Goal: Task Accomplishment & Management: Complete application form

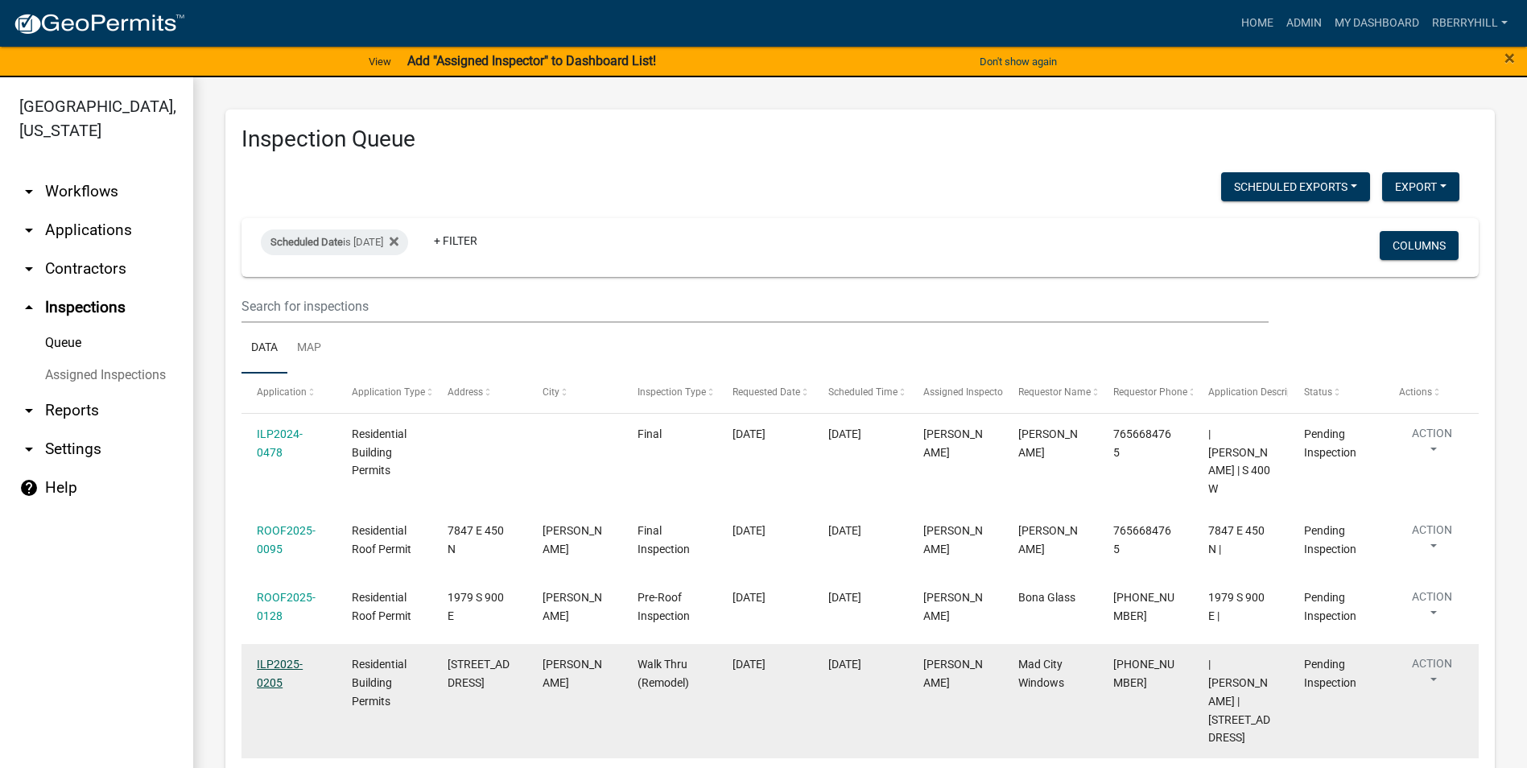
click at [283, 658] on link "ILP2025-0205" at bounding box center [280, 673] width 46 height 31
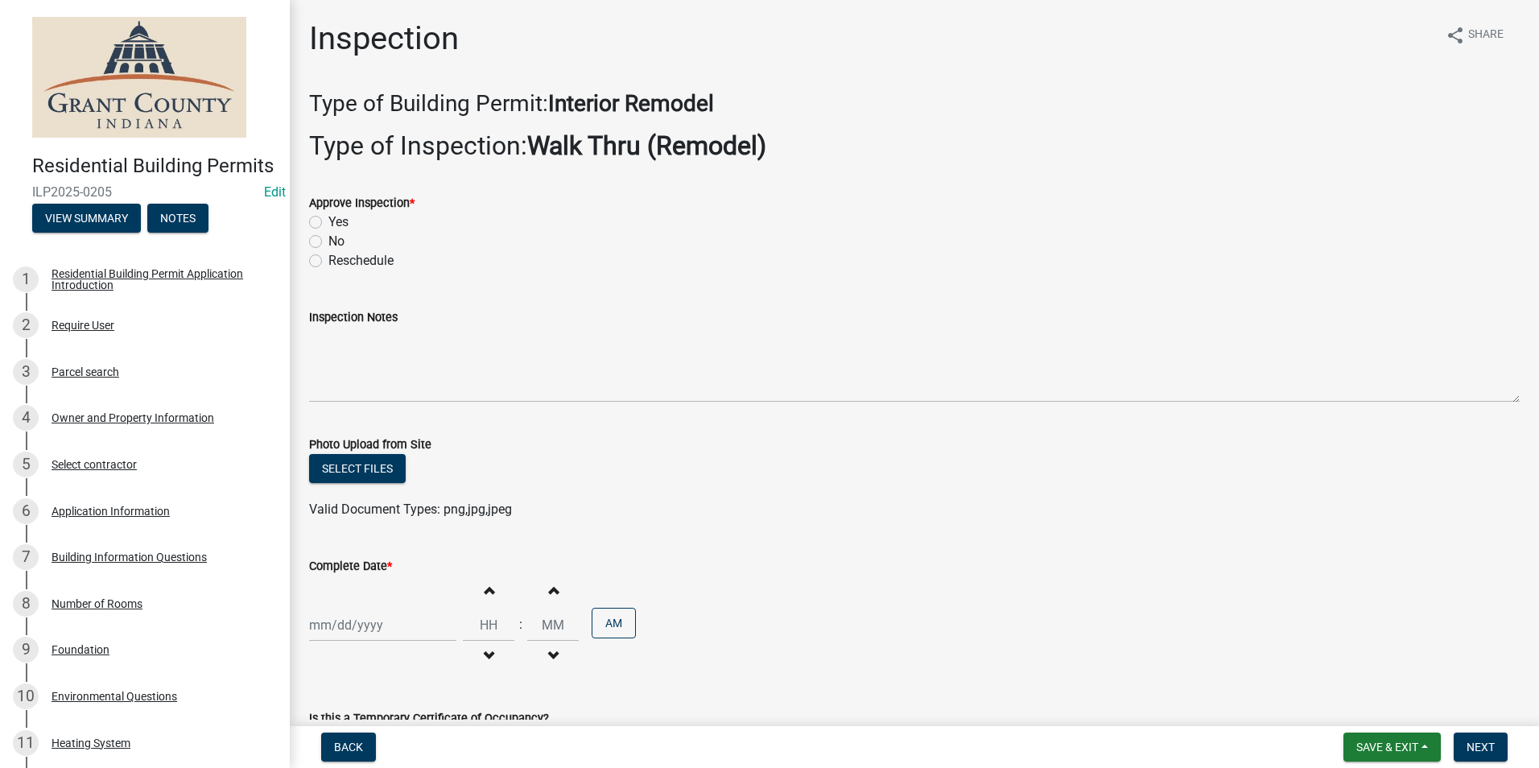
click at [328, 221] on label "Yes" at bounding box center [338, 221] width 20 height 19
click at [328, 221] on input "Yes" at bounding box center [333, 217] width 10 height 10
radio input "true"
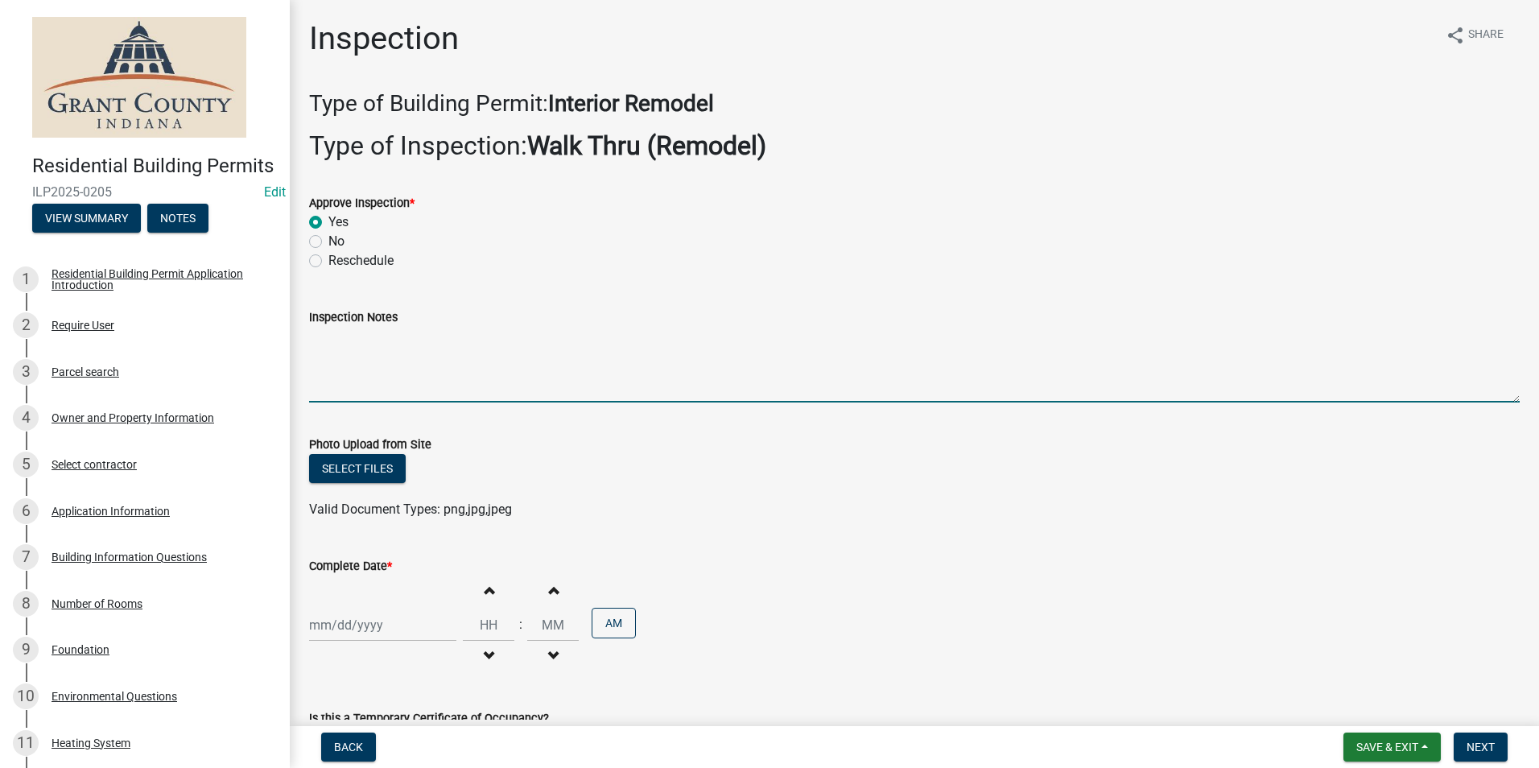
click at [321, 348] on textarea "Inspection Notes" at bounding box center [914, 365] width 1211 height 76
type textarea "Podsted permit."
click at [365, 624] on div at bounding box center [382, 624] width 147 height 33
select select "8"
select select "2025"
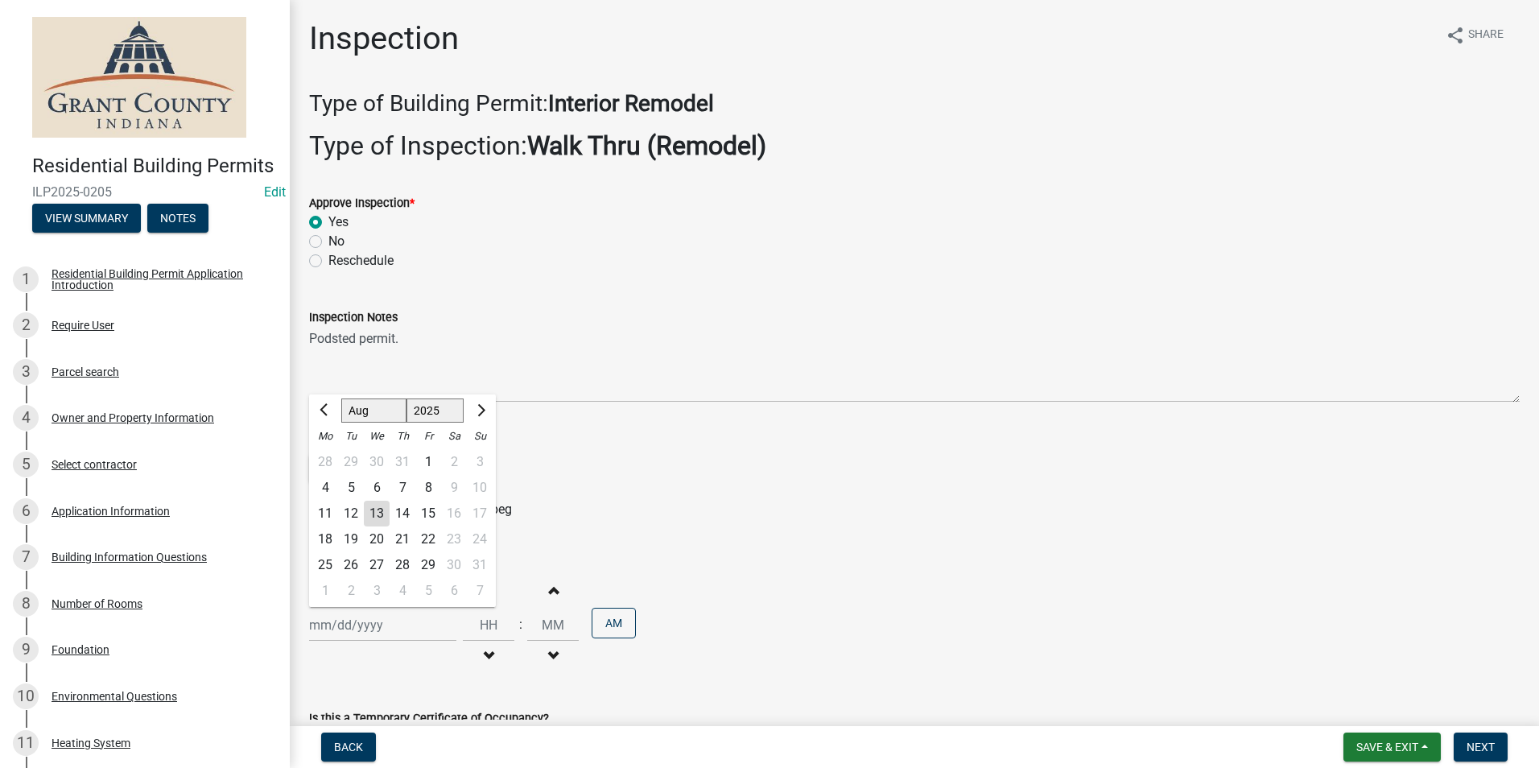
click at [379, 510] on div "13" at bounding box center [377, 514] width 26 height 26
type input "[DATE]"
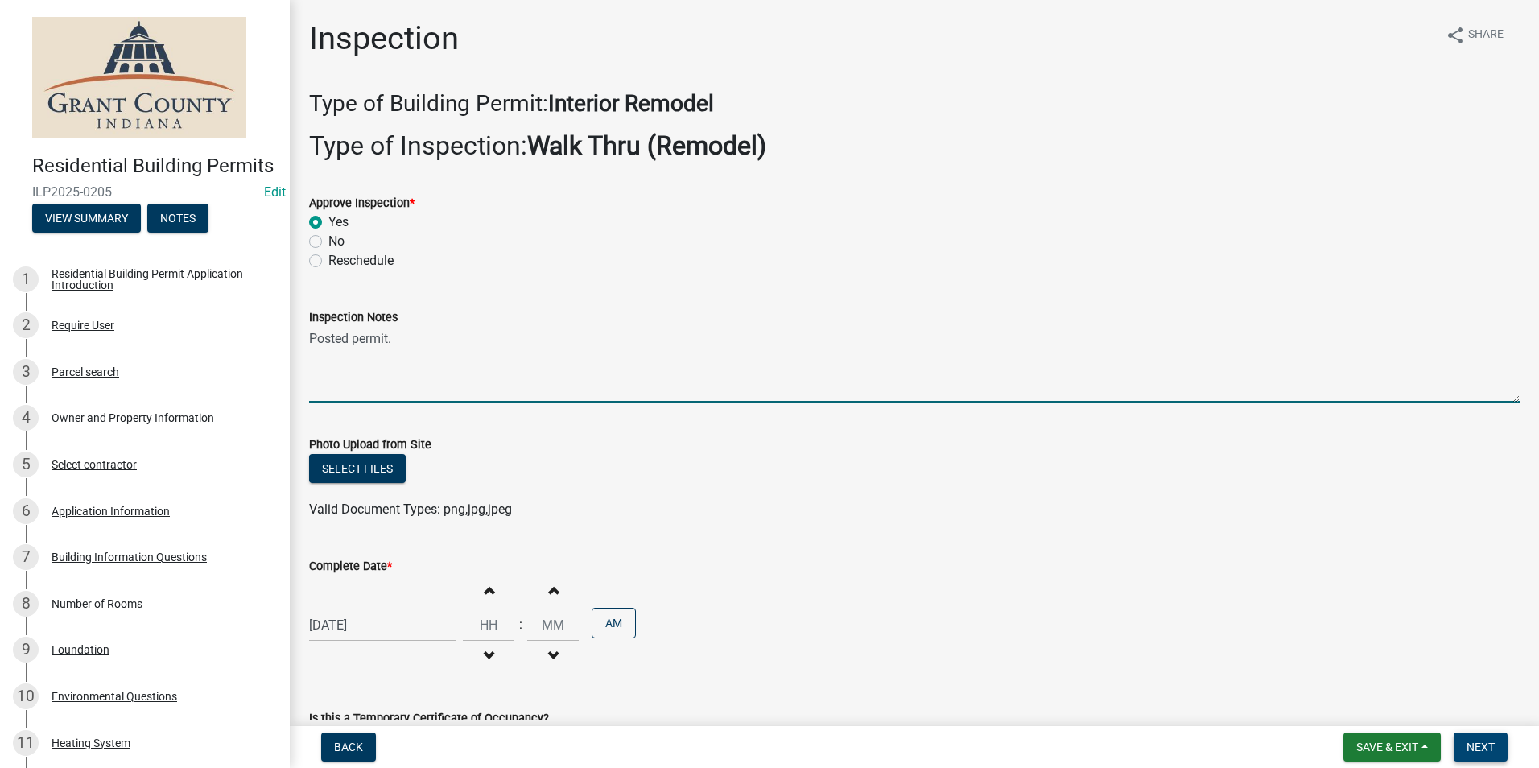
type textarea "Posted permit."
click at [1480, 749] on span "Next" at bounding box center [1481, 747] width 28 height 13
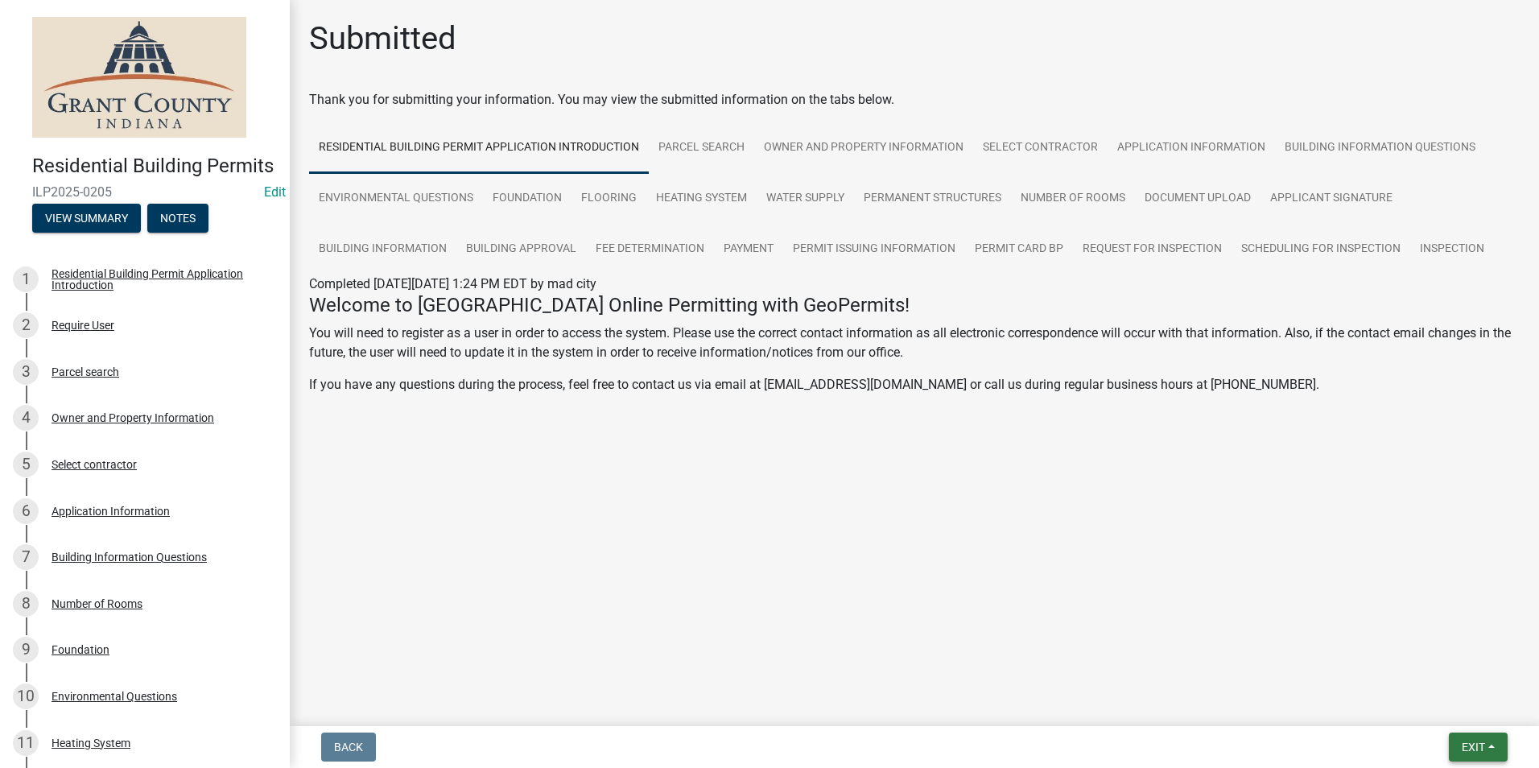
click at [1480, 752] on span "Exit" at bounding box center [1473, 747] width 23 height 13
click at [1438, 702] on button "Save & Exit" at bounding box center [1443, 705] width 129 height 39
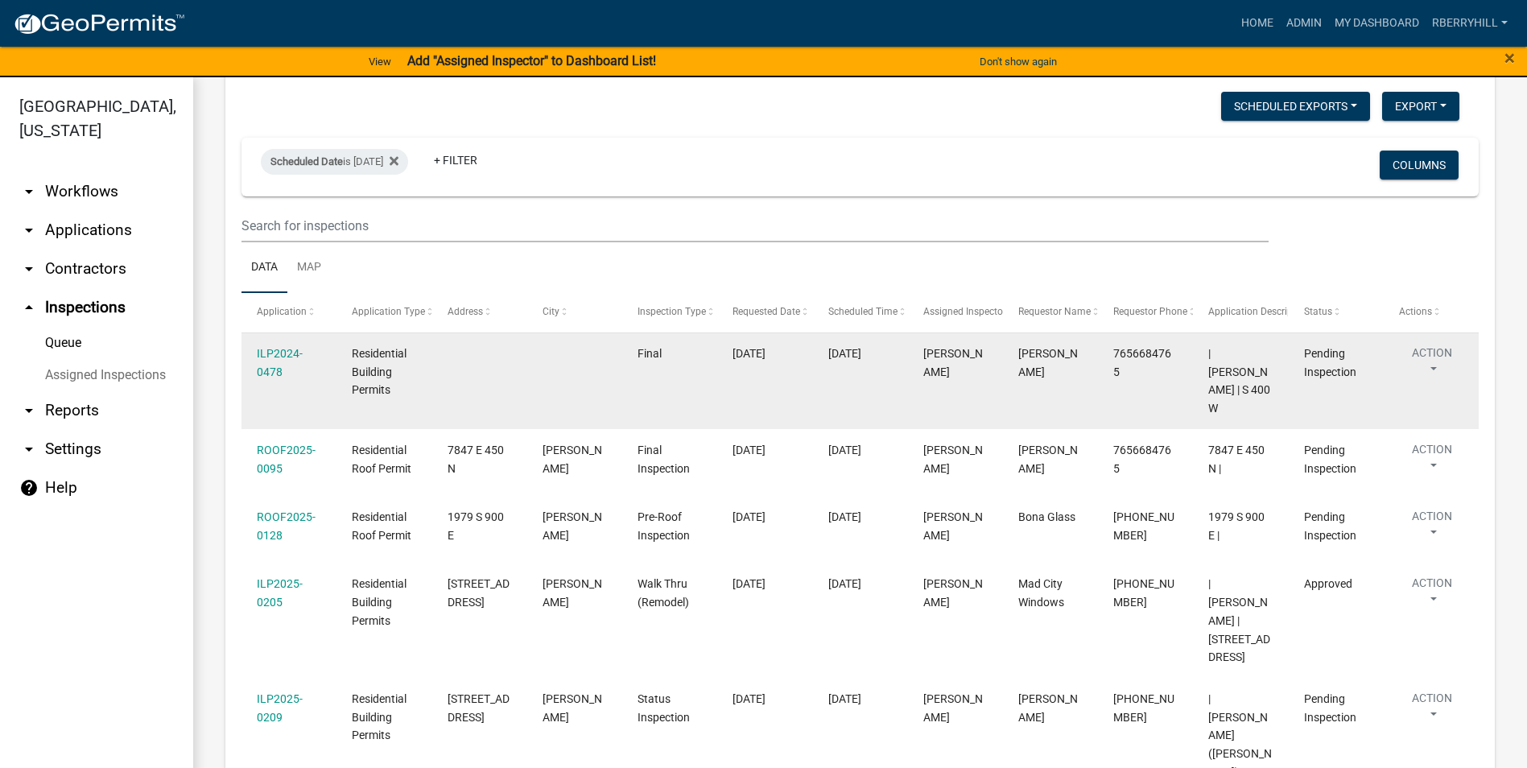
scroll to position [161, 0]
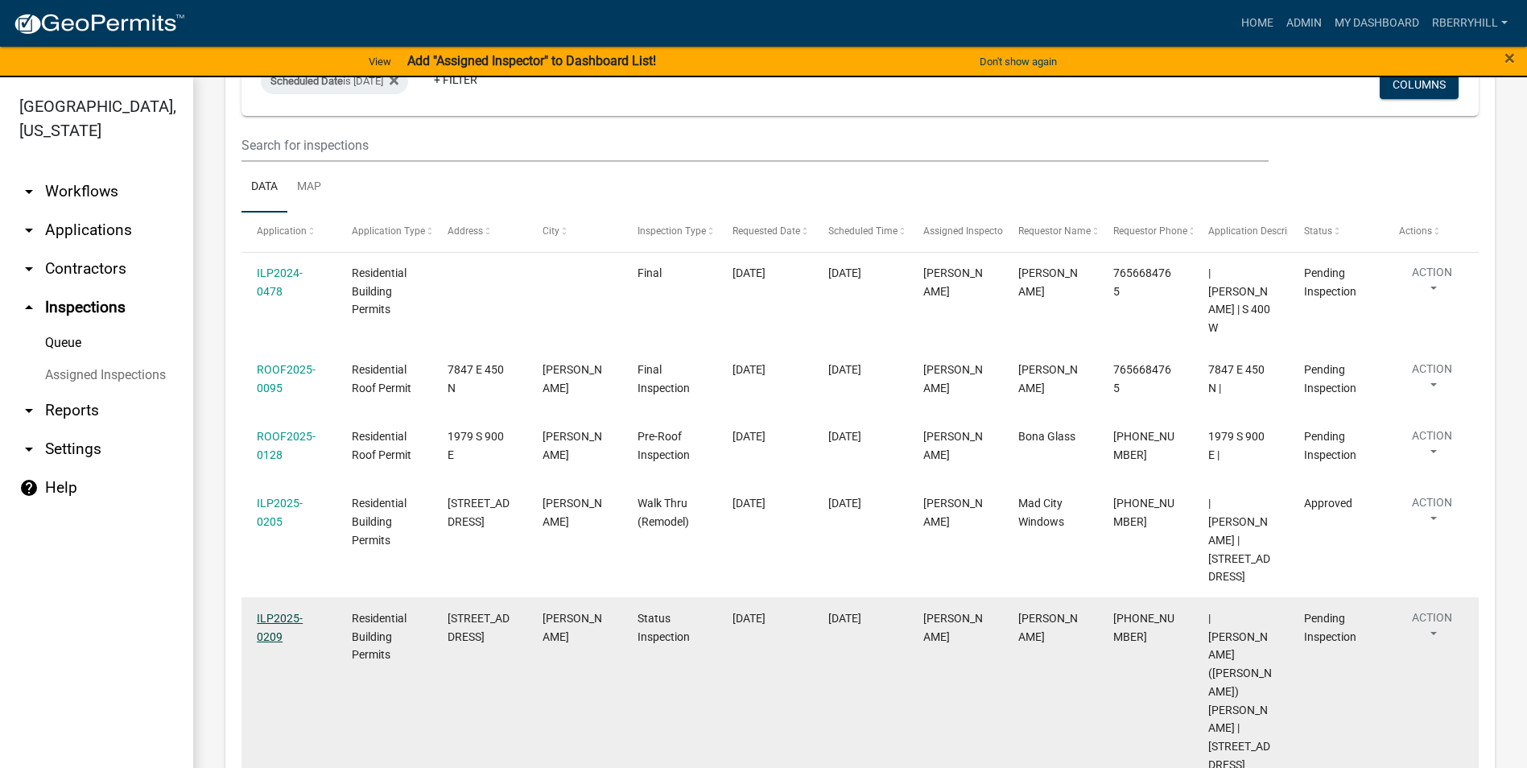
click at [288, 612] on link "ILP2025-0209" at bounding box center [280, 627] width 46 height 31
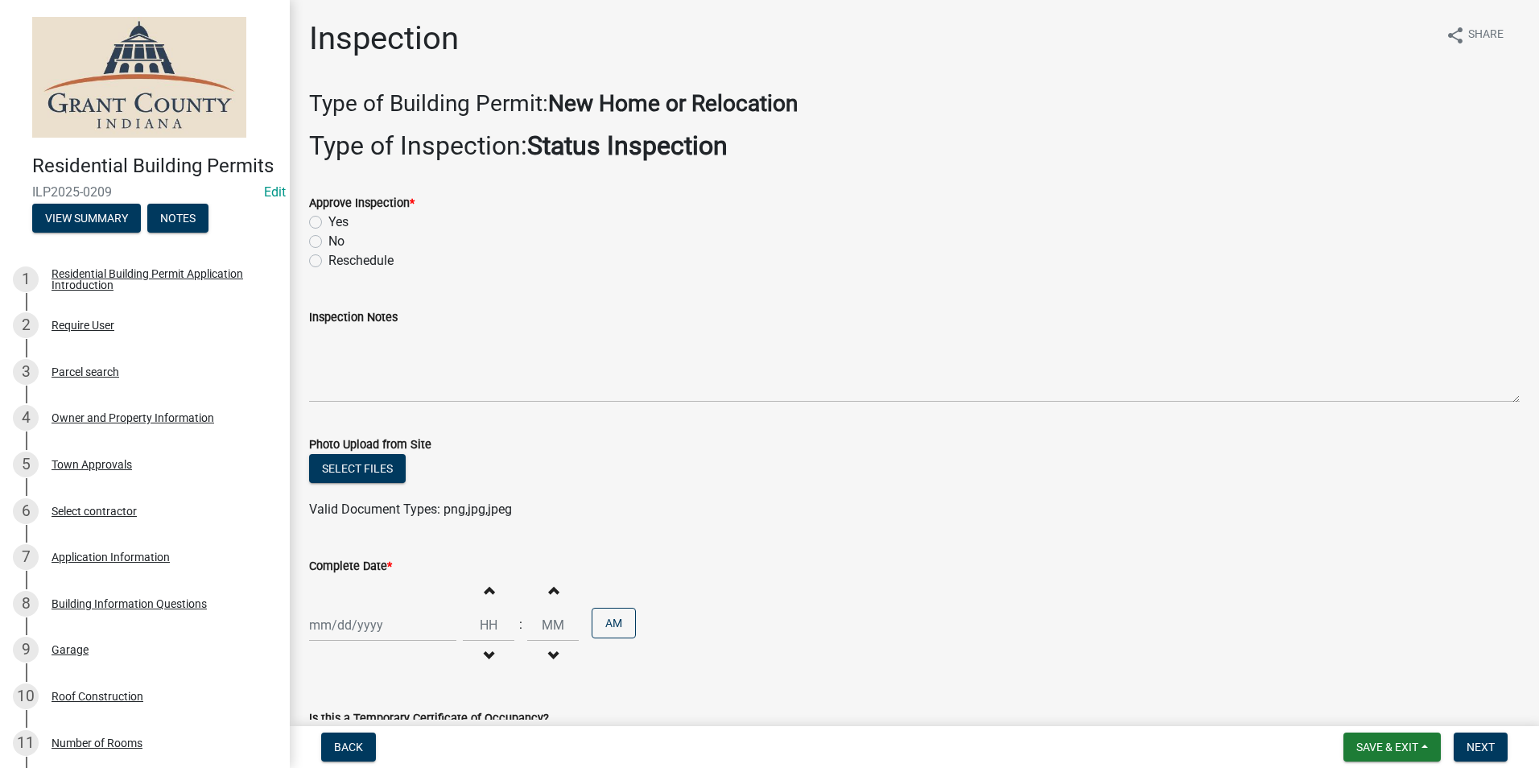
click at [328, 223] on label "Yes" at bounding box center [338, 221] width 20 height 19
click at [328, 223] on input "Yes" at bounding box center [333, 217] width 10 height 10
radio input "true"
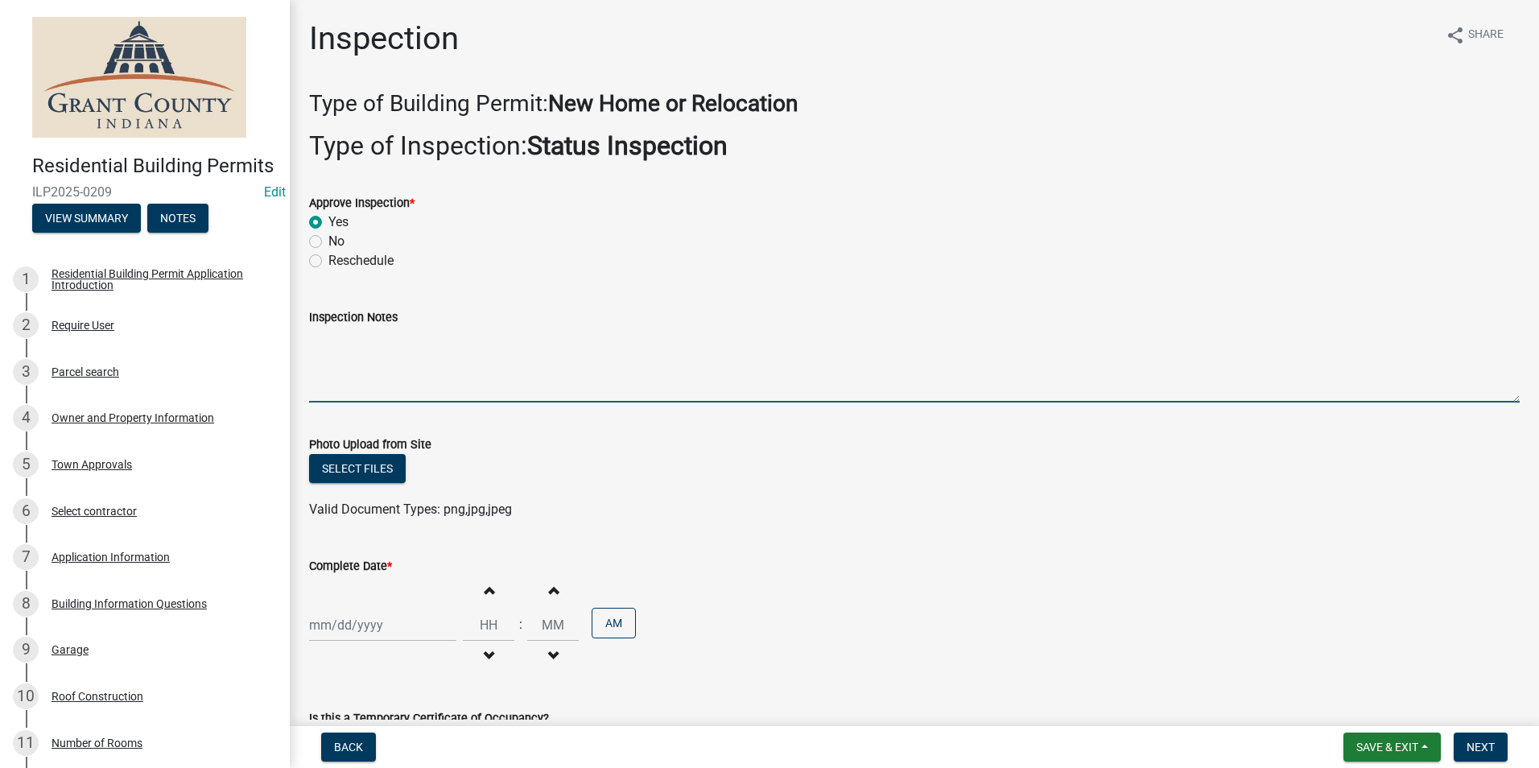
click at [330, 342] on textarea "Inspection Notes" at bounding box center [914, 365] width 1211 height 76
type textarea "Posted permit."
click at [353, 629] on div at bounding box center [382, 624] width 147 height 33
select select "8"
select select "2025"
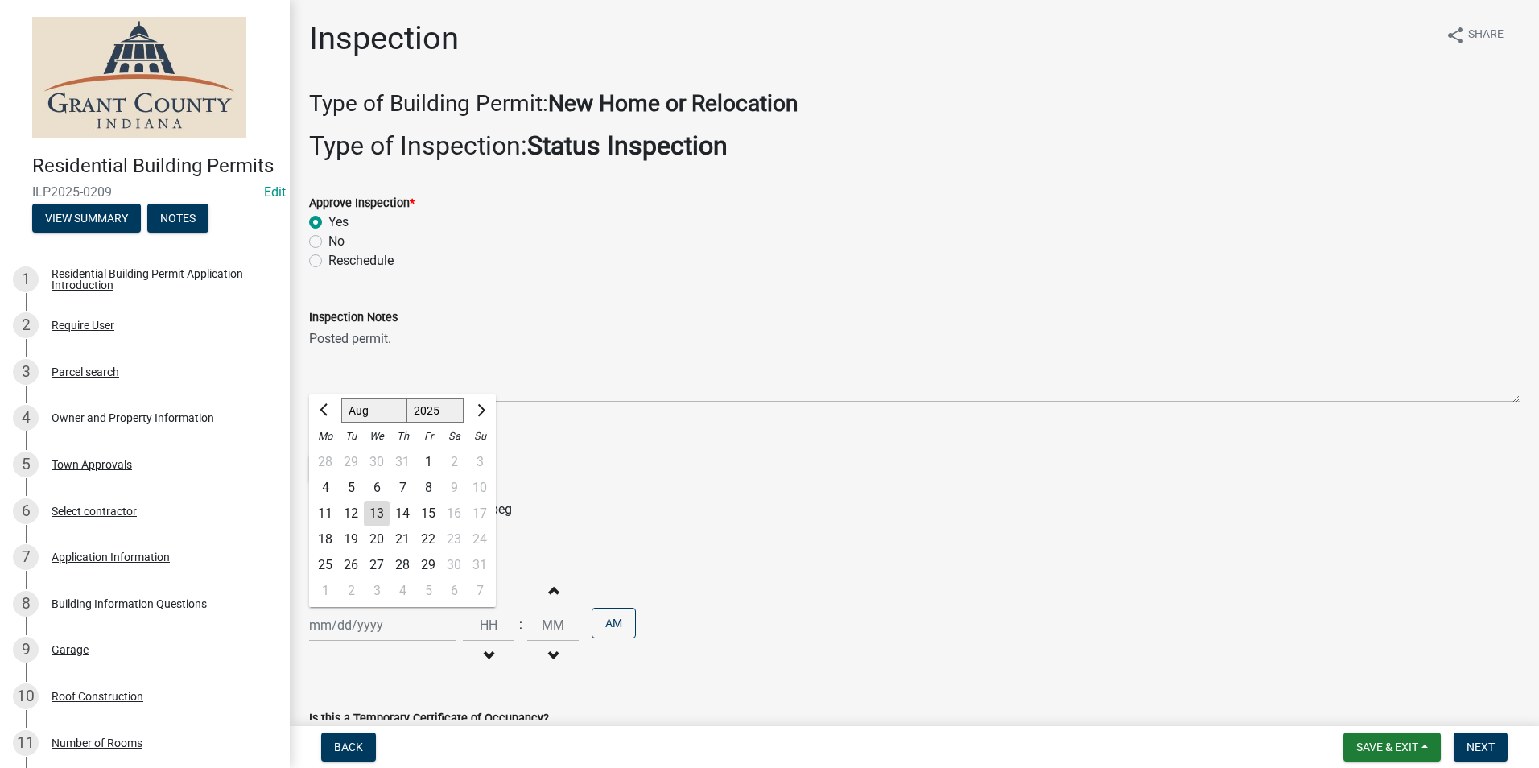
click at [378, 508] on div "13" at bounding box center [377, 514] width 26 height 26
type input "[DATE]"
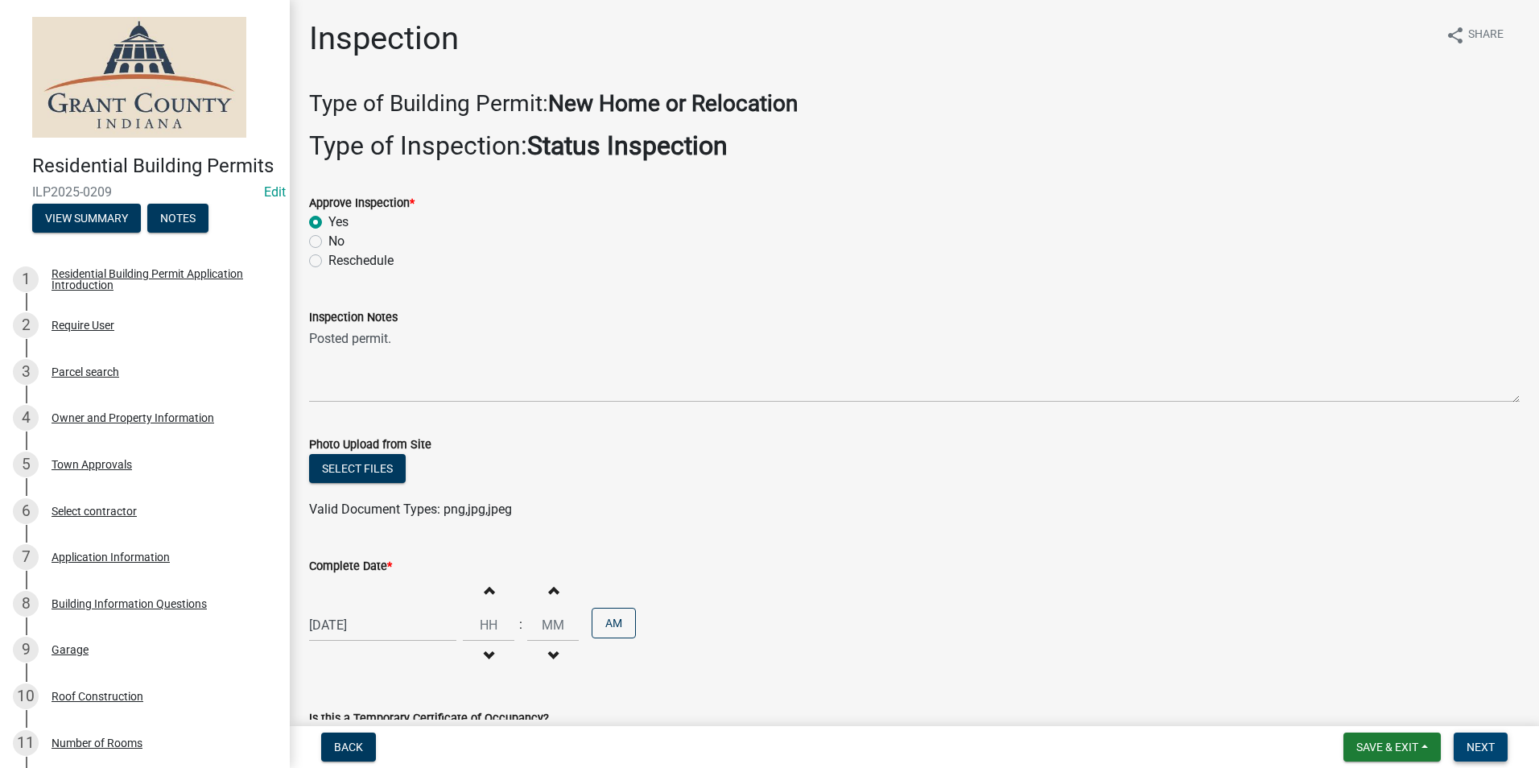
click at [1485, 748] on span "Next" at bounding box center [1481, 747] width 28 height 13
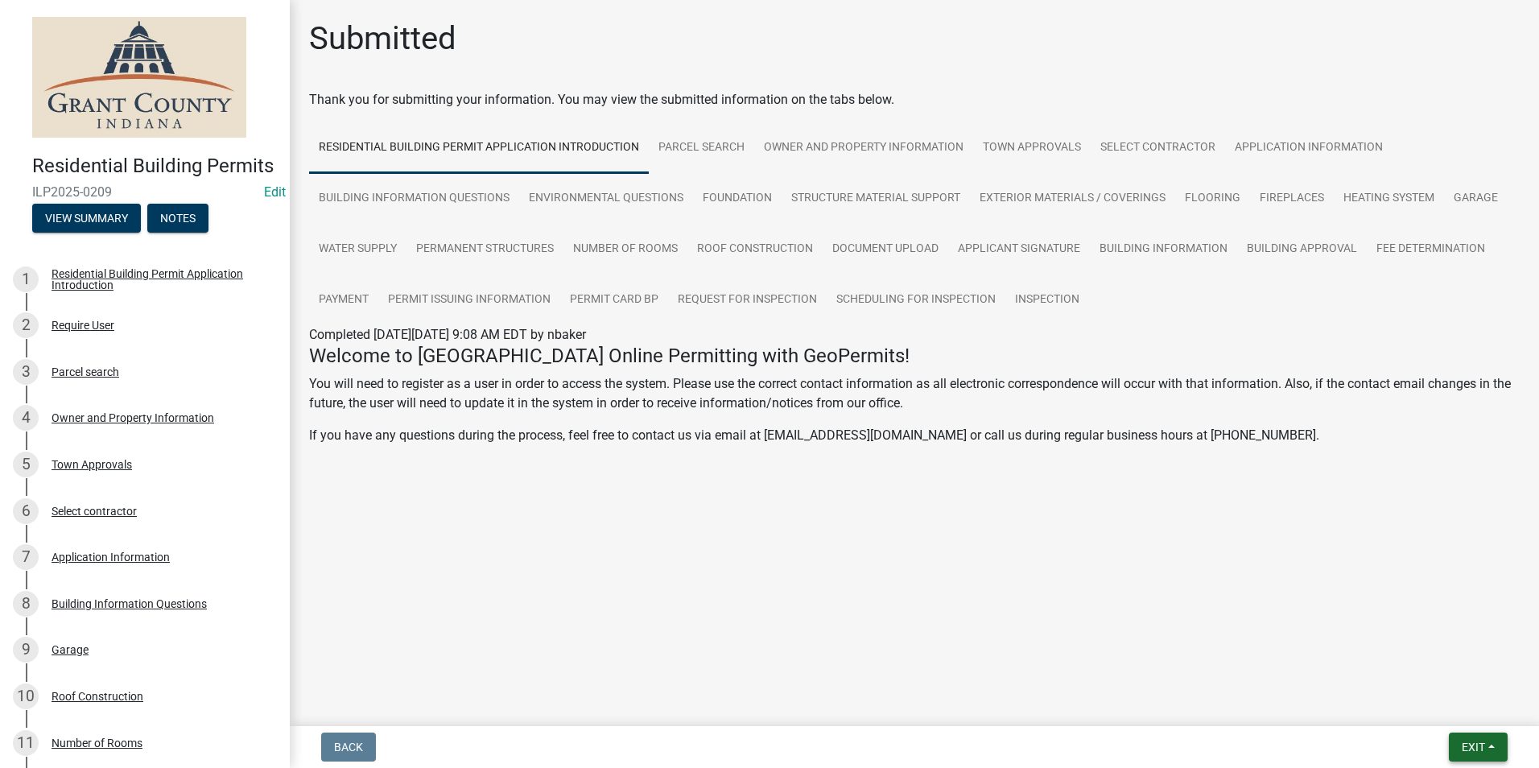
click at [1462, 747] on span "Exit" at bounding box center [1473, 747] width 23 height 13
click at [1423, 712] on button "Save & Exit" at bounding box center [1443, 705] width 129 height 39
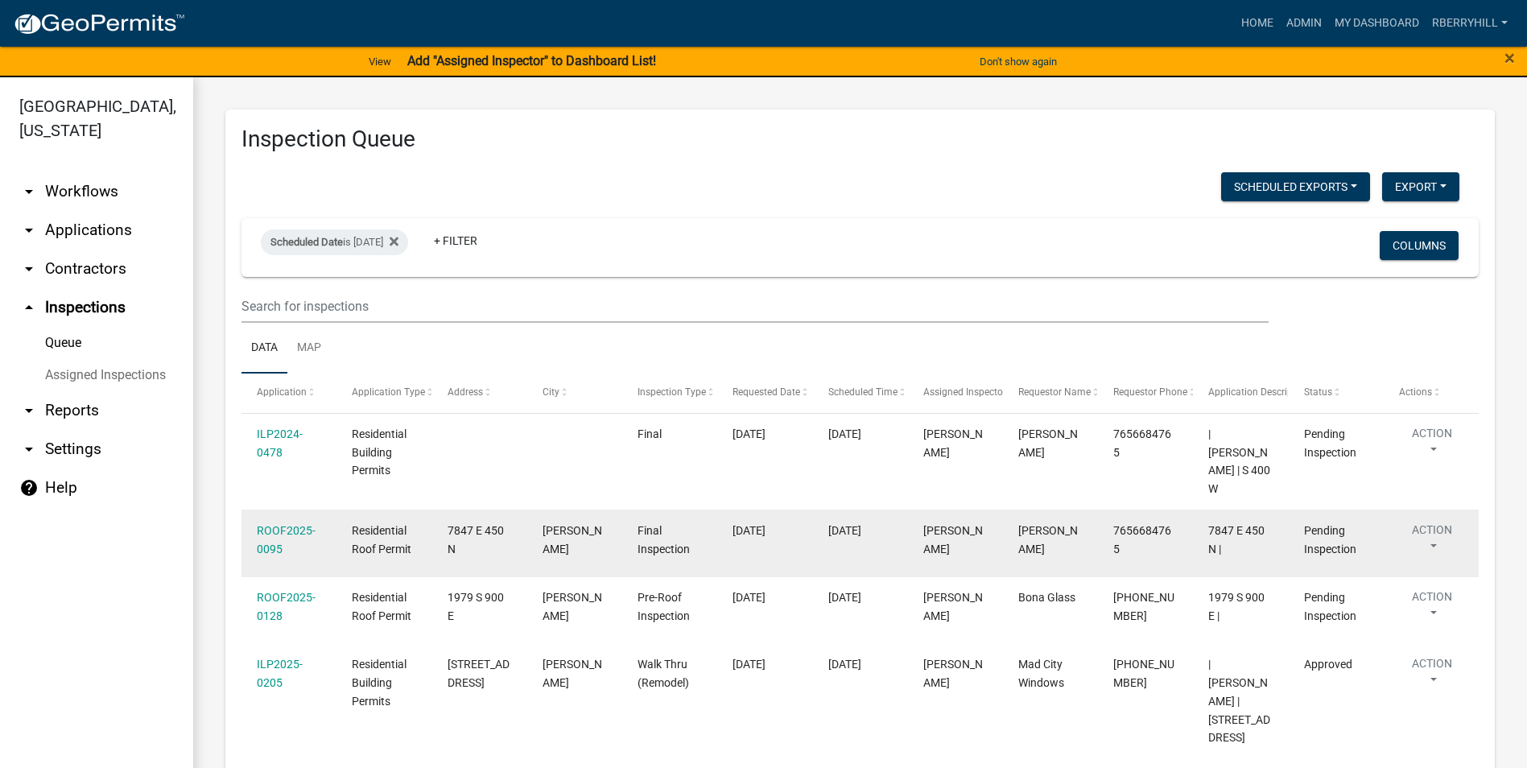
scroll to position [80, 0]
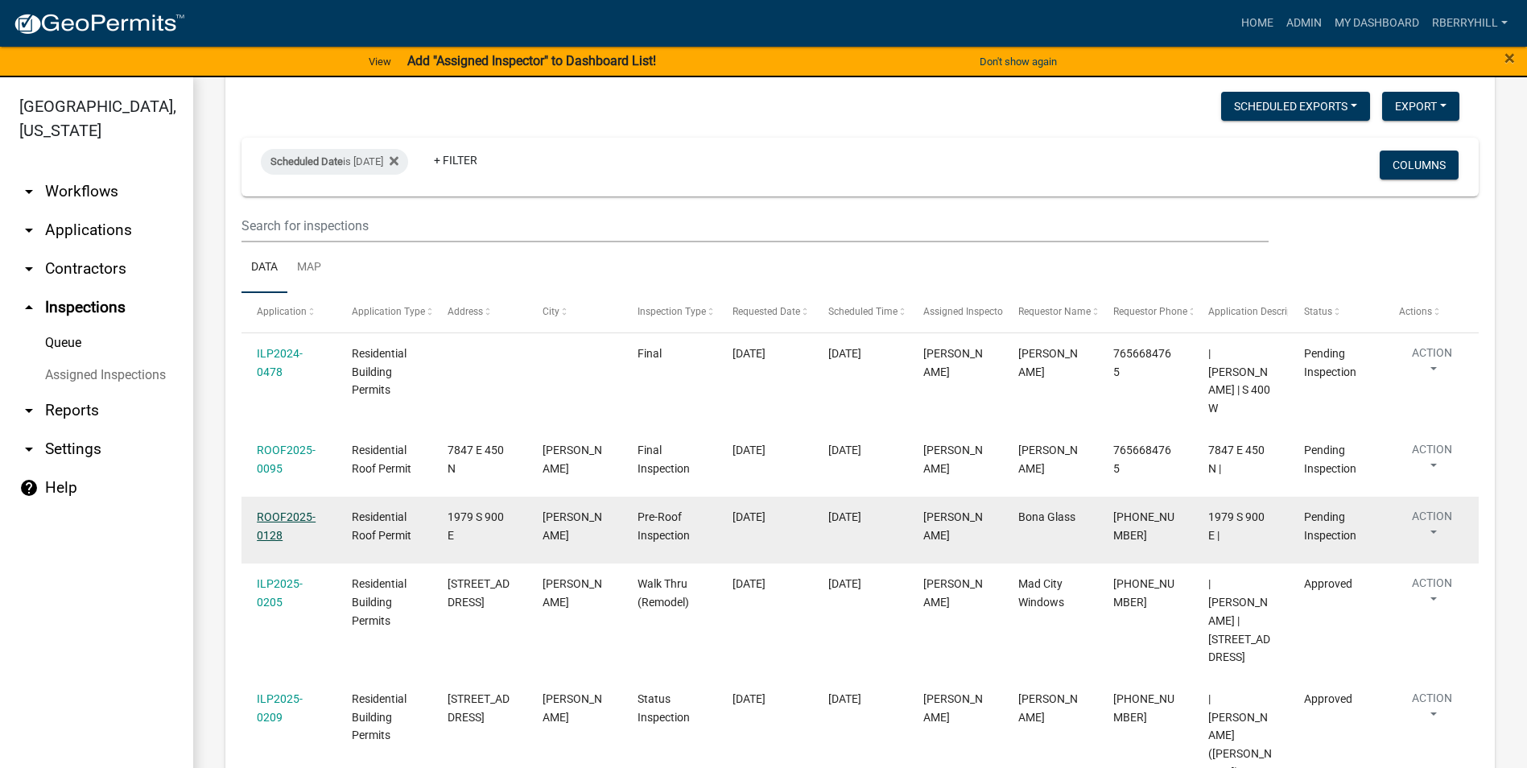
click at [290, 510] on link "ROOF2025-0128" at bounding box center [286, 525] width 59 height 31
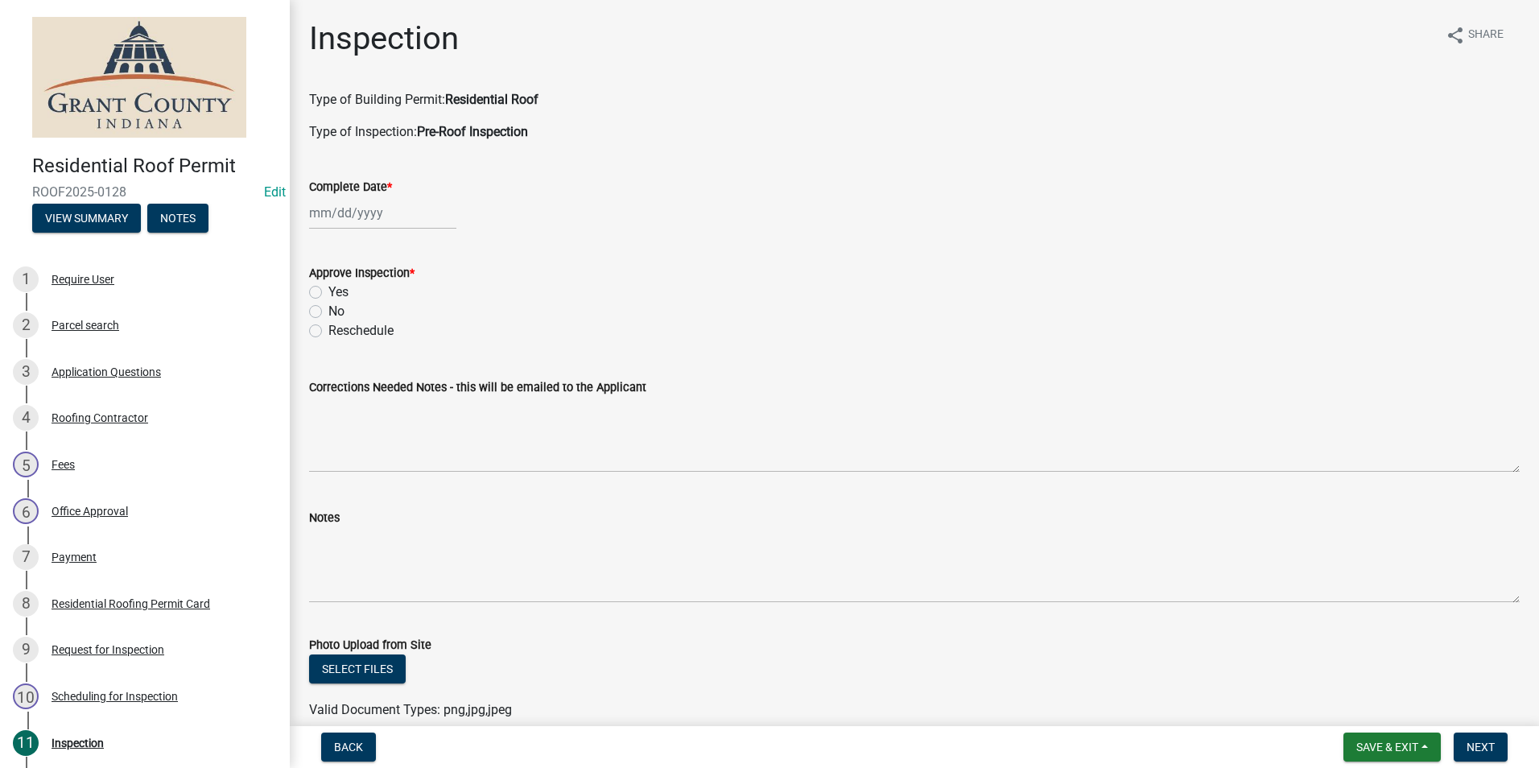
click at [333, 217] on div at bounding box center [382, 212] width 147 height 33
select select "8"
select select "2025"
click at [375, 346] on div "13" at bounding box center [377, 350] width 26 height 26
type input "[DATE]"
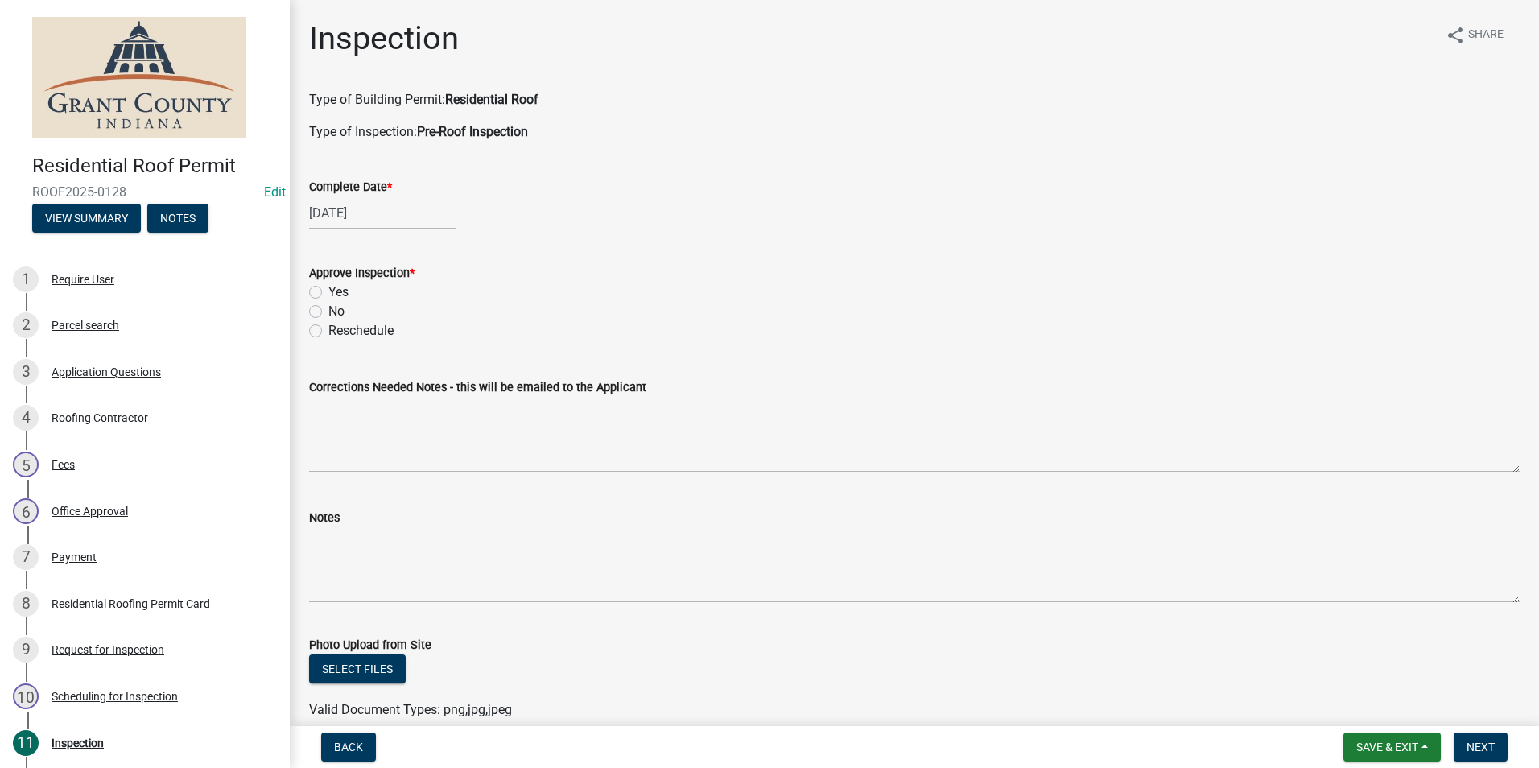
click at [328, 294] on label "Yes" at bounding box center [338, 292] width 20 height 19
click at [328, 293] on input "Yes" at bounding box center [333, 288] width 10 height 10
radio input "true"
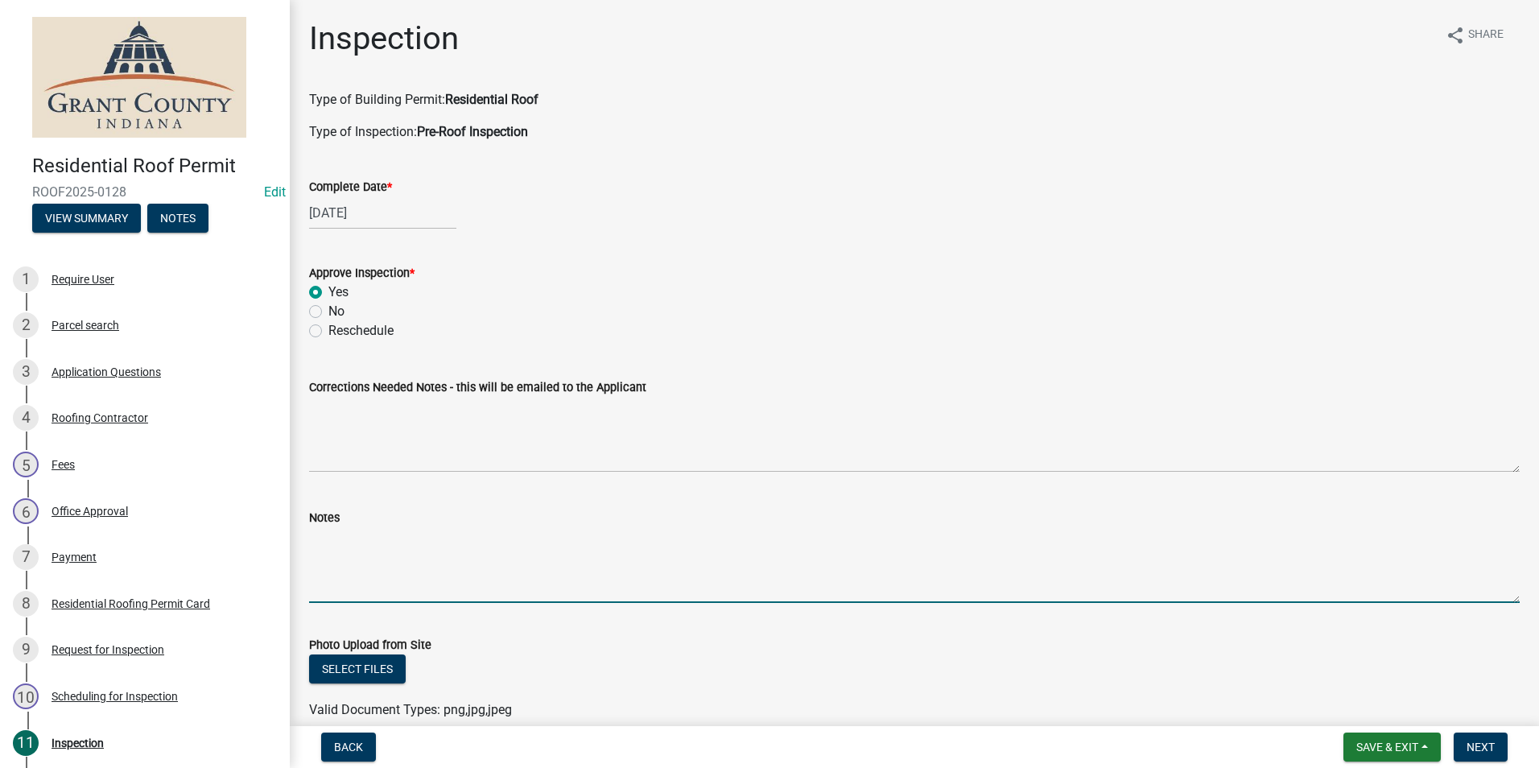
click at [327, 542] on textarea "Notes" at bounding box center [914, 565] width 1211 height 76
type textarea "No concerns."
click at [1479, 749] on span "Next" at bounding box center [1481, 747] width 28 height 13
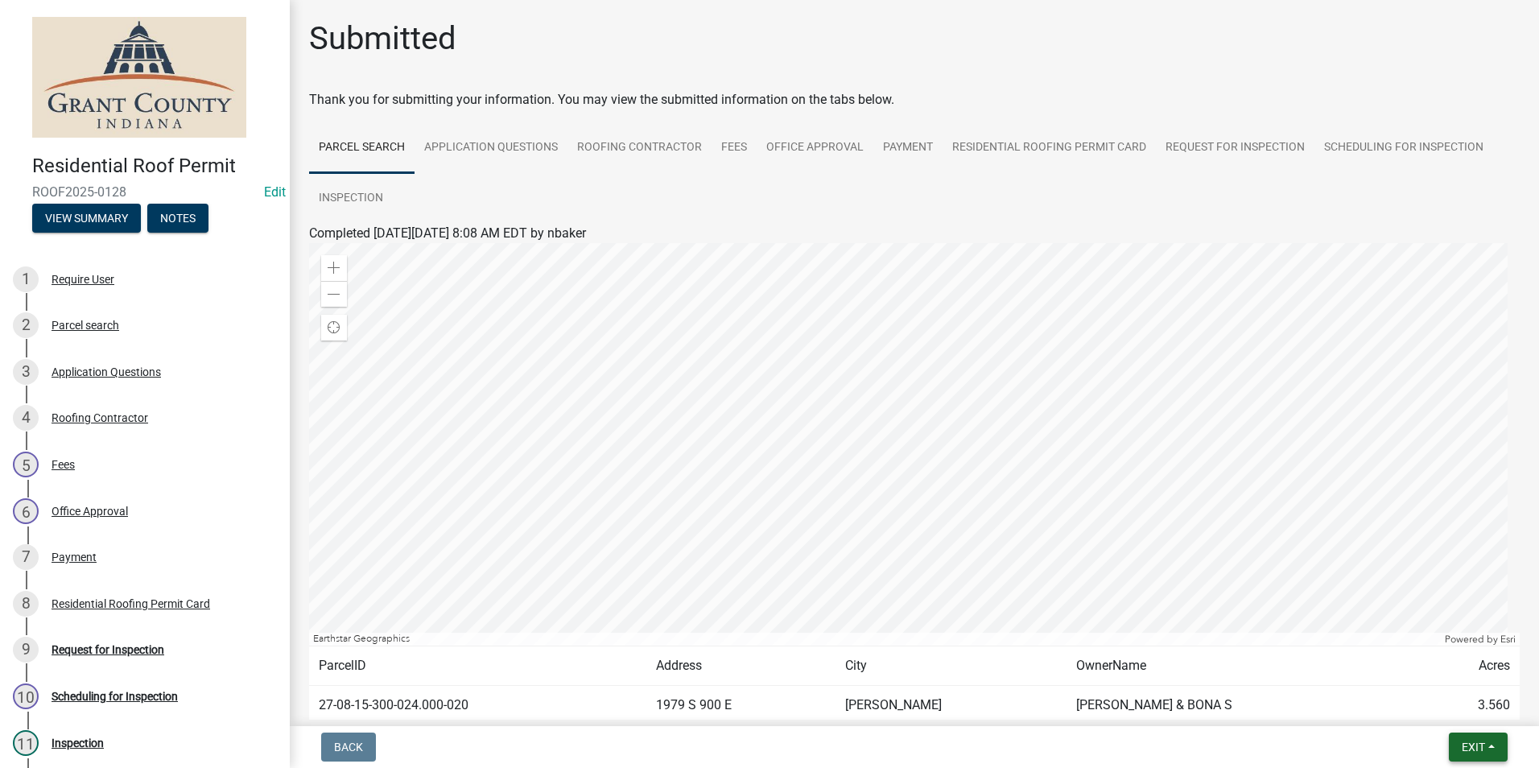
click at [1487, 749] on button "Exit" at bounding box center [1478, 746] width 59 height 29
click at [1431, 704] on button "Save & Exit" at bounding box center [1443, 705] width 129 height 39
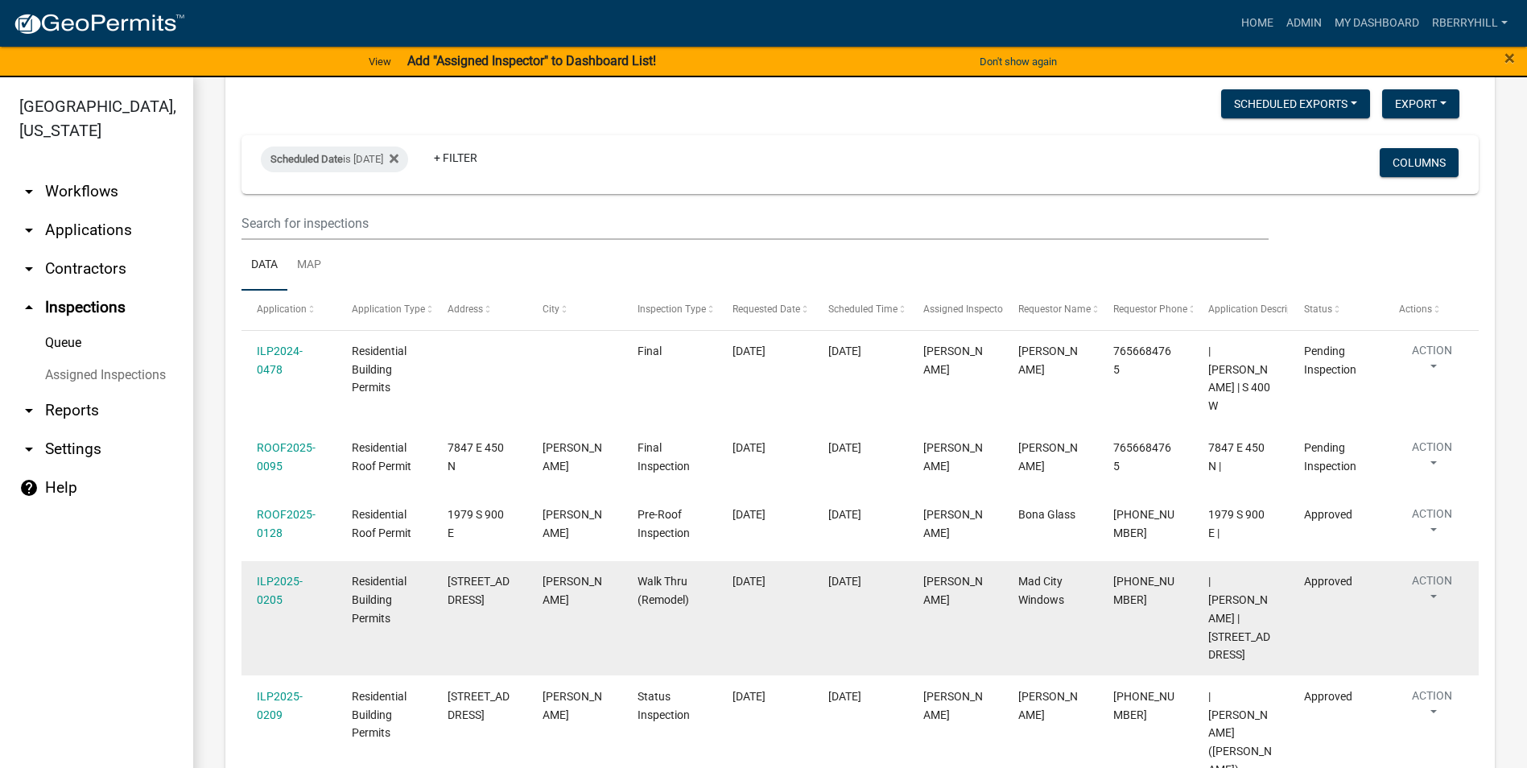
scroll to position [161, 0]
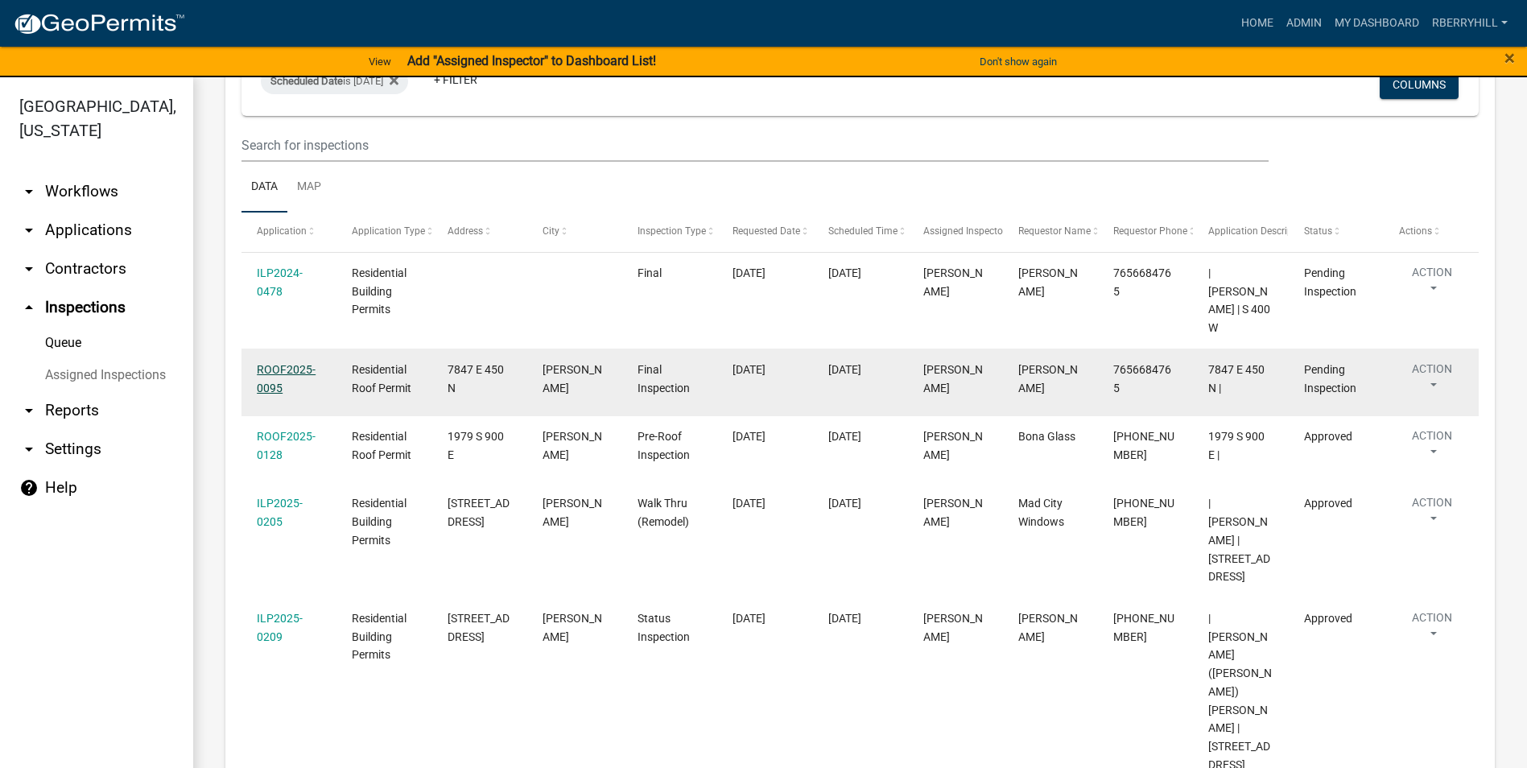
click at [286, 363] on link "ROOF2025-0095" at bounding box center [286, 378] width 59 height 31
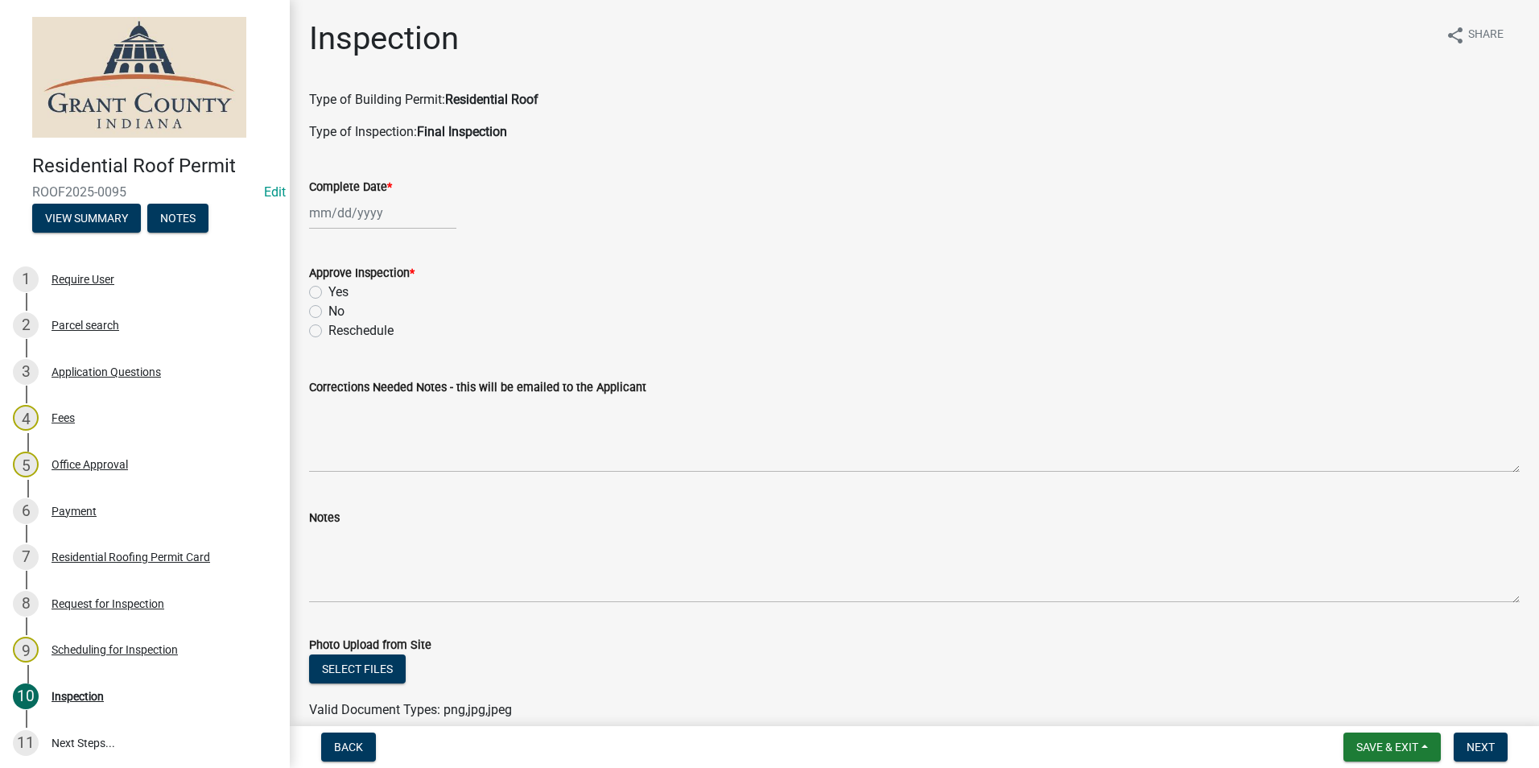
select select "8"
select select "2025"
drag, startPoint x: 336, startPoint y: 214, endPoint x: 336, endPoint y: 241, distance: 27.4
click at [336, 216] on div "[PERSON_NAME] Feb Mar Apr [PERSON_NAME][DATE] Oct Nov [DATE] 1526 1527 1528 152…" at bounding box center [382, 212] width 147 height 33
click at [379, 352] on div "13" at bounding box center [377, 350] width 26 height 26
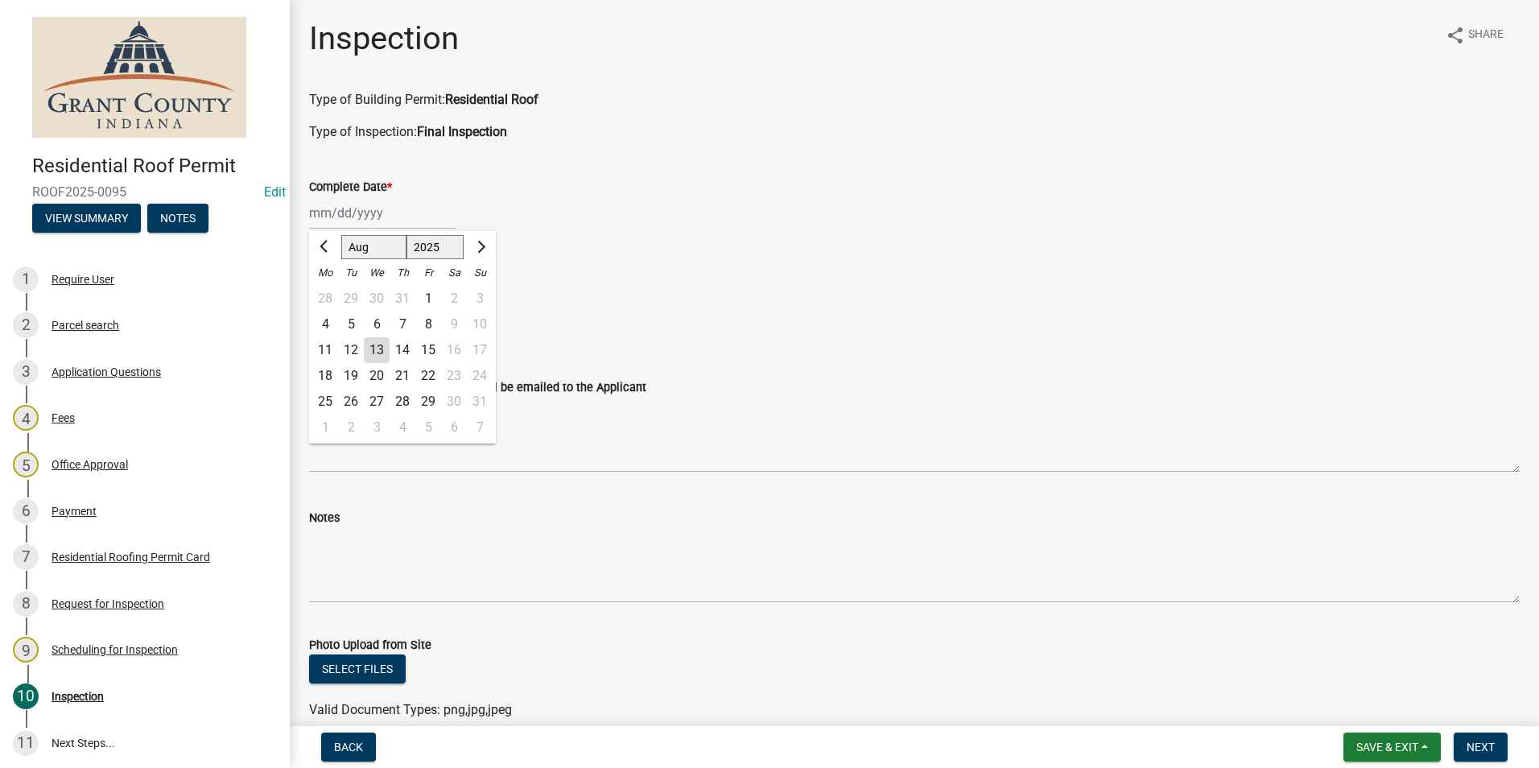
type input "[DATE]"
click at [328, 294] on label "Yes" at bounding box center [338, 292] width 20 height 19
click at [328, 293] on input "Yes" at bounding box center [333, 288] width 10 height 10
radio input "true"
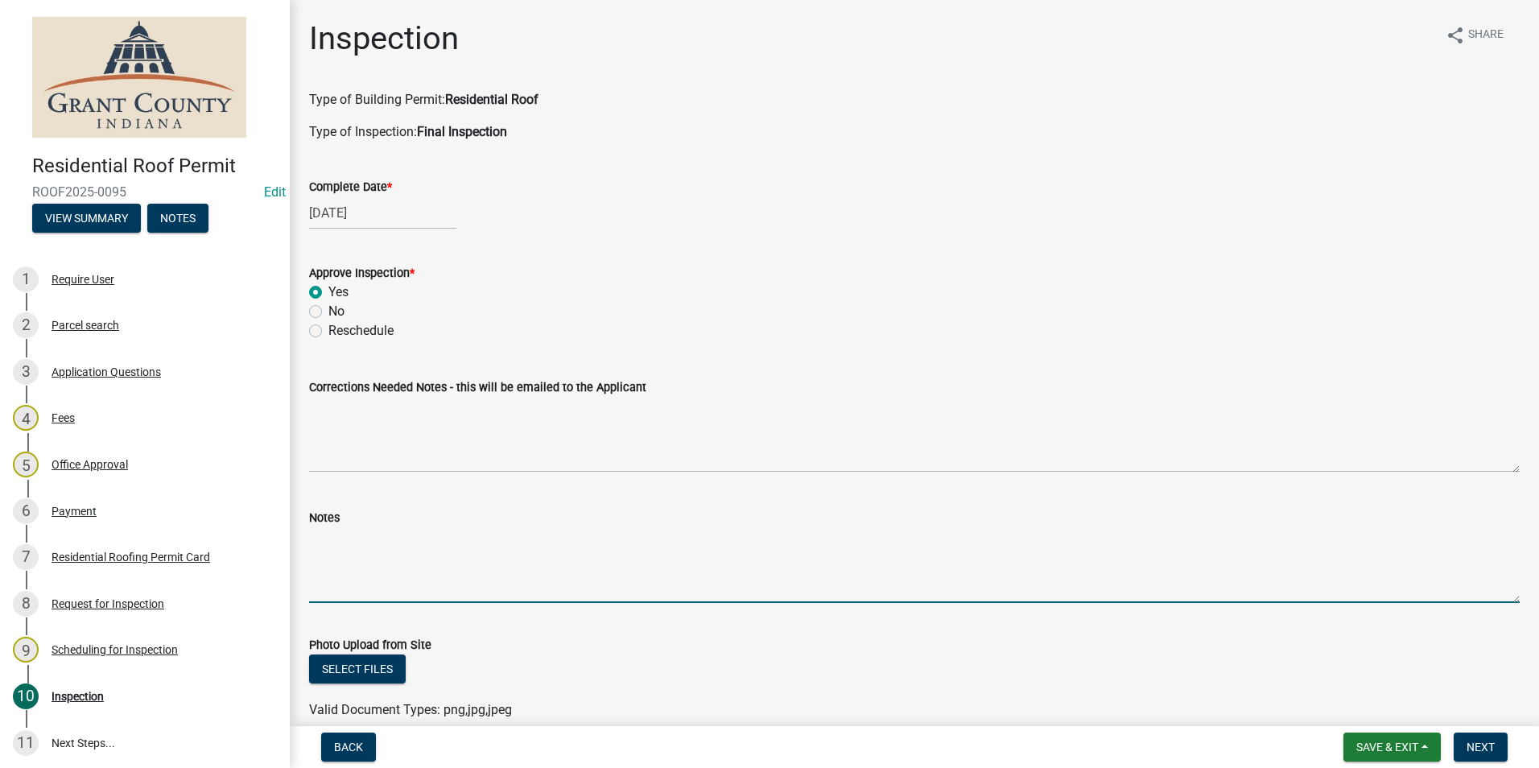
click at [323, 534] on textarea "Notes" at bounding box center [914, 565] width 1211 height 76
type textarea "Appears satisfactory."
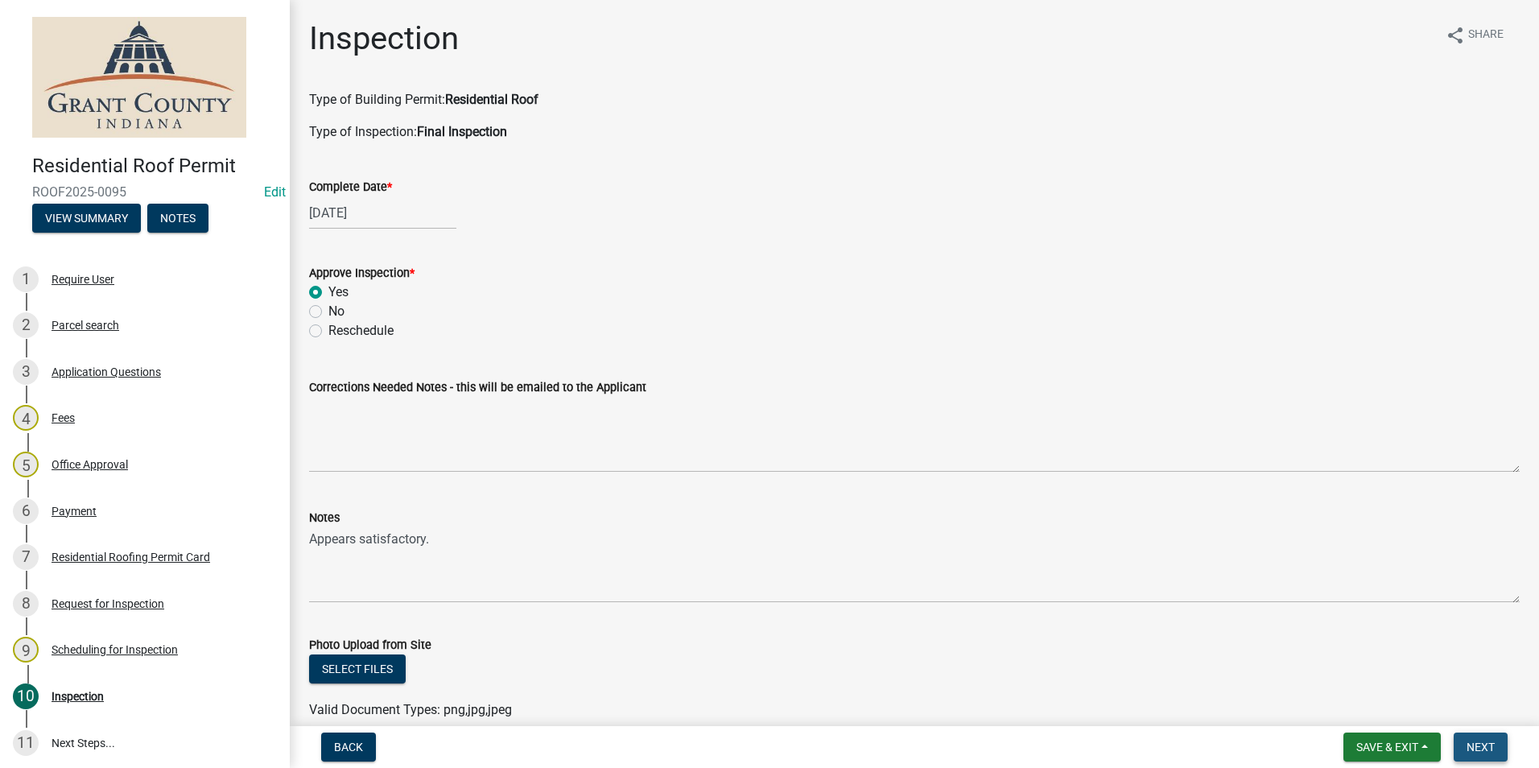
click at [1490, 746] on span "Next" at bounding box center [1481, 747] width 28 height 13
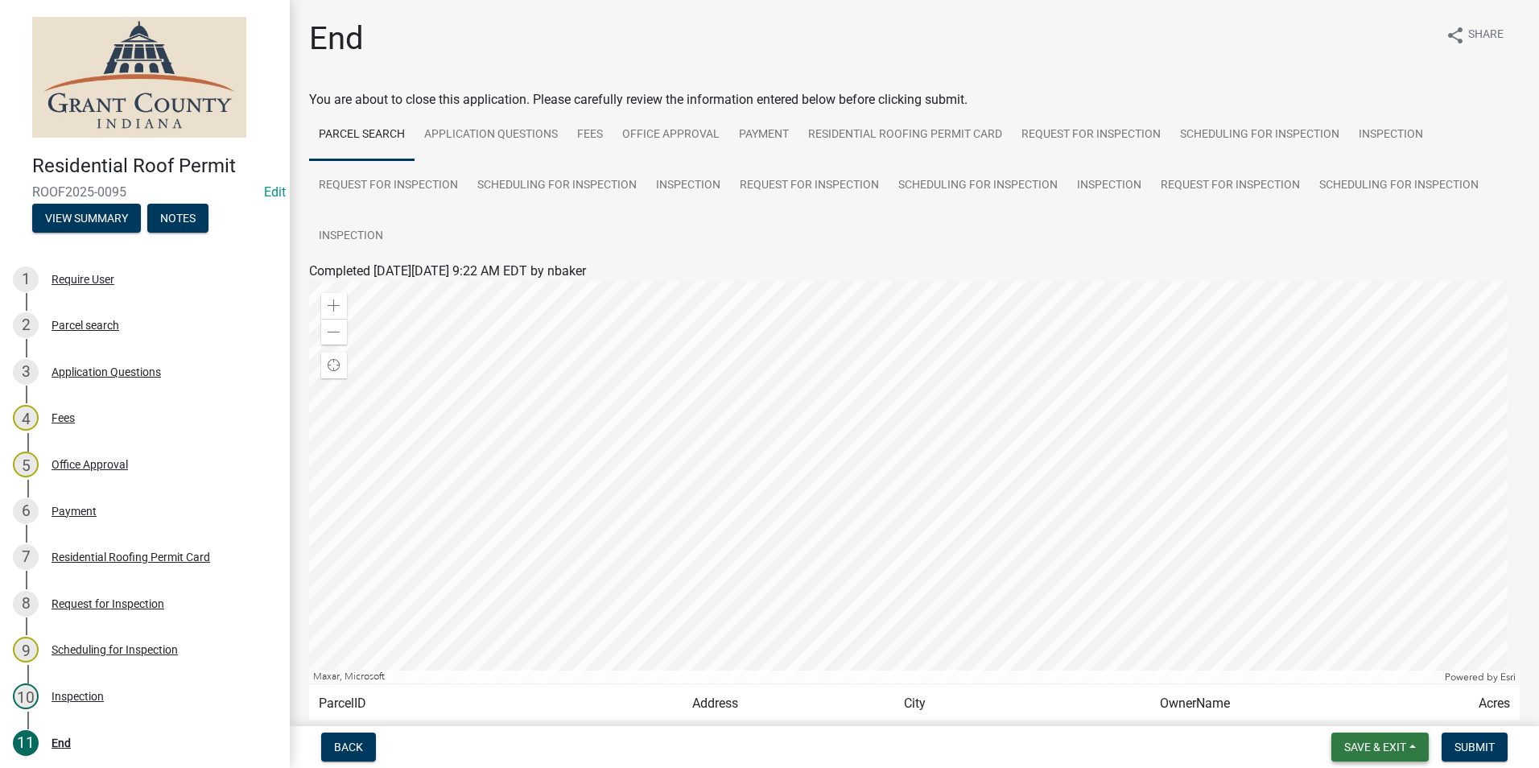
click at [1372, 748] on span "Save & Exit" at bounding box center [1375, 747] width 62 height 13
click at [1372, 707] on button "Save & Exit" at bounding box center [1364, 705] width 129 height 39
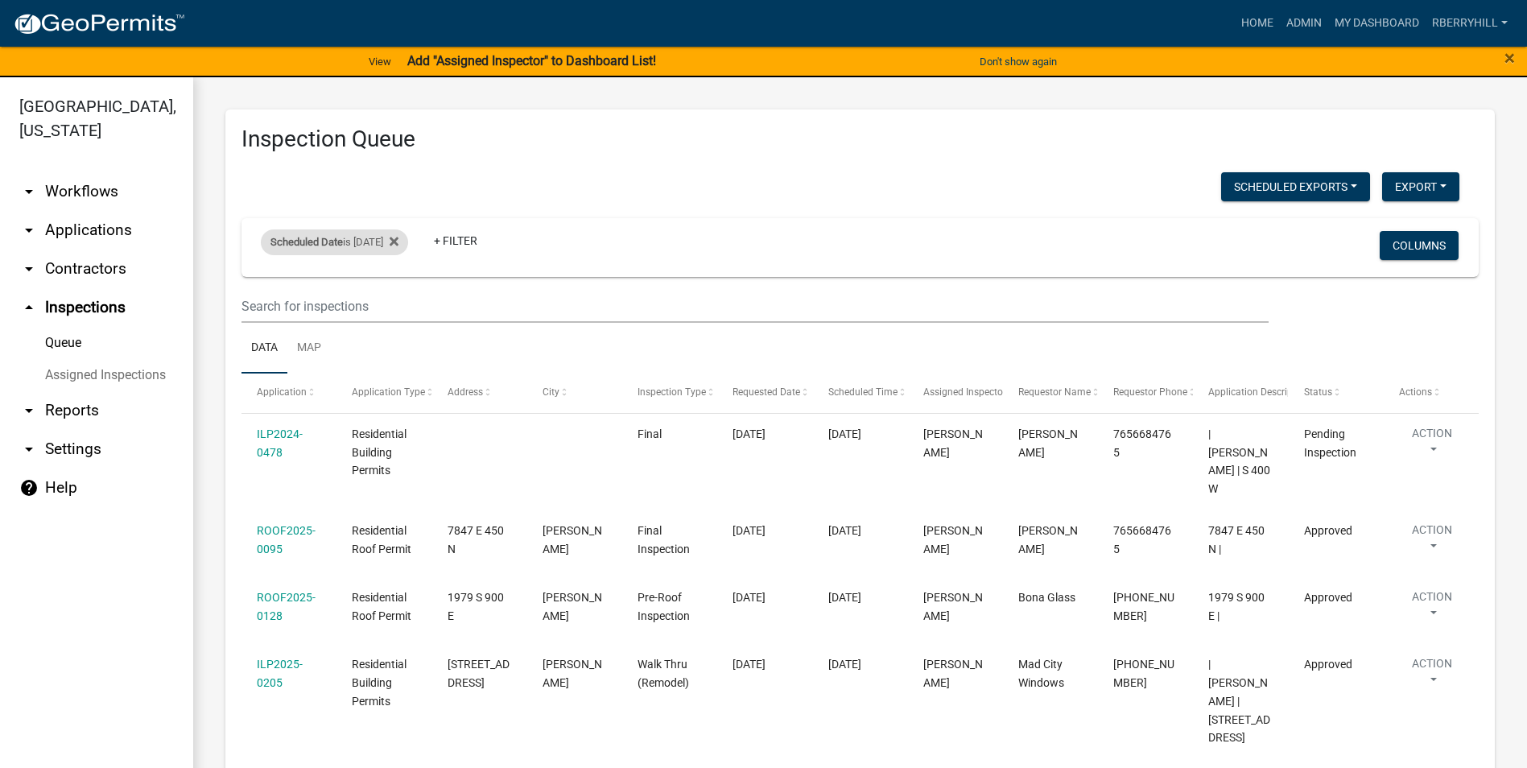
click at [366, 242] on div "Scheduled Date is [DATE]" at bounding box center [334, 242] width 147 height 26
click at [396, 300] on input "[DATE]" at bounding box center [348, 302] width 113 height 33
type input "[DATE]"
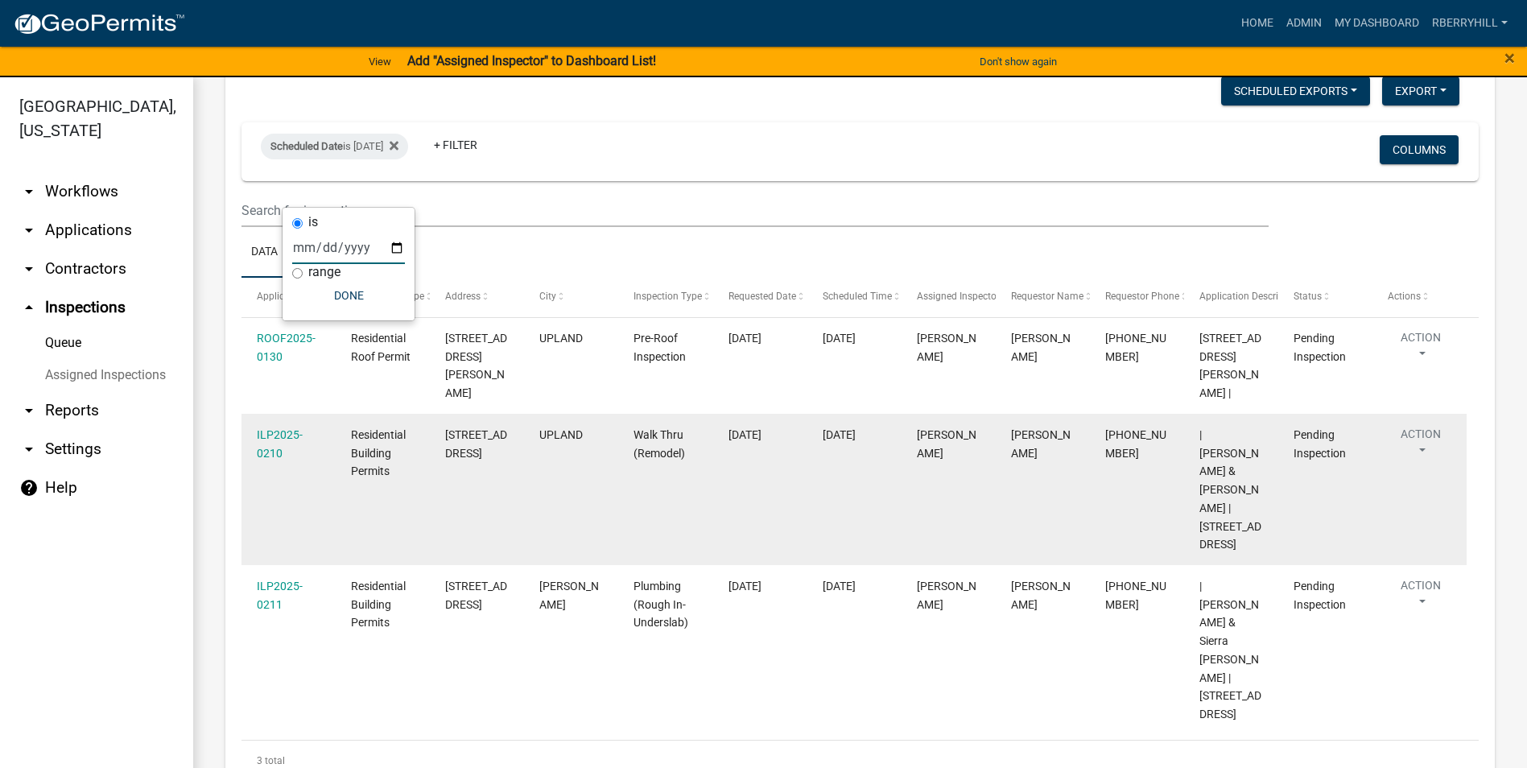
scroll to position [100, 0]
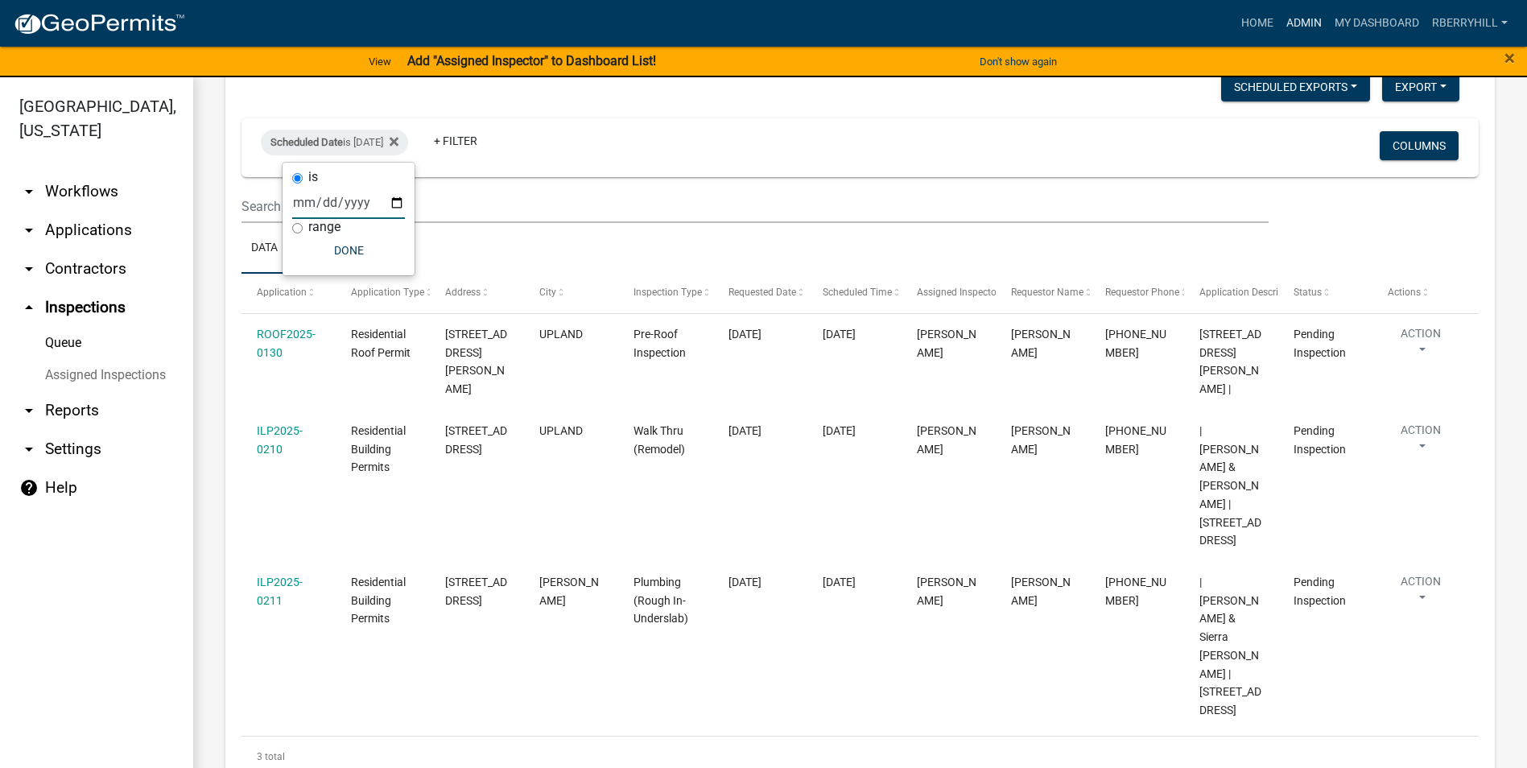
click at [1306, 24] on link "Admin" at bounding box center [1304, 23] width 48 height 31
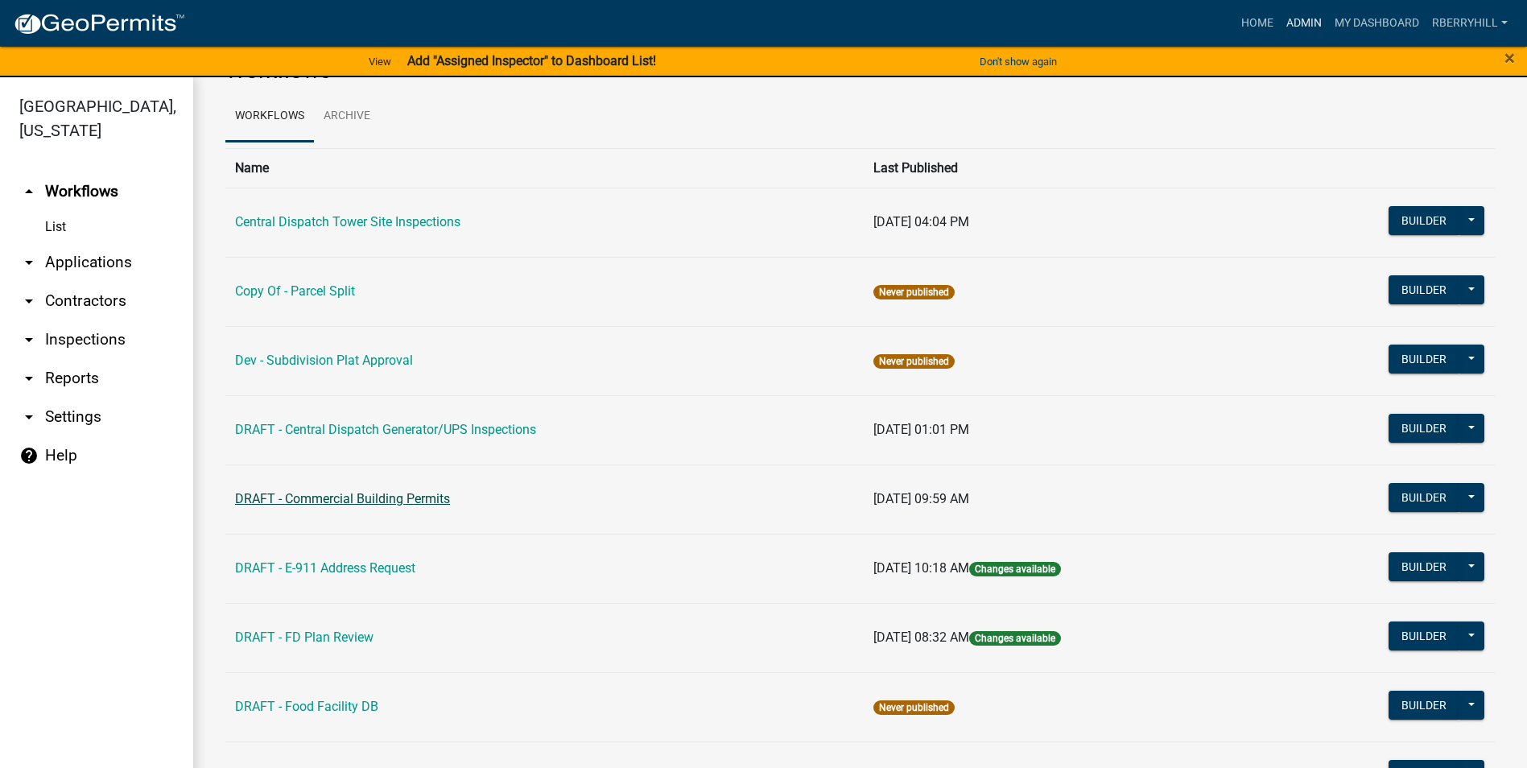
scroll to position [80, 0]
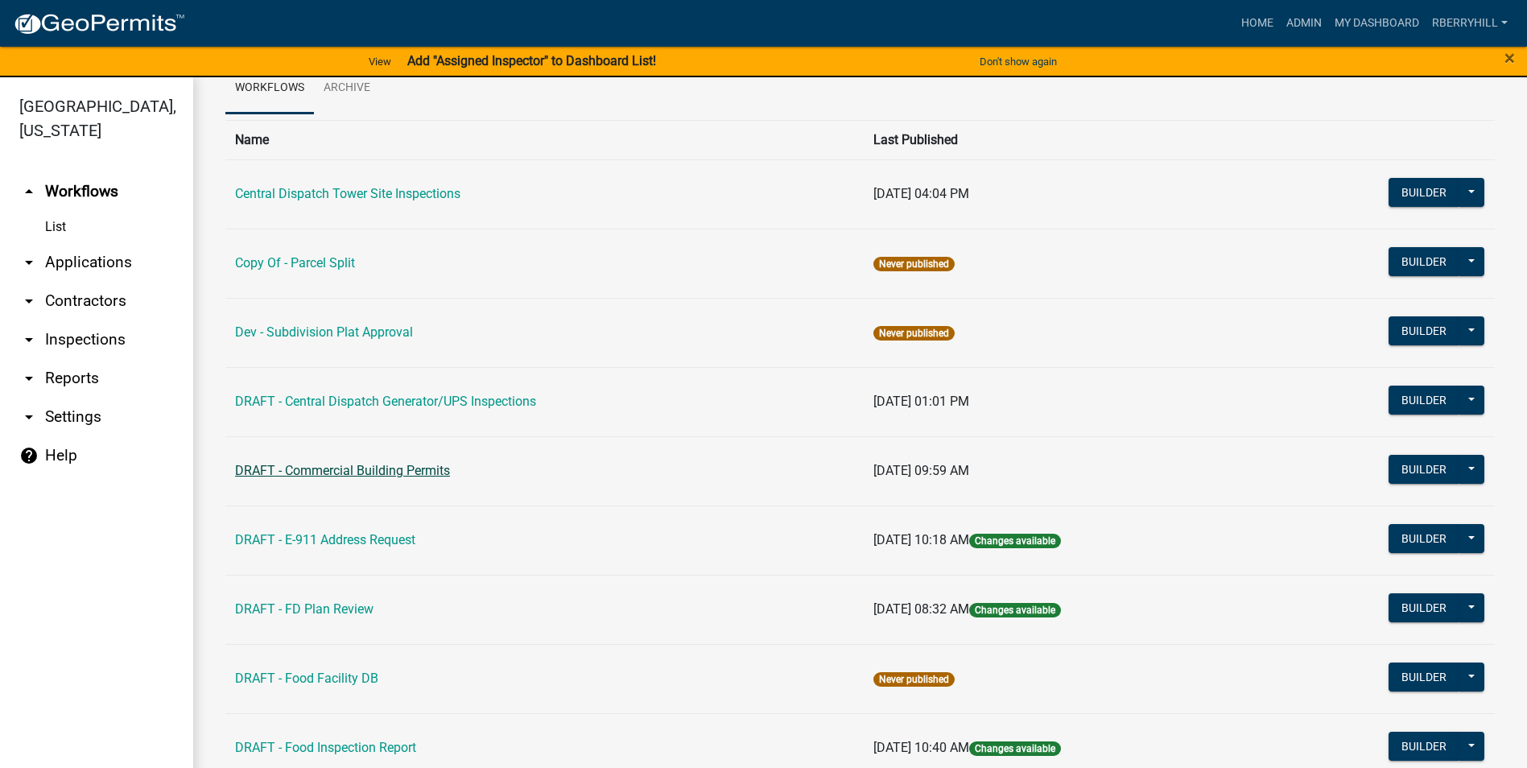
click at [378, 472] on link "DRAFT - Commercial Building Permits" at bounding box center [342, 470] width 215 height 15
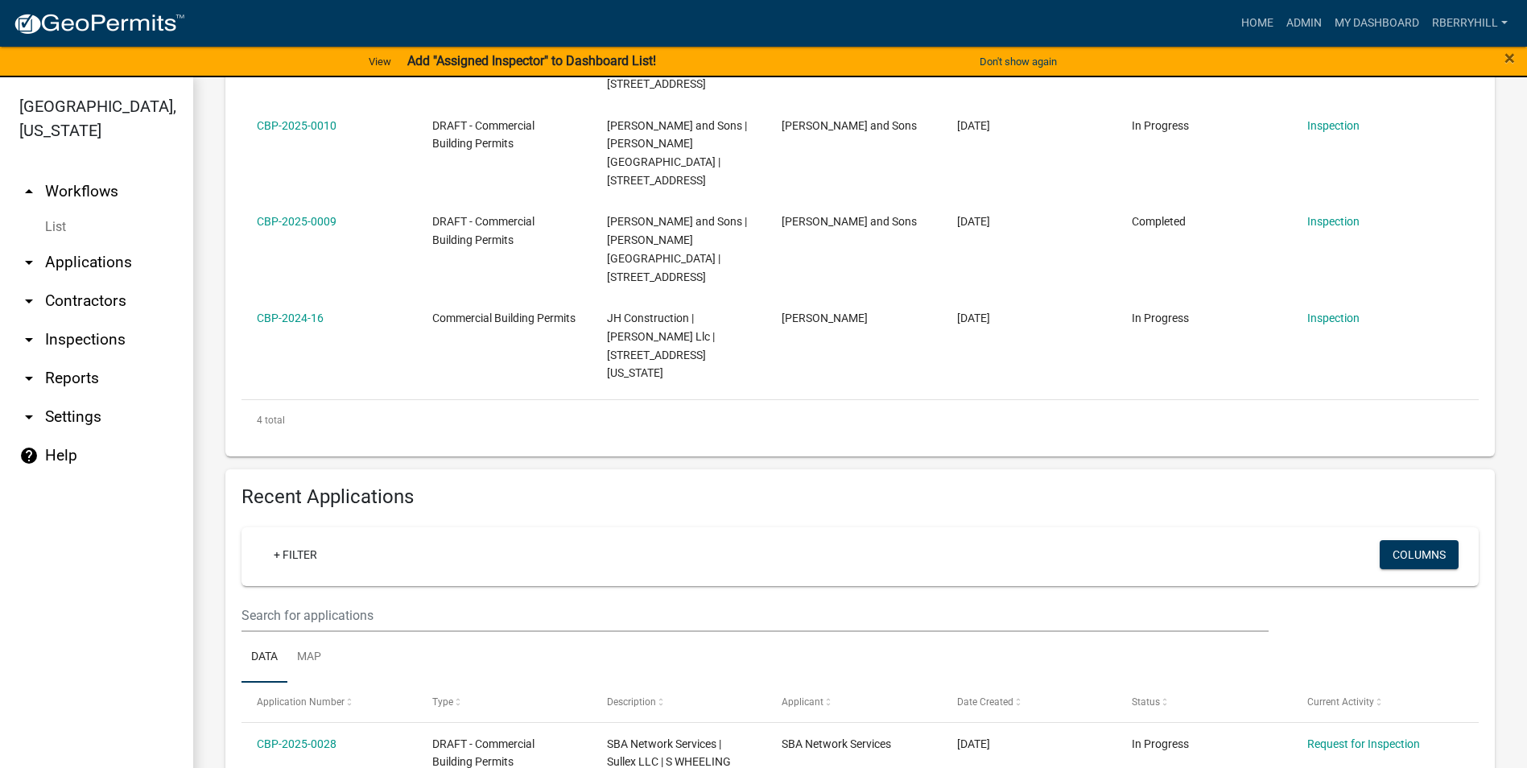
scroll to position [563, 0]
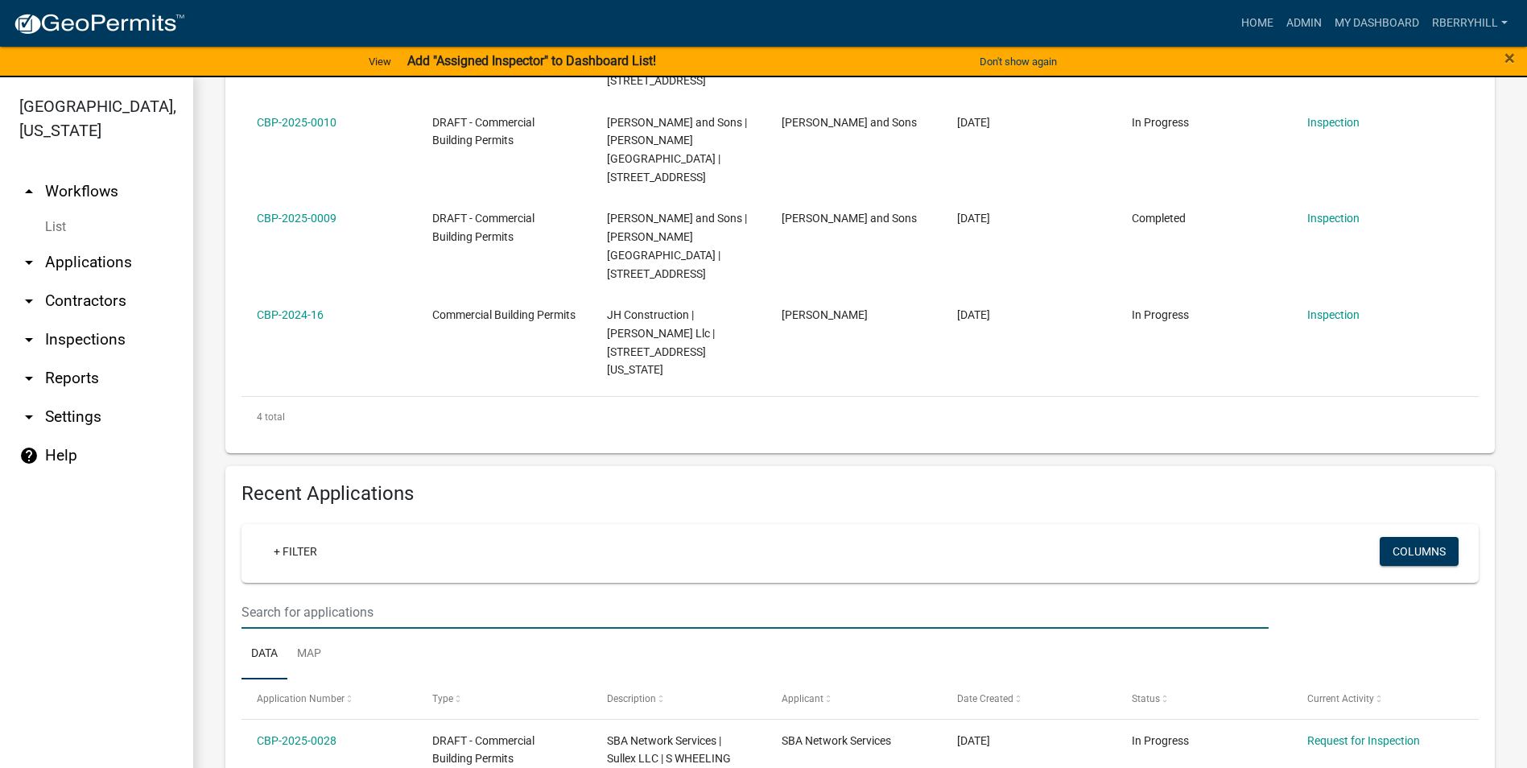
click at [261, 596] on input "text" at bounding box center [754, 612] width 1027 height 33
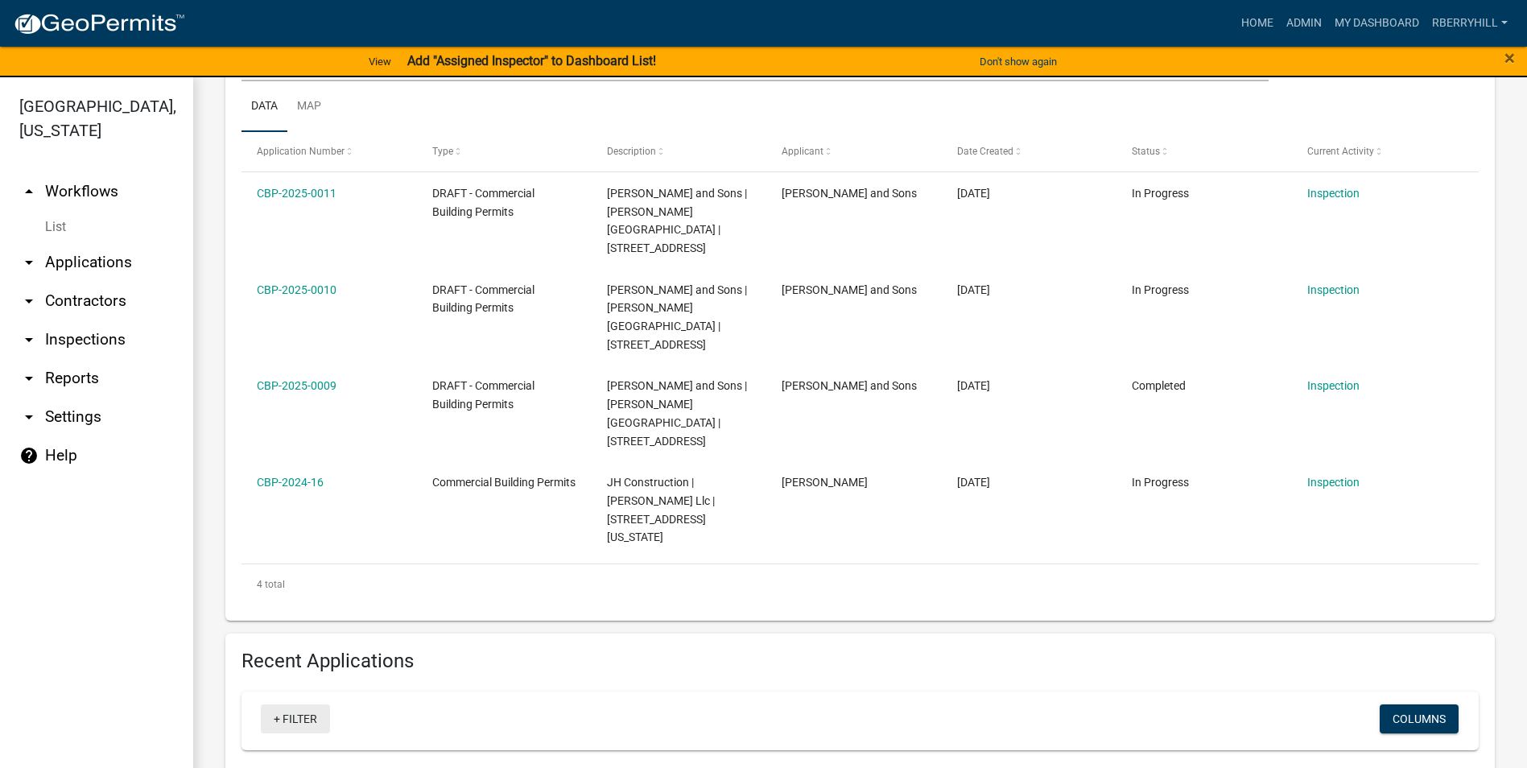
scroll to position [395, 0]
type input "T"
click at [1303, 22] on link "Admin" at bounding box center [1304, 23] width 48 height 31
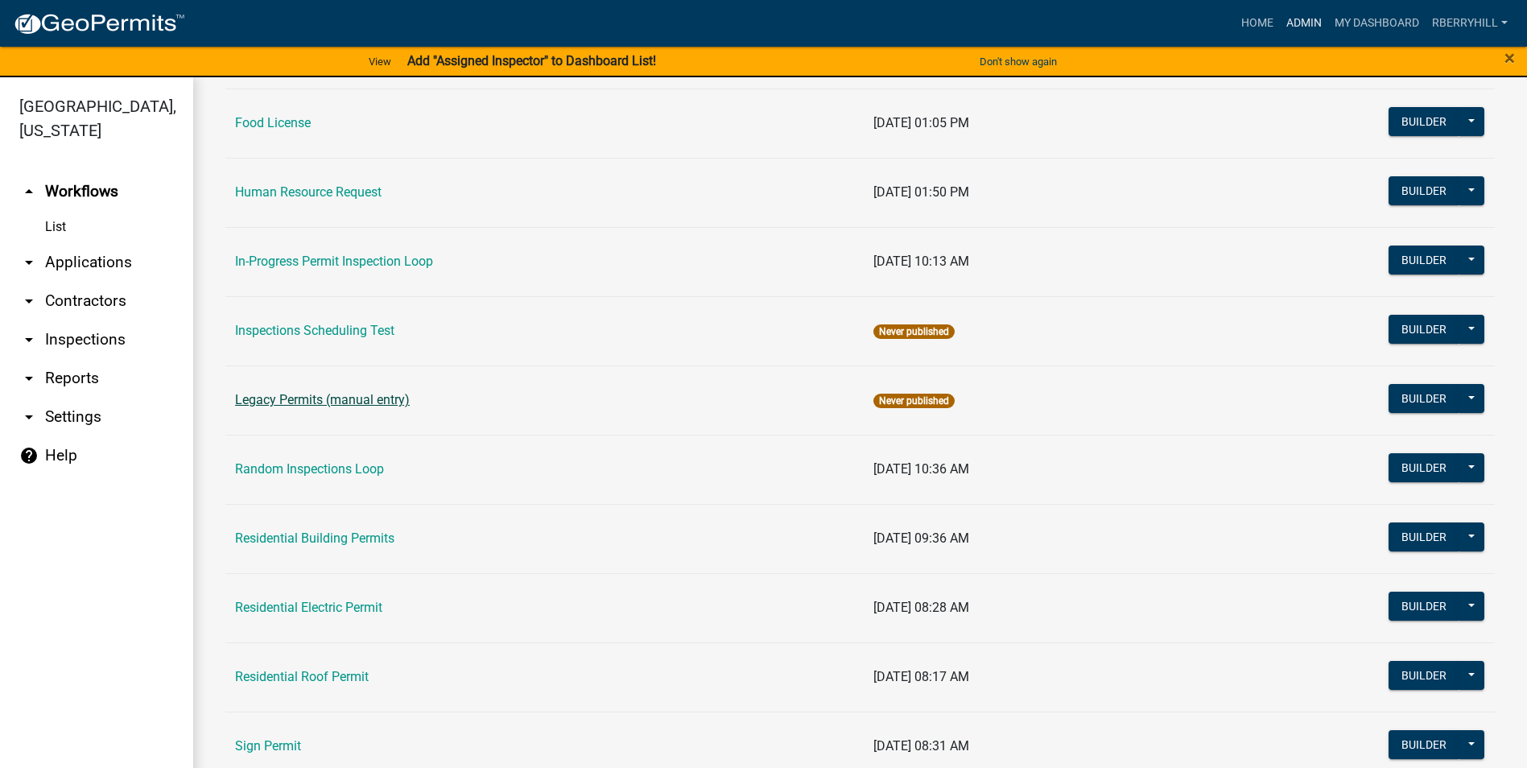
scroll to position [1367, 0]
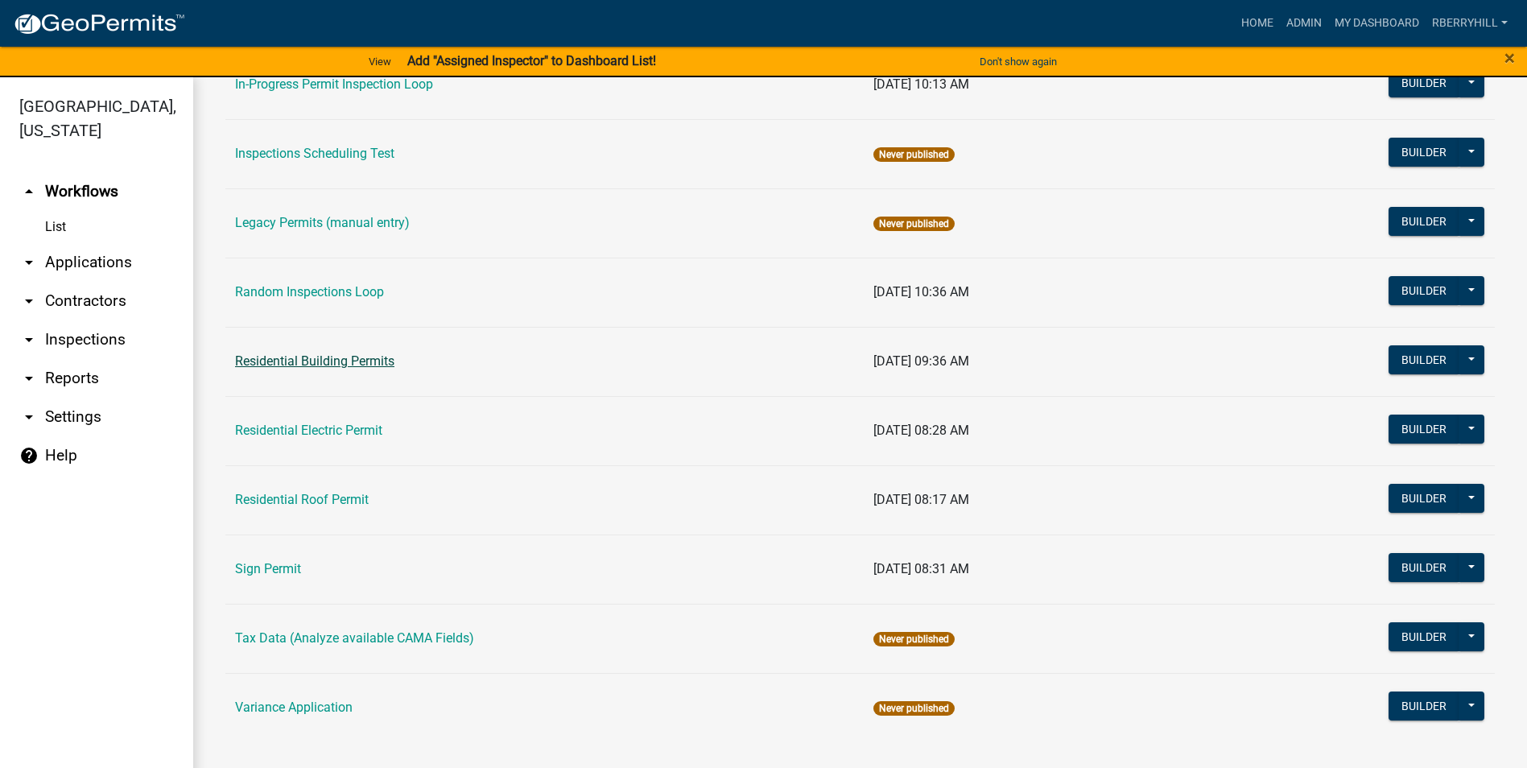
click at [332, 363] on link "Residential Building Permits" at bounding box center [314, 360] width 159 height 15
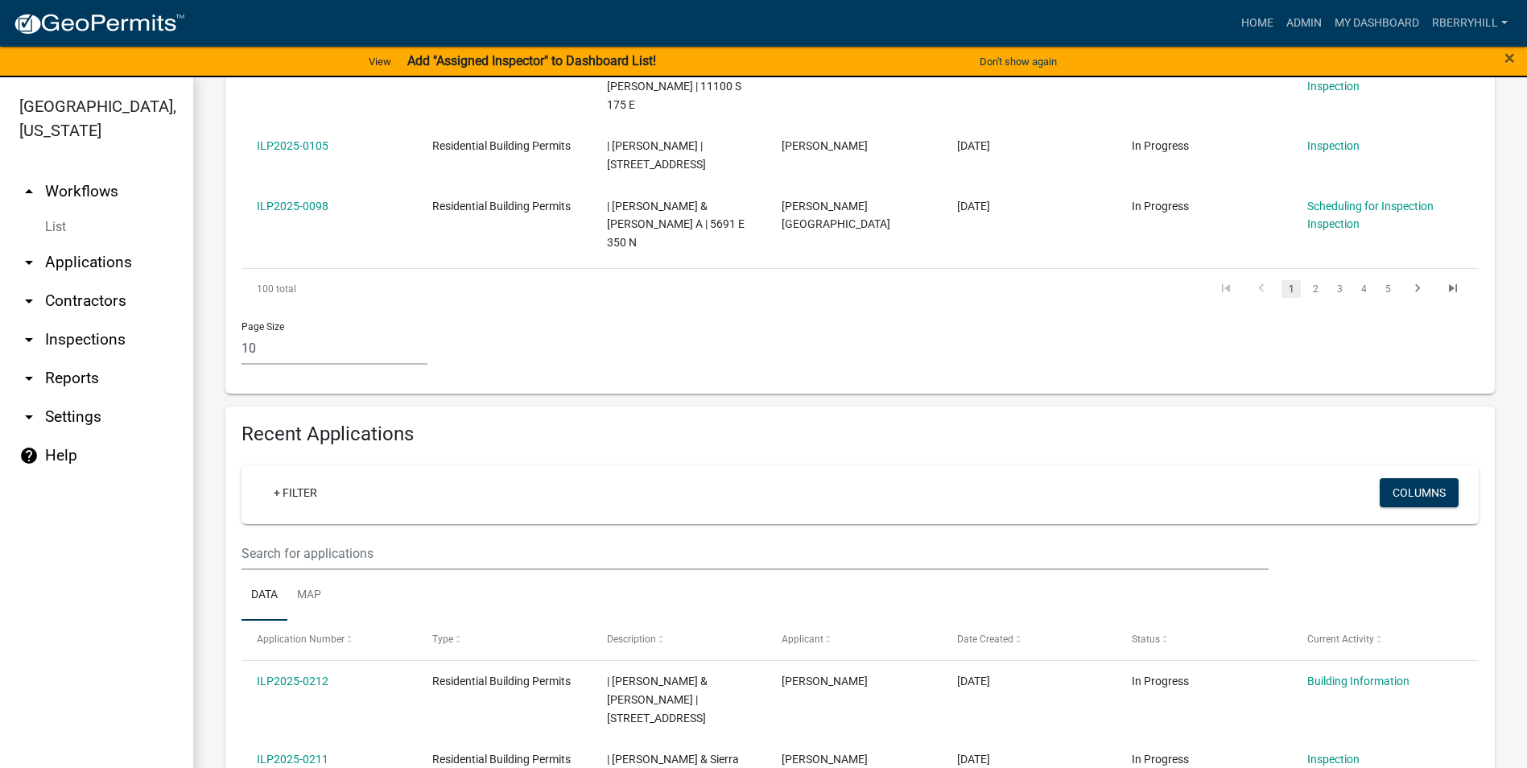
scroll to position [1127, 0]
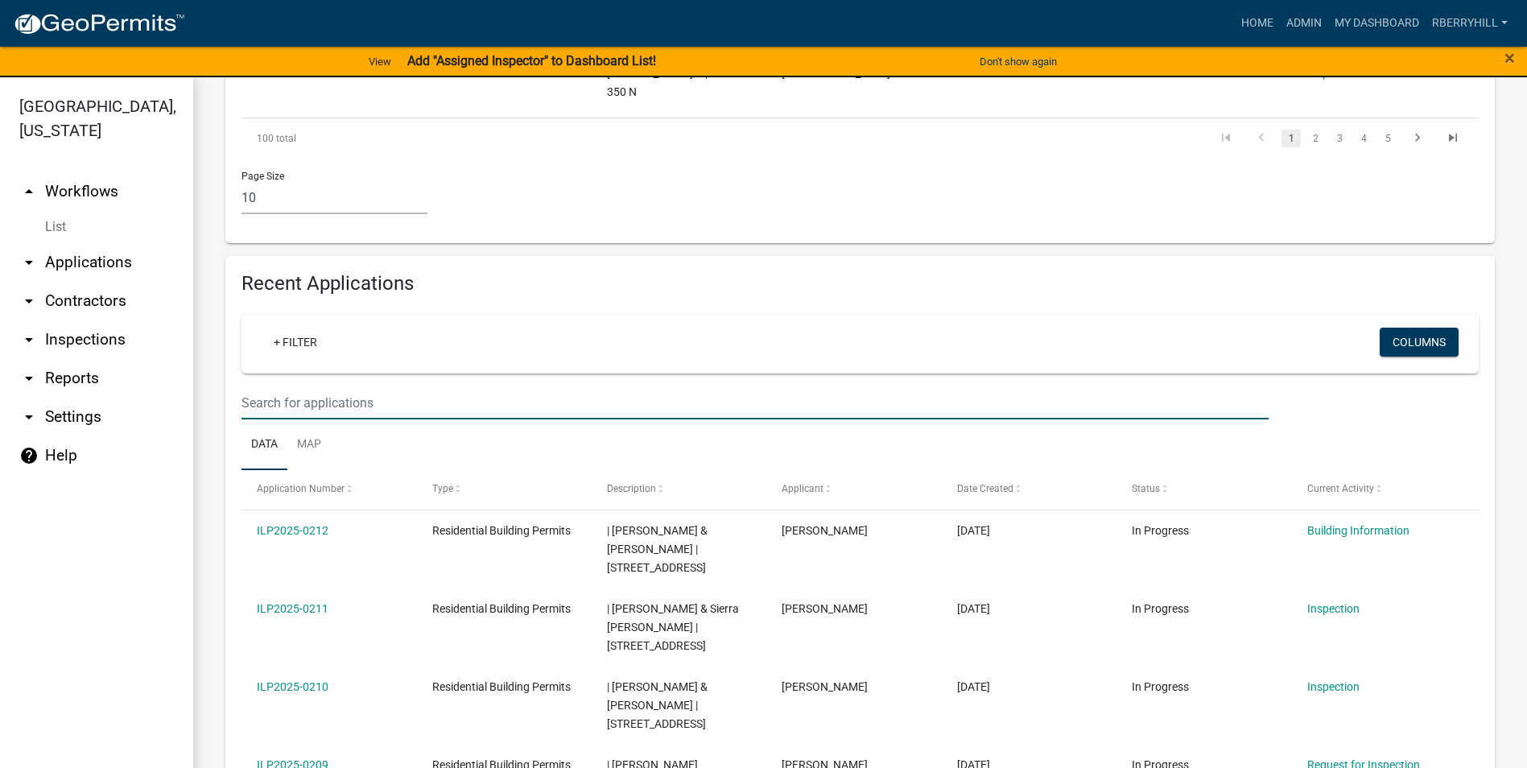
click at [252, 386] on input "text" at bounding box center [754, 402] width 1027 height 33
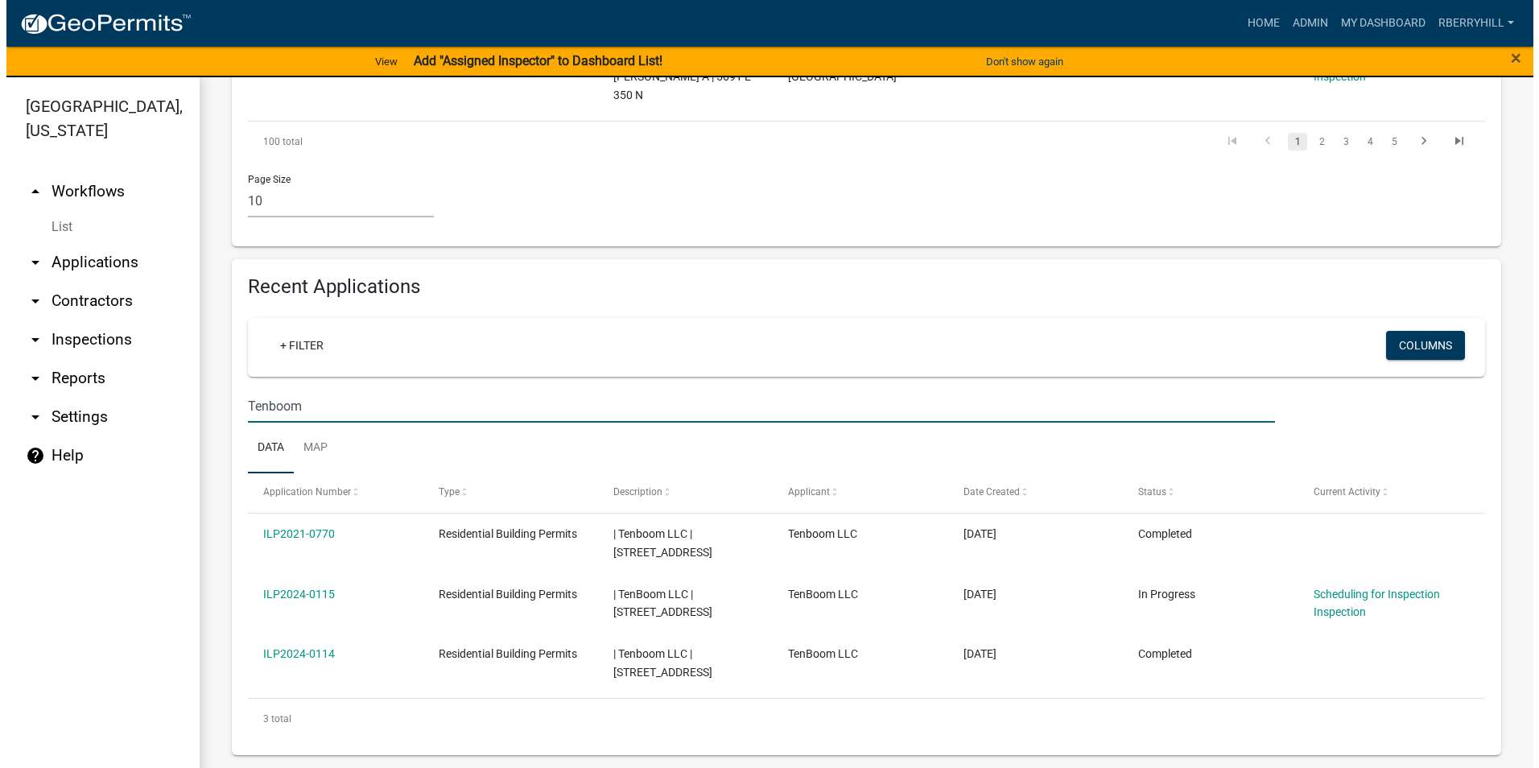
scroll to position [1069, 0]
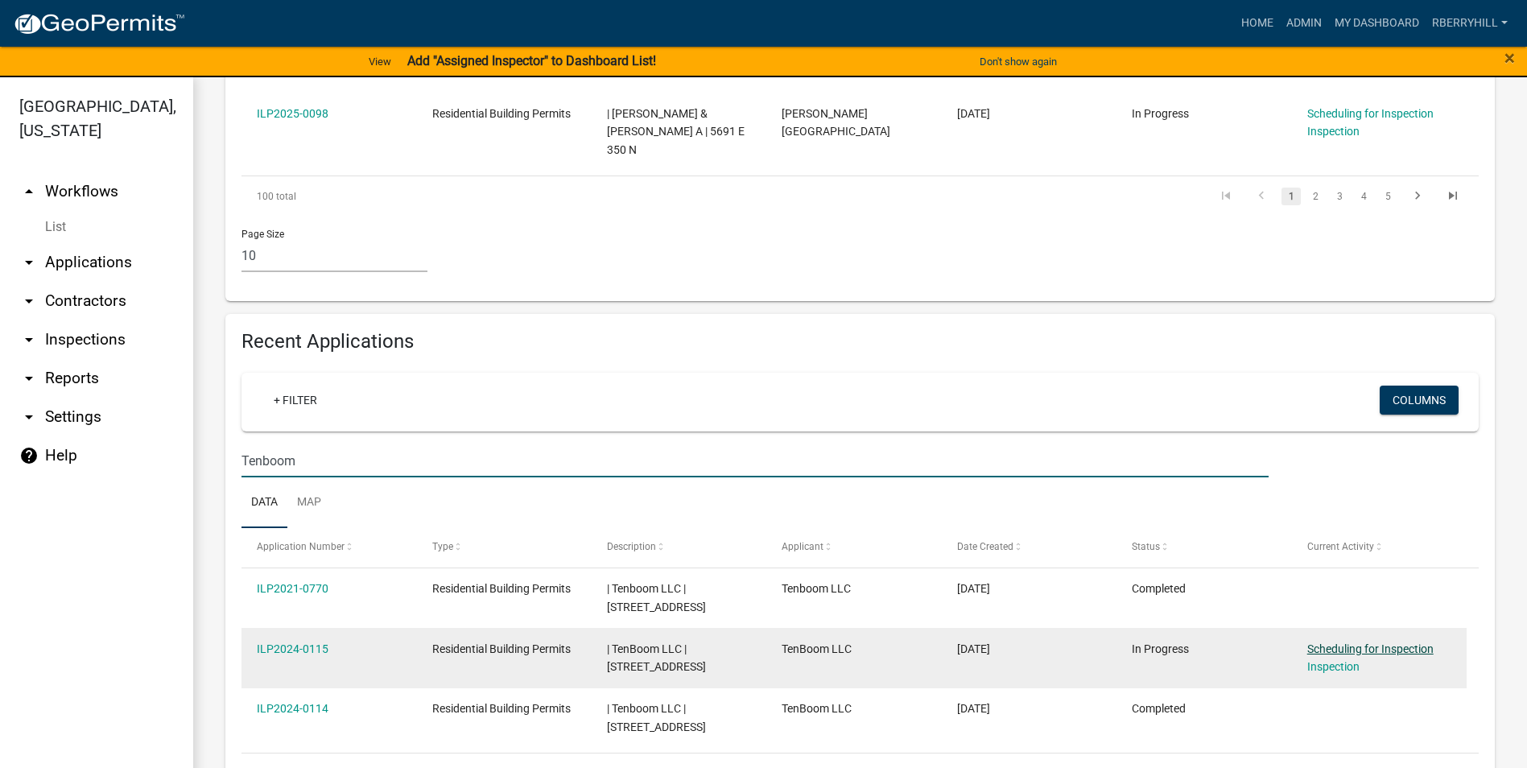
type input "Tenboom"
click at [1351, 642] on link "Scheduling for Inspection" at bounding box center [1370, 648] width 126 height 13
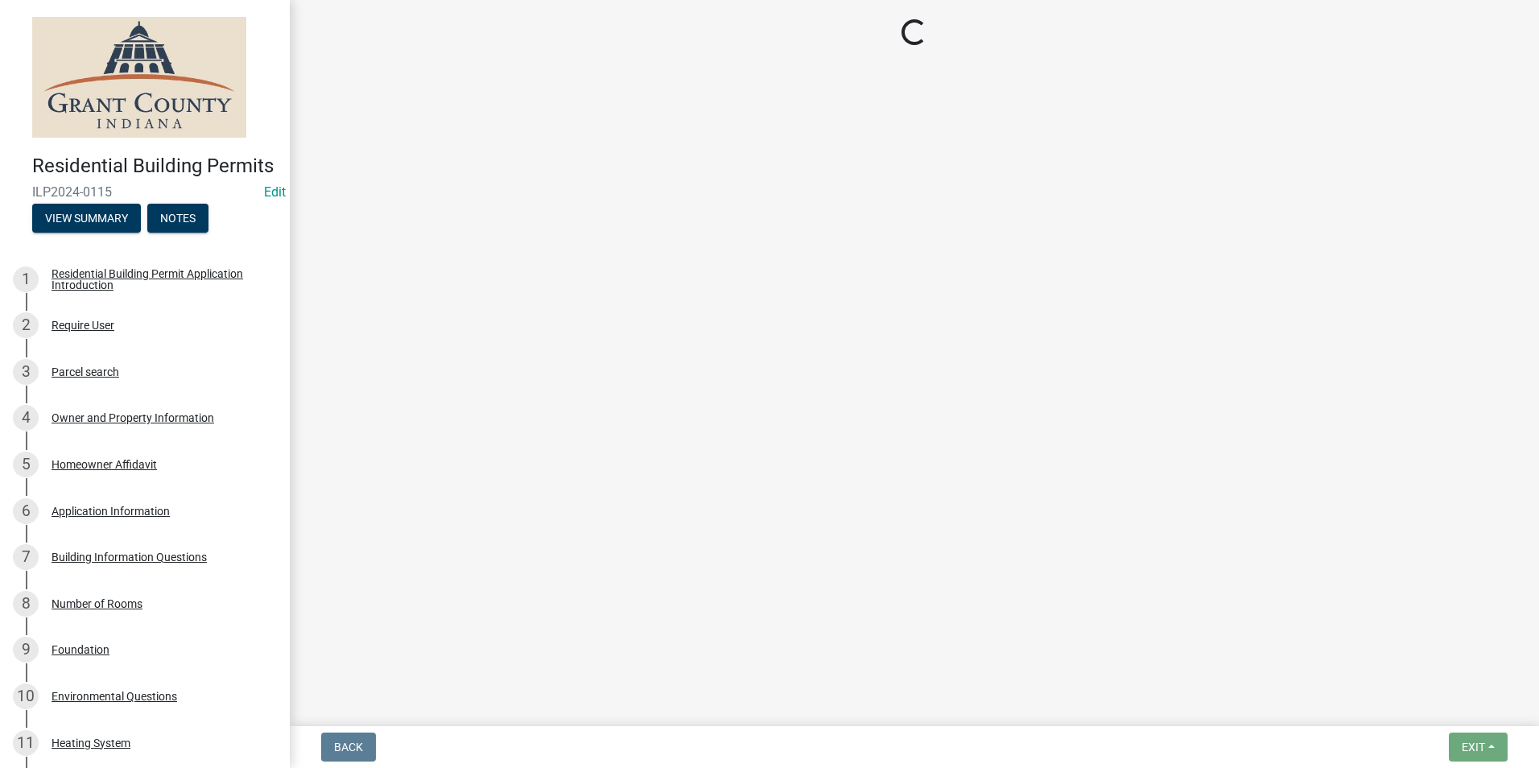
select select "d7f9a44a-d2ea-4d3c-83b3-1aa71c950bd5"
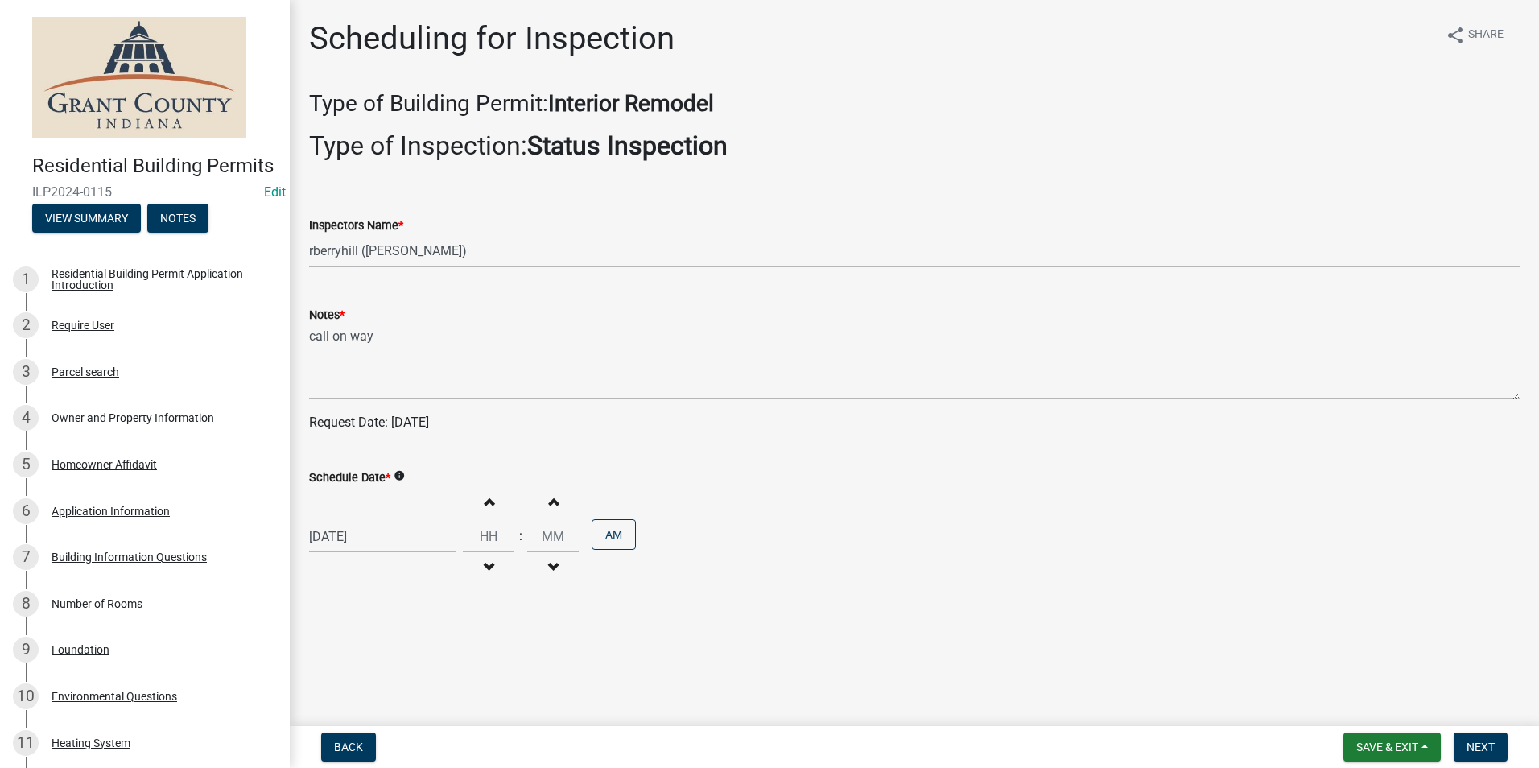
select select "6"
select select "2025"
click at [349, 533] on div "[DATE] [PERSON_NAME] Apr May Jun [DATE] Aug Sep Oct Nov [DATE] 1526 1527 1528 1…" at bounding box center [382, 536] width 147 height 33
click at [482, 323] on span "Next month" at bounding box center [479, 322] width 12 height 12
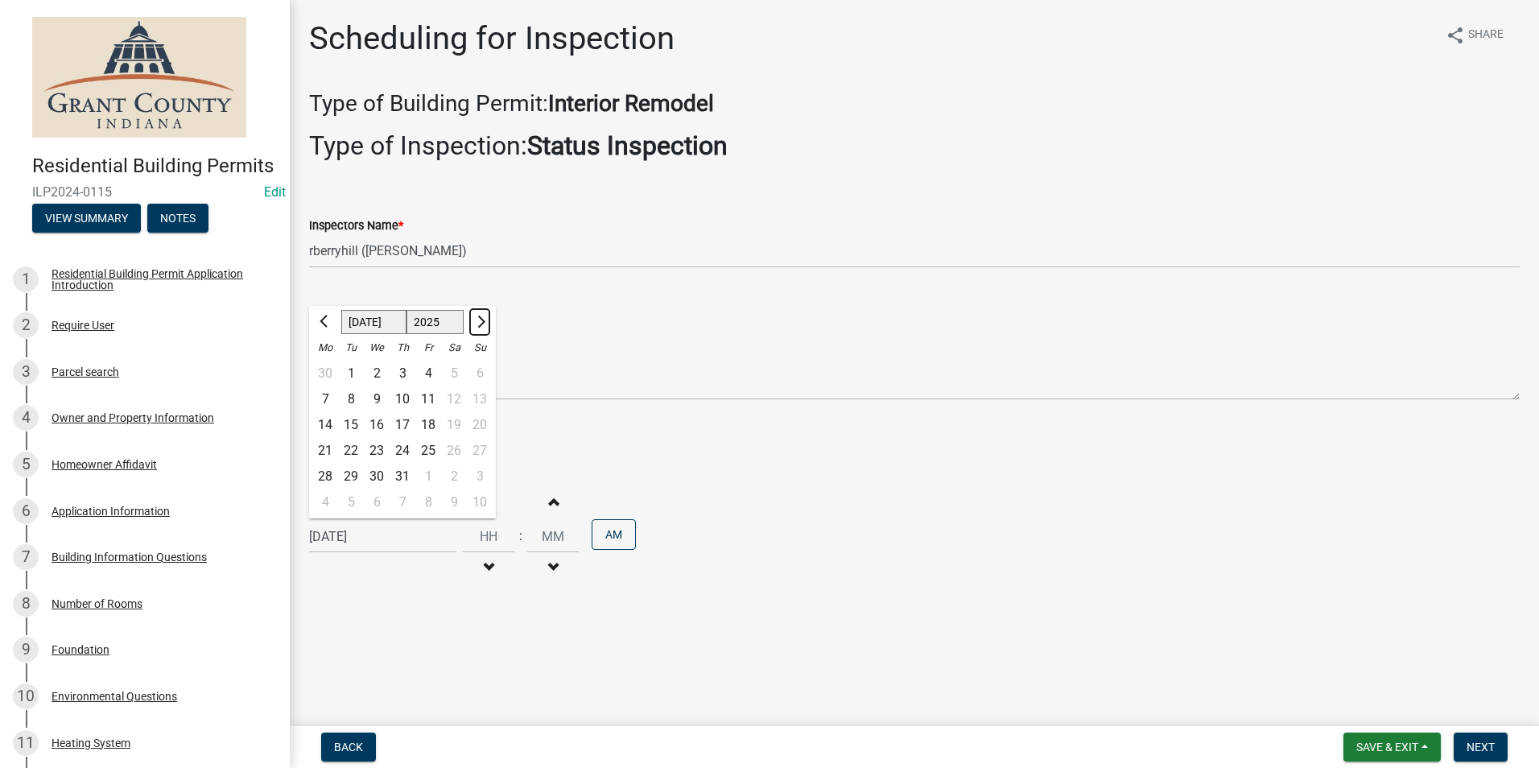
select select "8"
click at [402, 422] on div "14" at bounding box center [403, 425] width 26 height 26
type input "[DATE]"
click at [1490, 737] on button "Next" at bounding box center [1481, 746] width 54 height 29
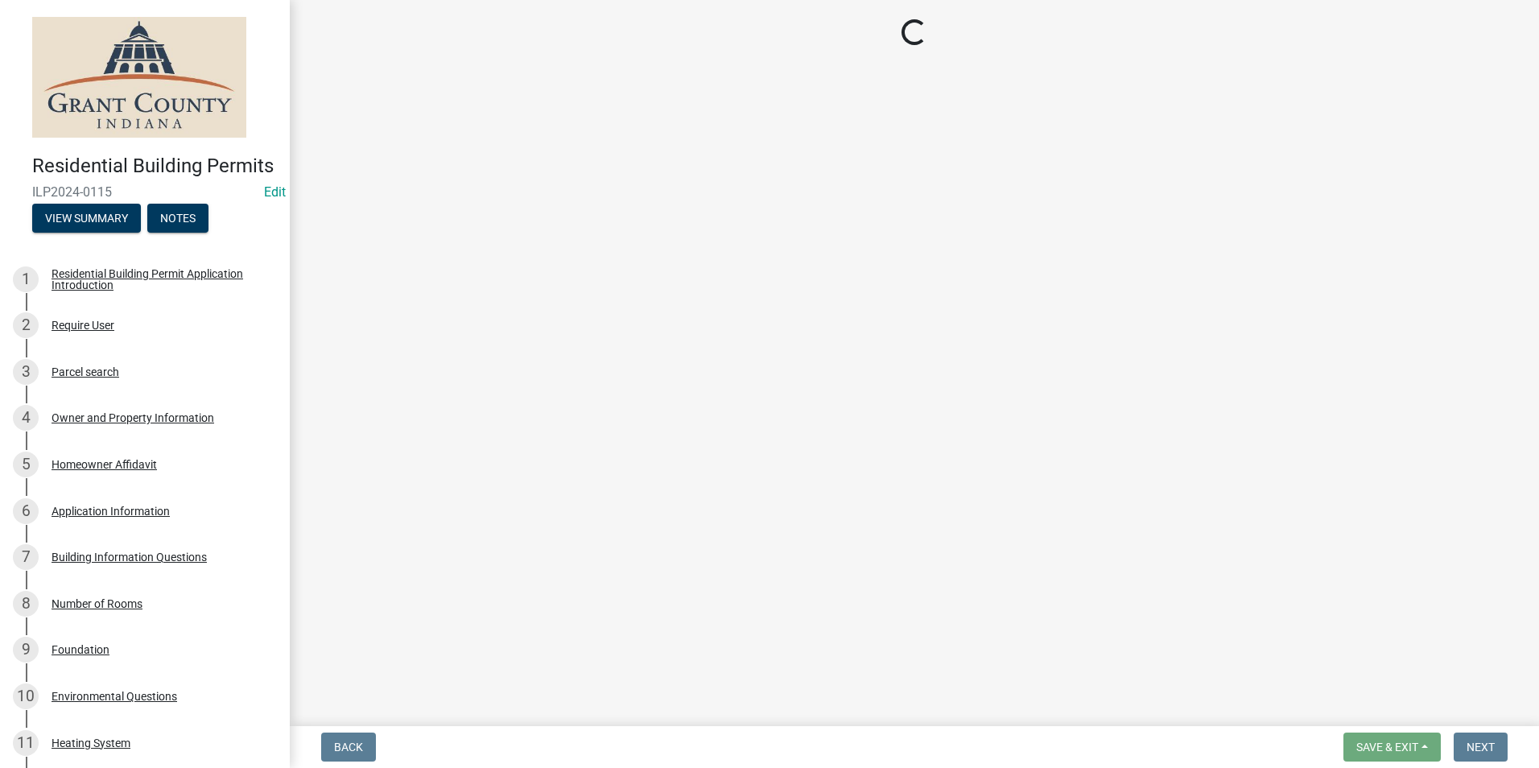
click at [1281, 403] on main "Loading..." at bounding box center [914, 360] width 1249 height 720
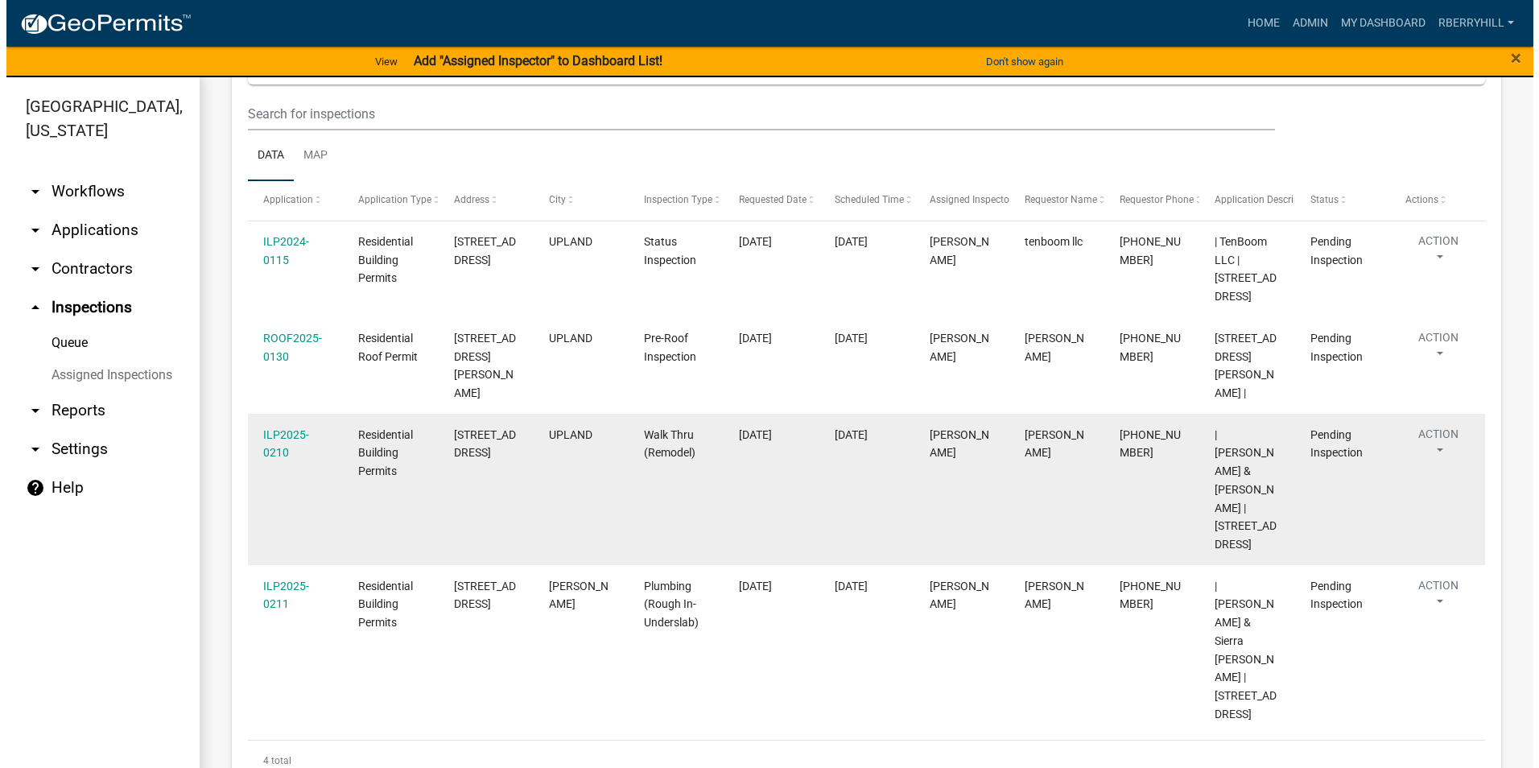
scroll to position [196, 0]
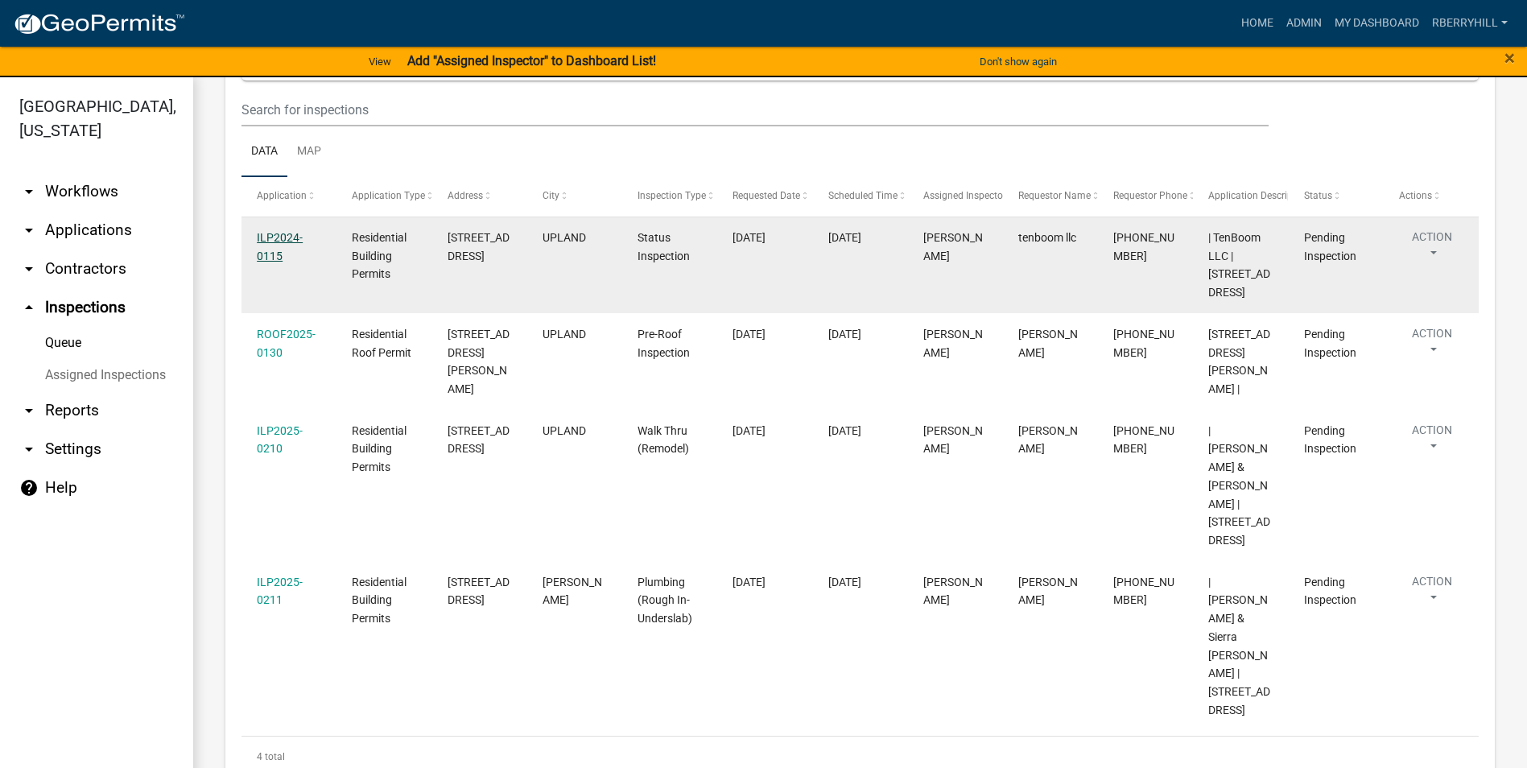
click at [267, 239] on link "ILP2024-0115" at bounding box center [280, 246] width 46 height 31
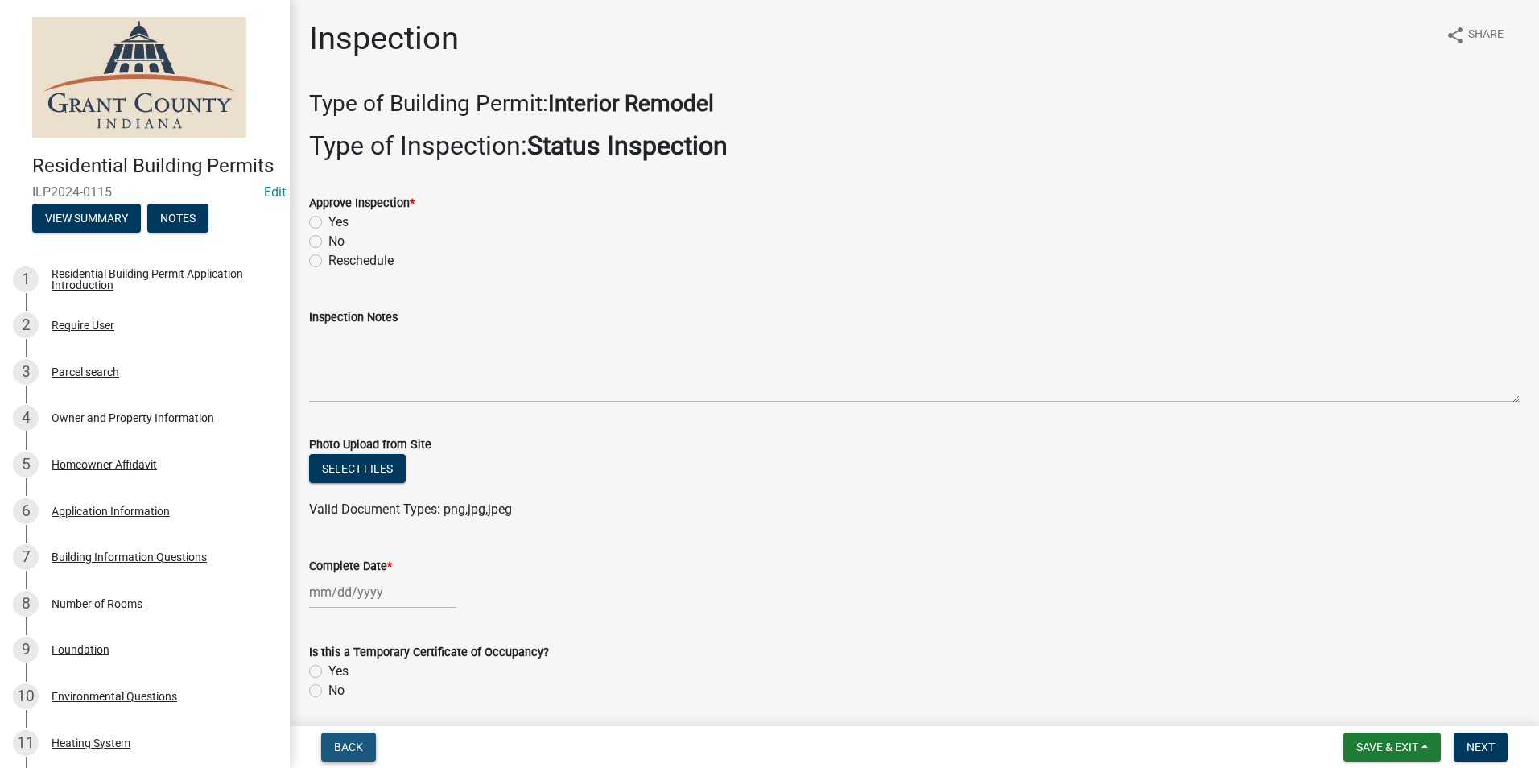
click at [353, 745] on span "Back" at bounding box center [348, 747] width 29 height 13
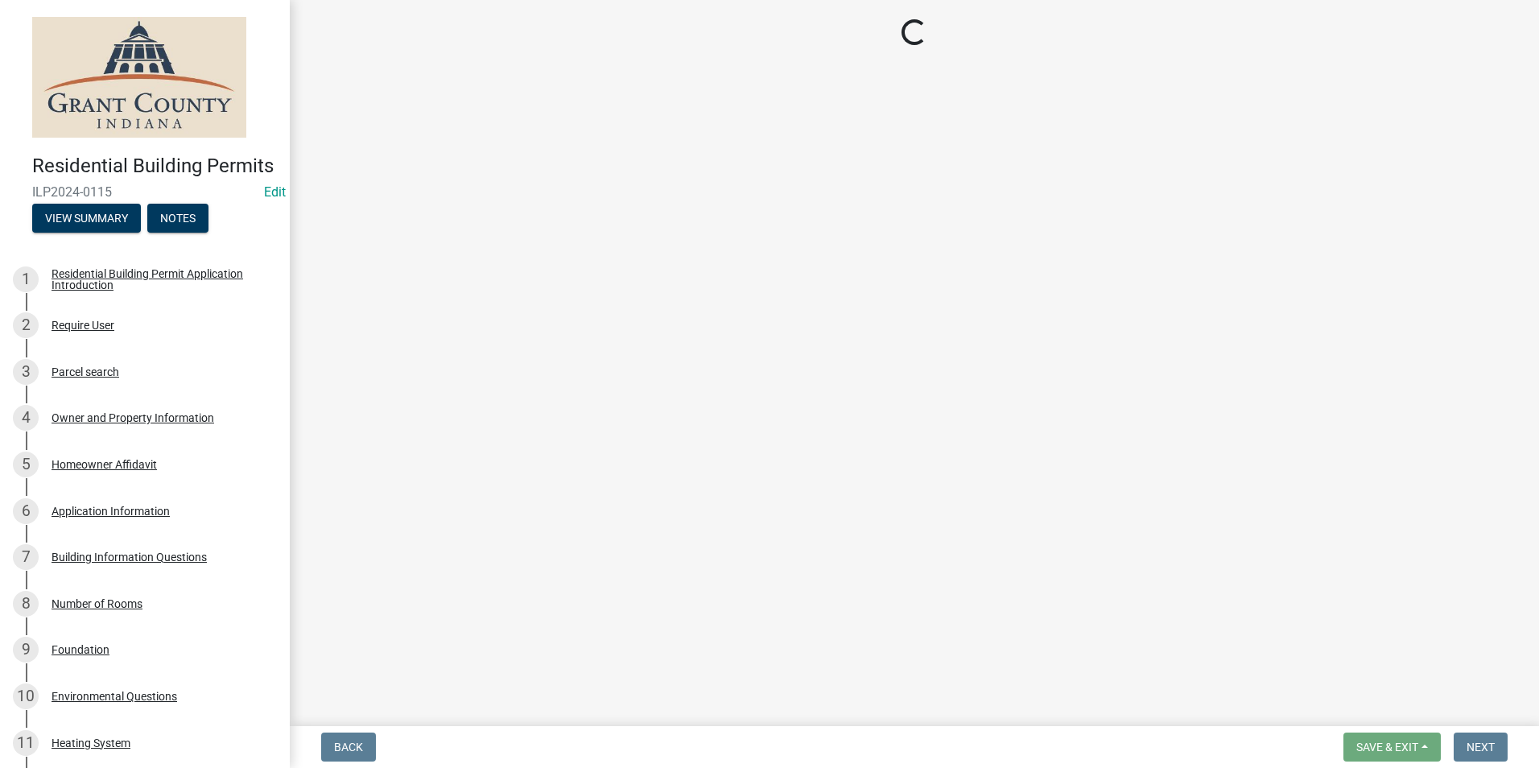
select select "d7f9a44a-d2ea-4d3c-83b3-1aa71c950bd5"
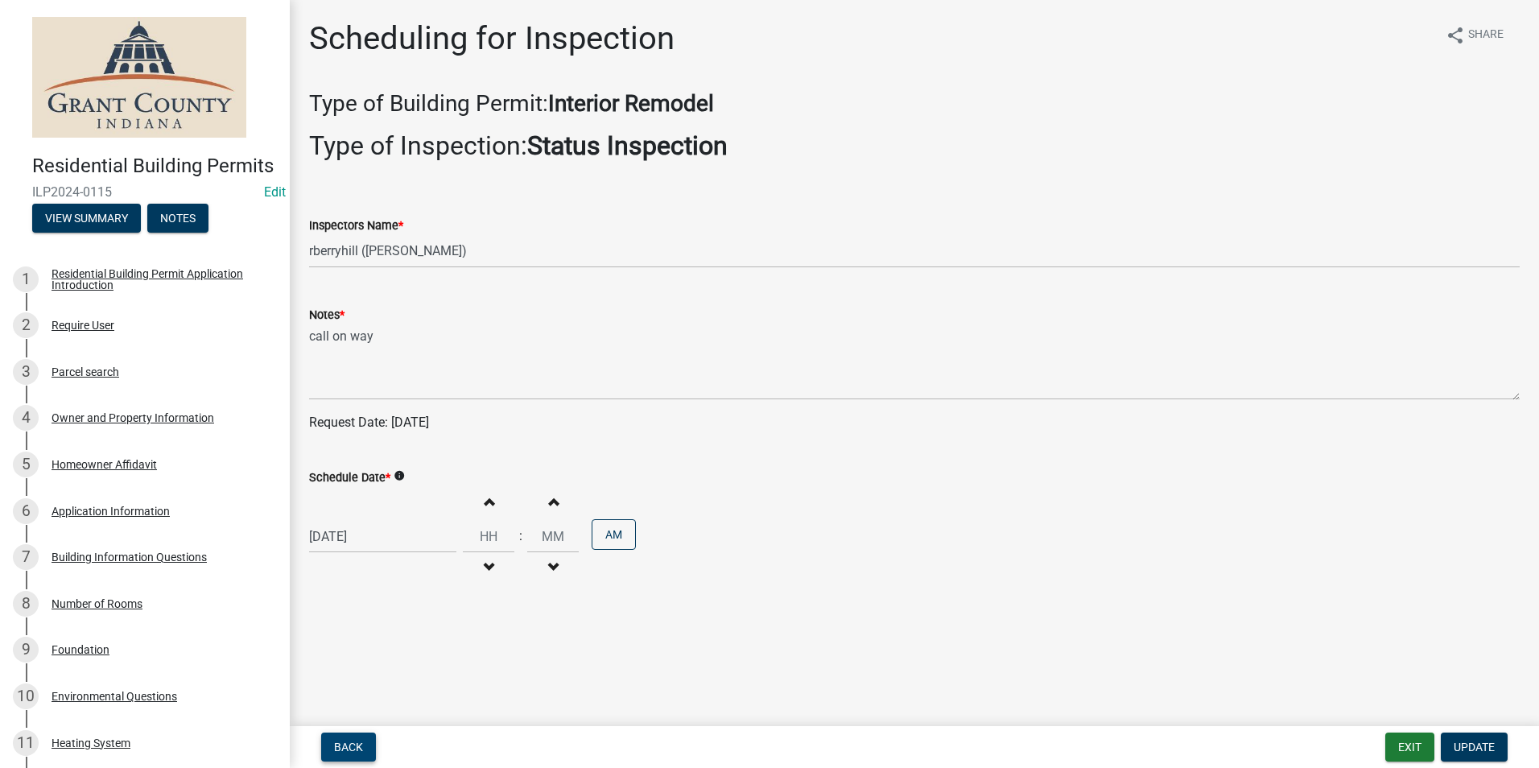
click at [355, 745] on span "Back" at bounding box center [348, 747] width 29 height 13
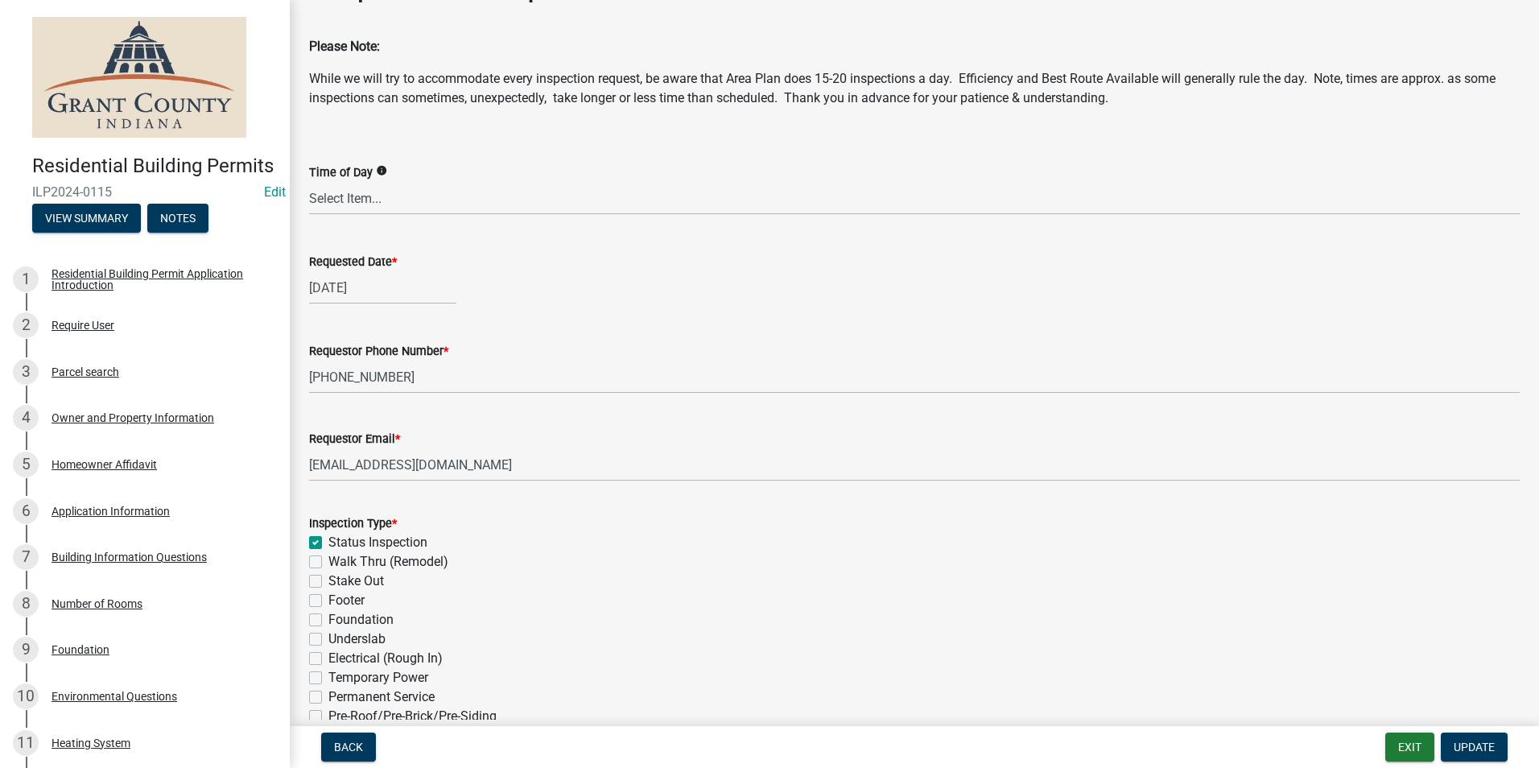
scroll to position [161, 0]
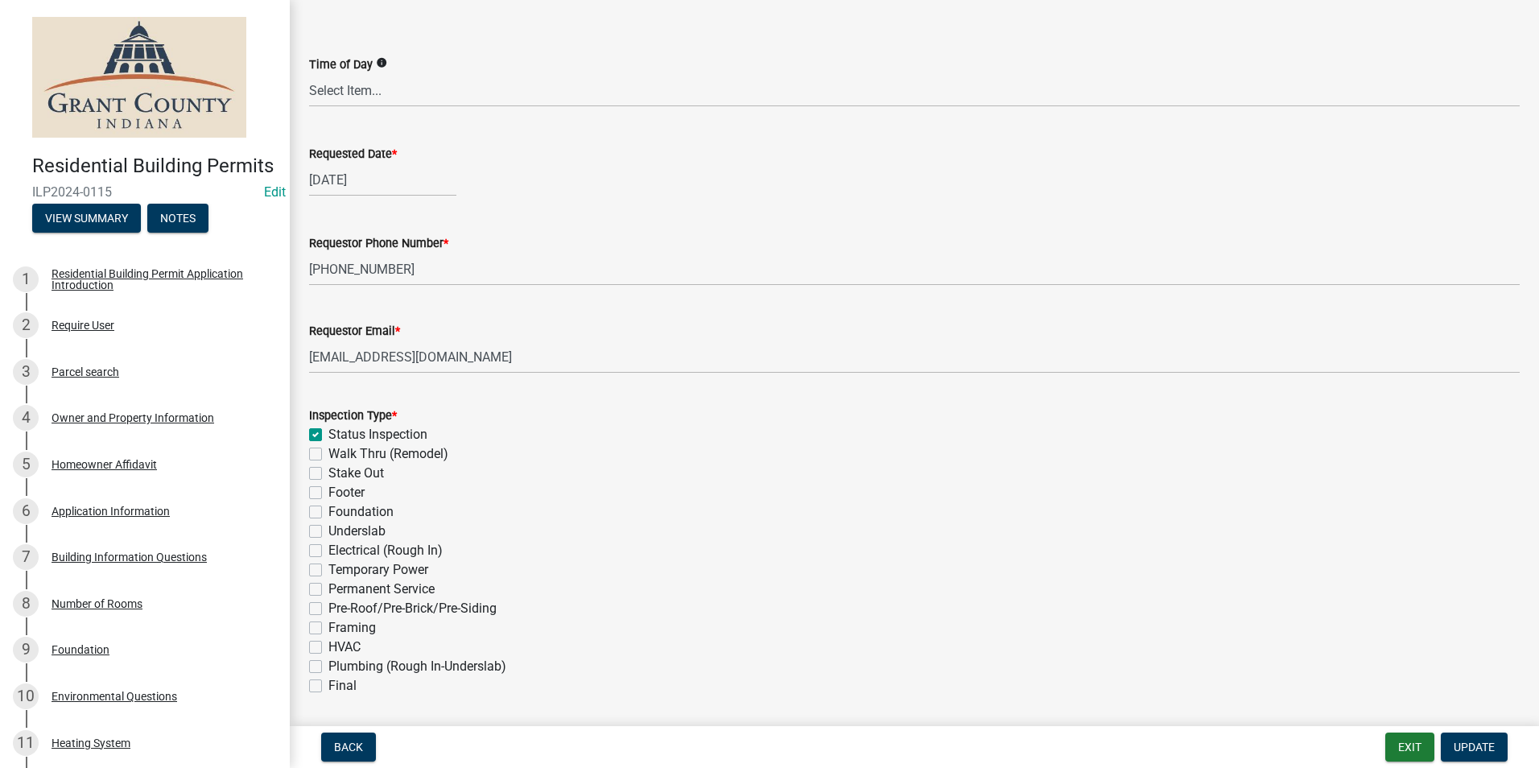
click at [328, 551] on label "Electrical (Rough In)" at bounding box center [385, 550] width 114 height 19
click at [328, 551] on input "Electrical (Rough In)" at bounding box center [333, 546] width 10 height 10
checkbox input "true"
checkbox input "false"
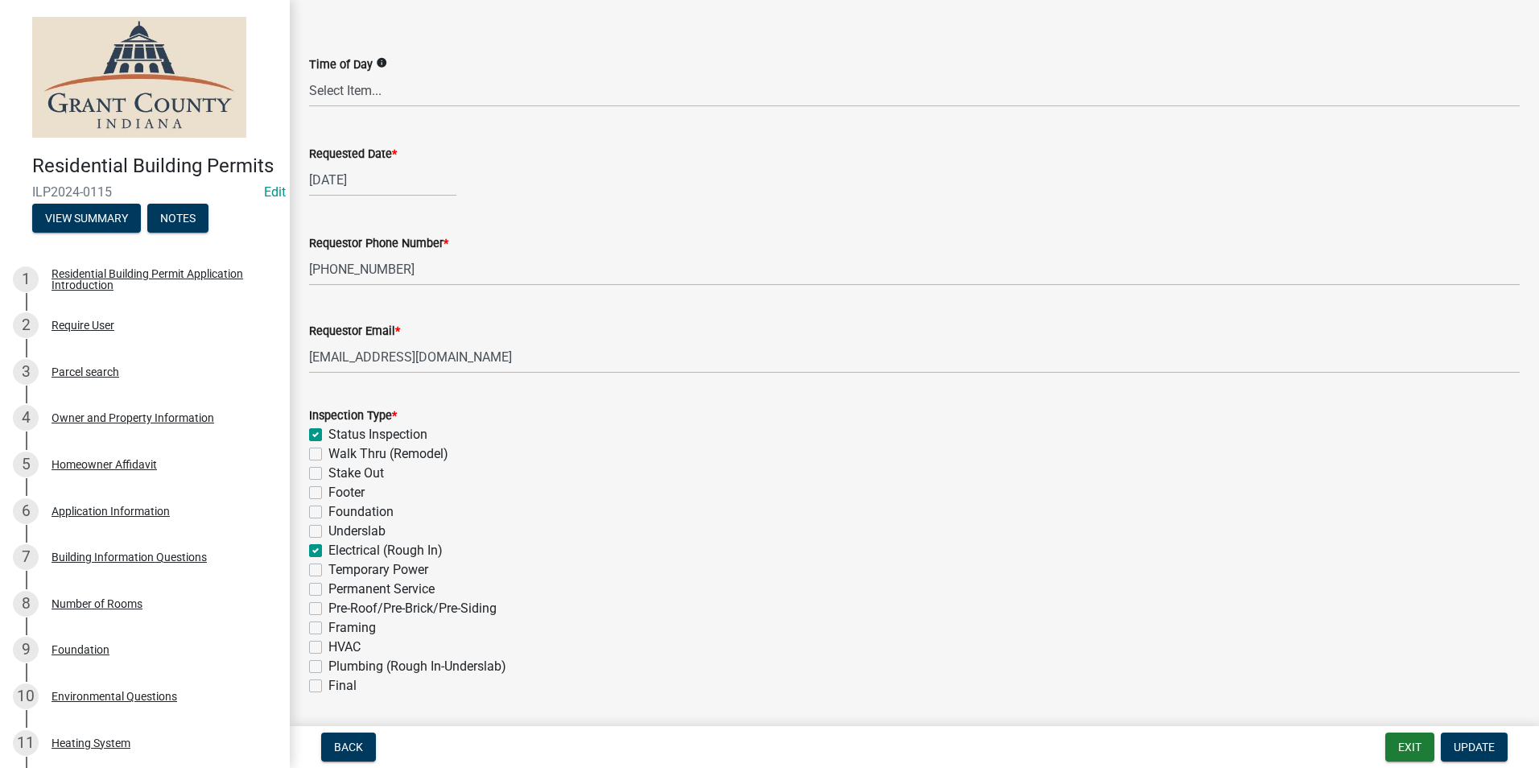
checkbox input "false"
checkbox input "true"
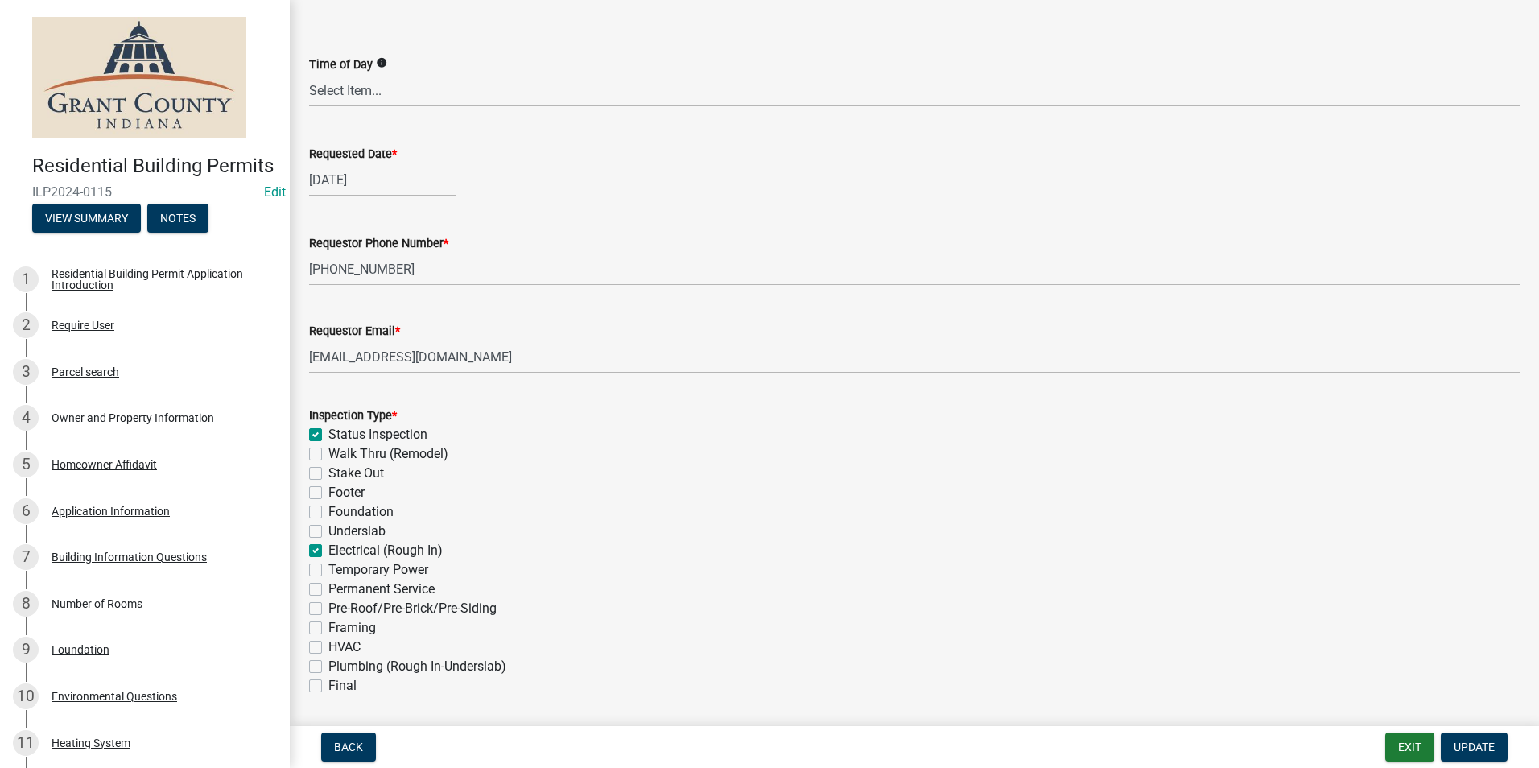
checkbox input "false"
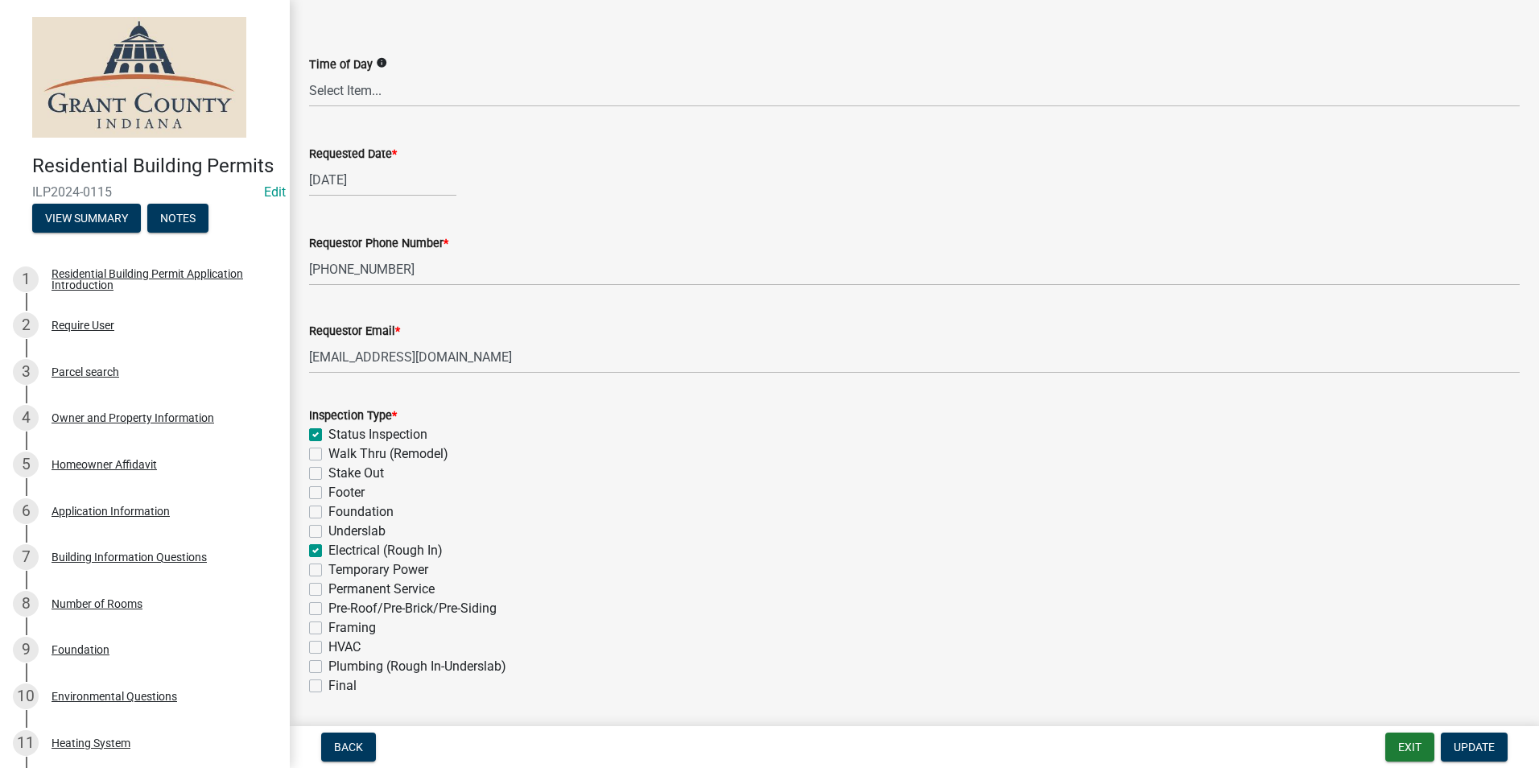
checkbox input "false"
click at [328, 434] on label "Status Inspection" at bounding box center [377, 434] width 99 height 19
click at [328, 434] on input "Status Inspection" at bounding box center [333, 430] width 10 height 10
checkbox input "false"
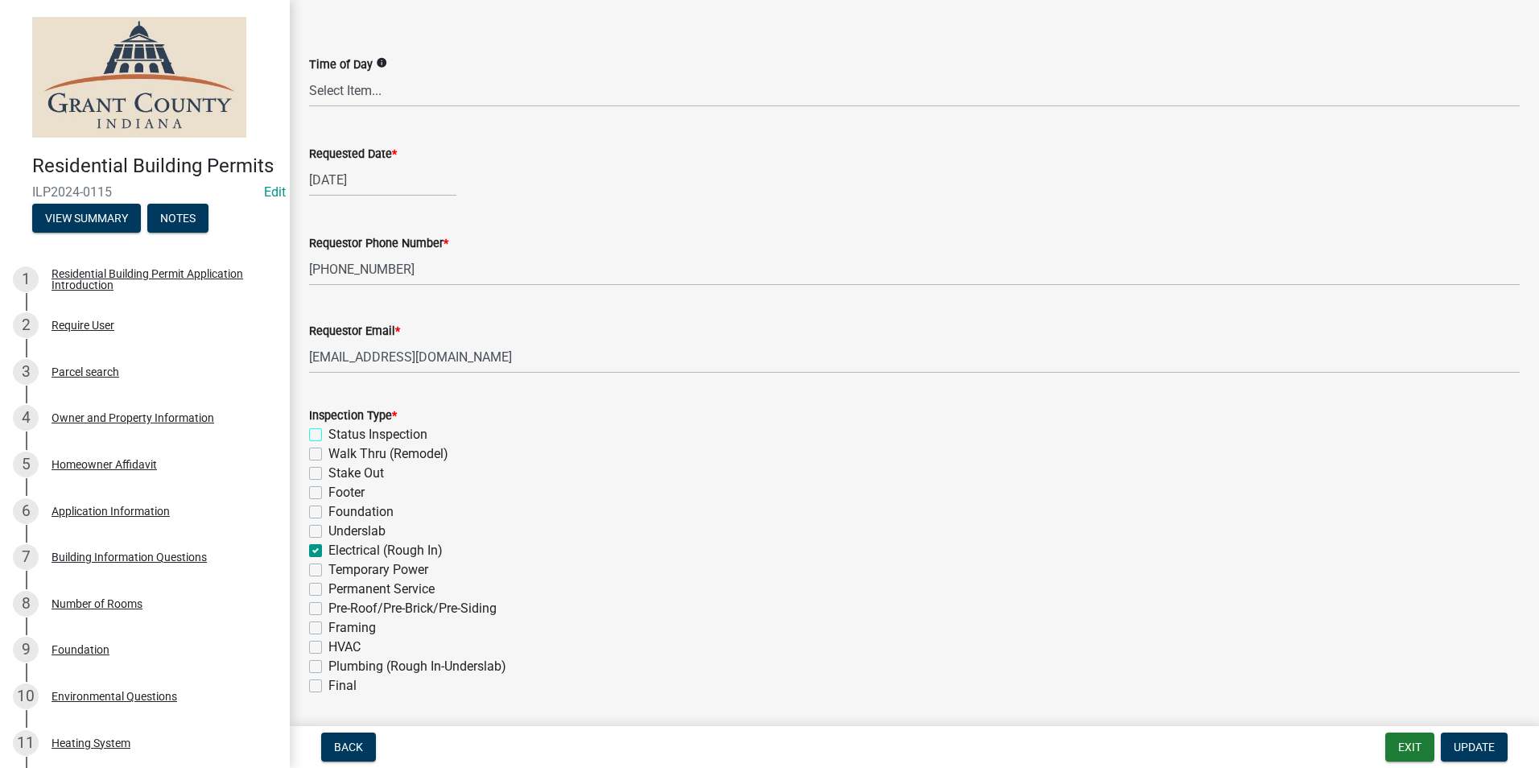
checkbox input "false"
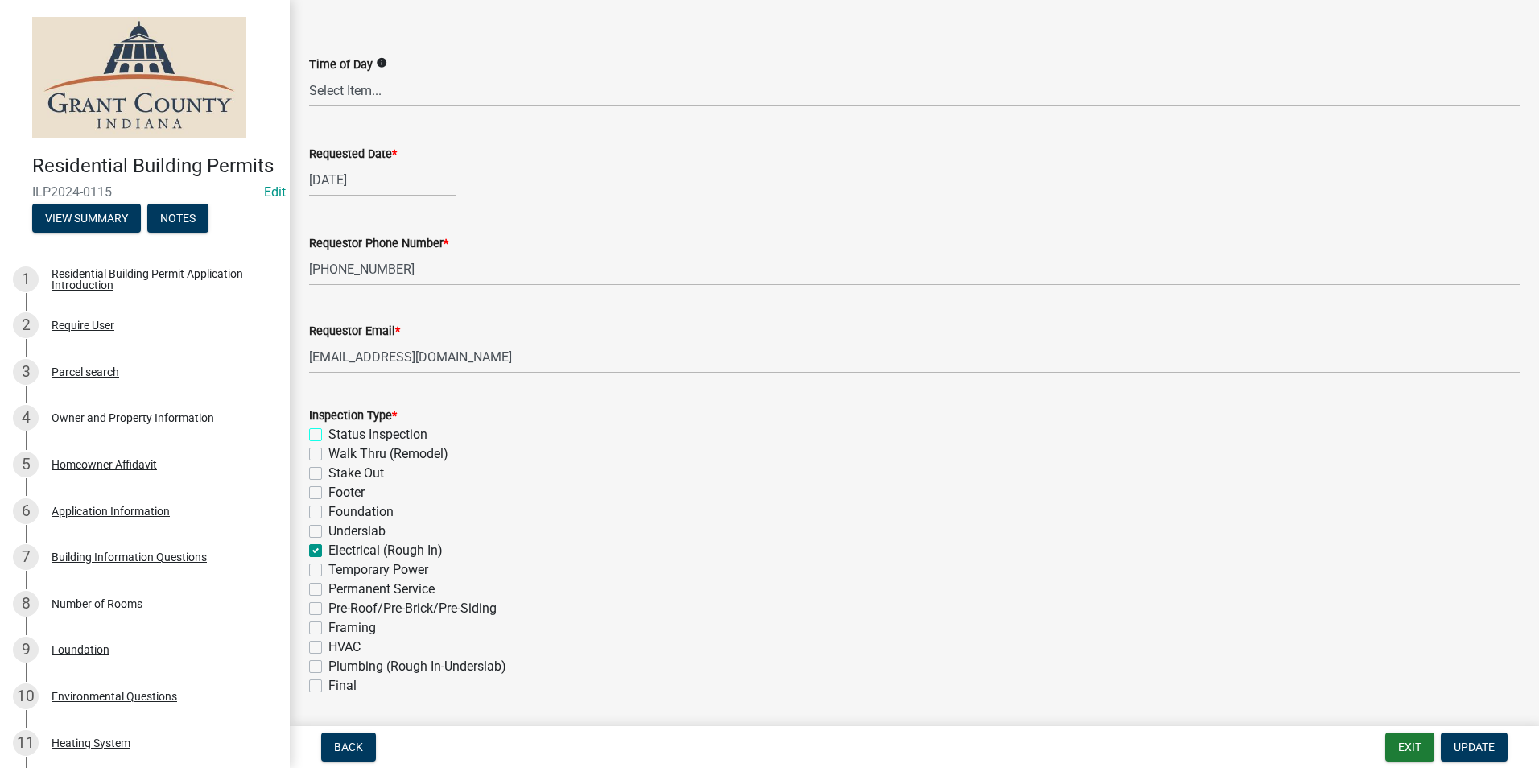
checkbox input "true"
checkbox input "false"
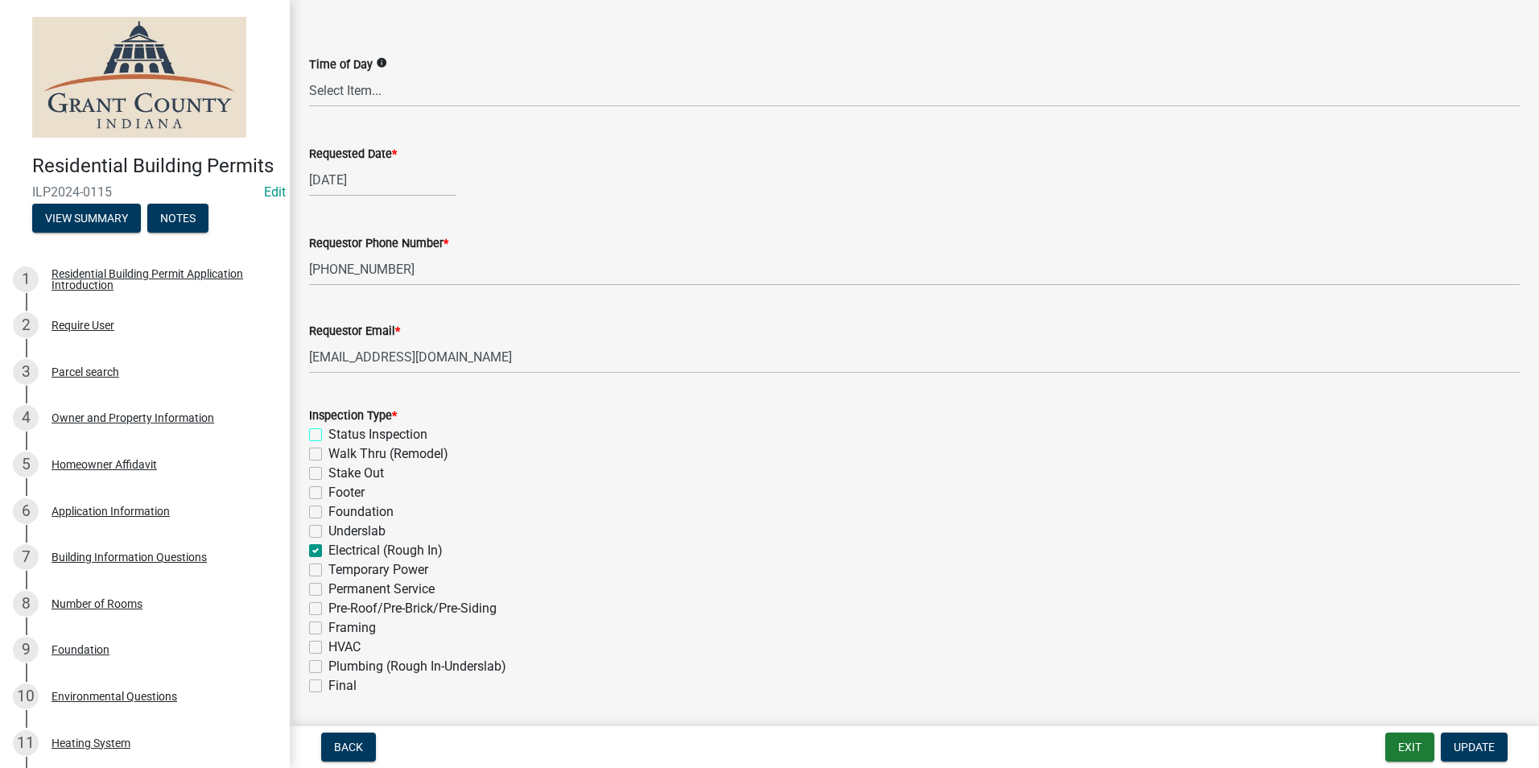
checkbox input "false"
click at [1487, 744] on span "Update" at bounding box center [1474, 747] width 41 height 13
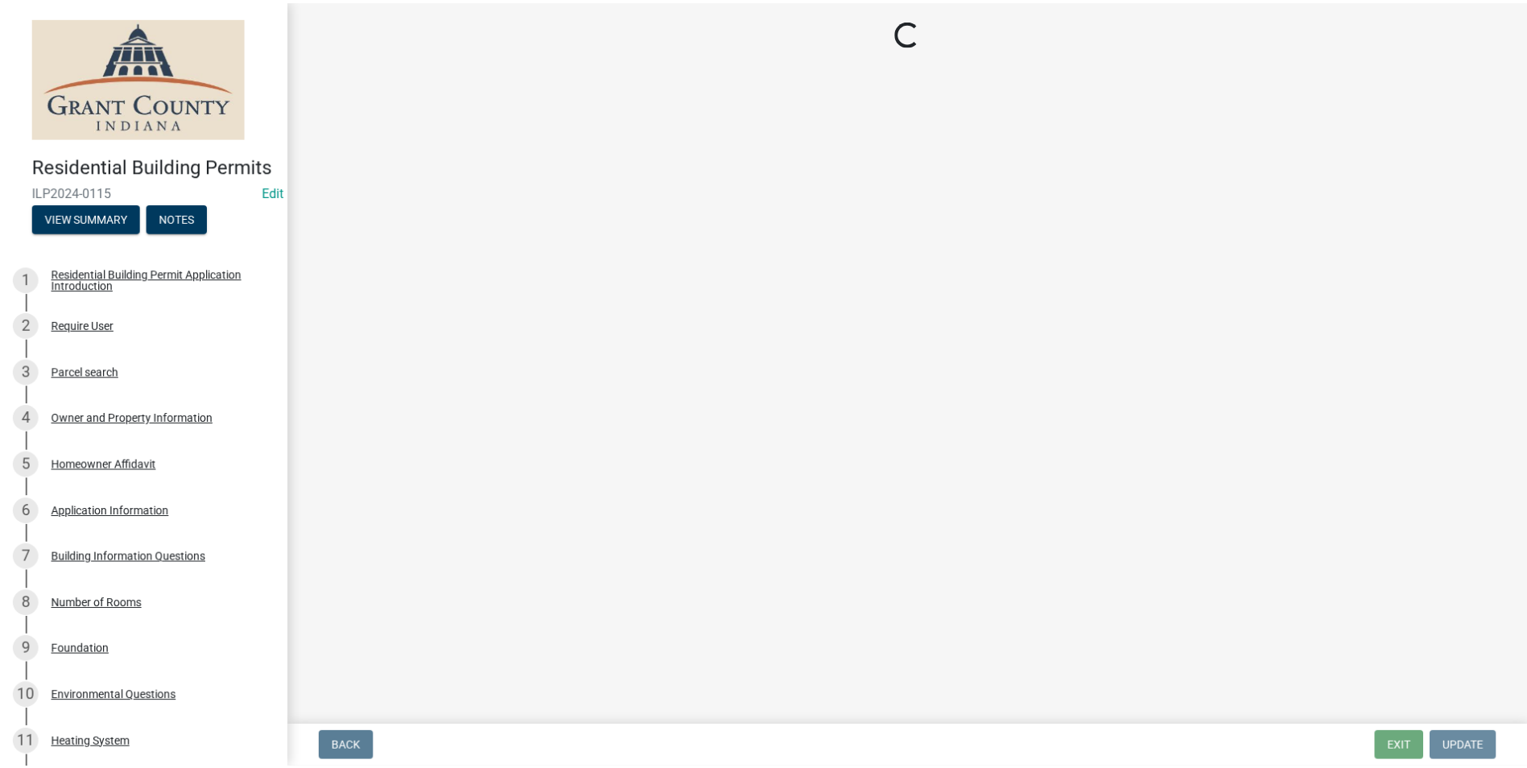
scroll to position [0, 0]
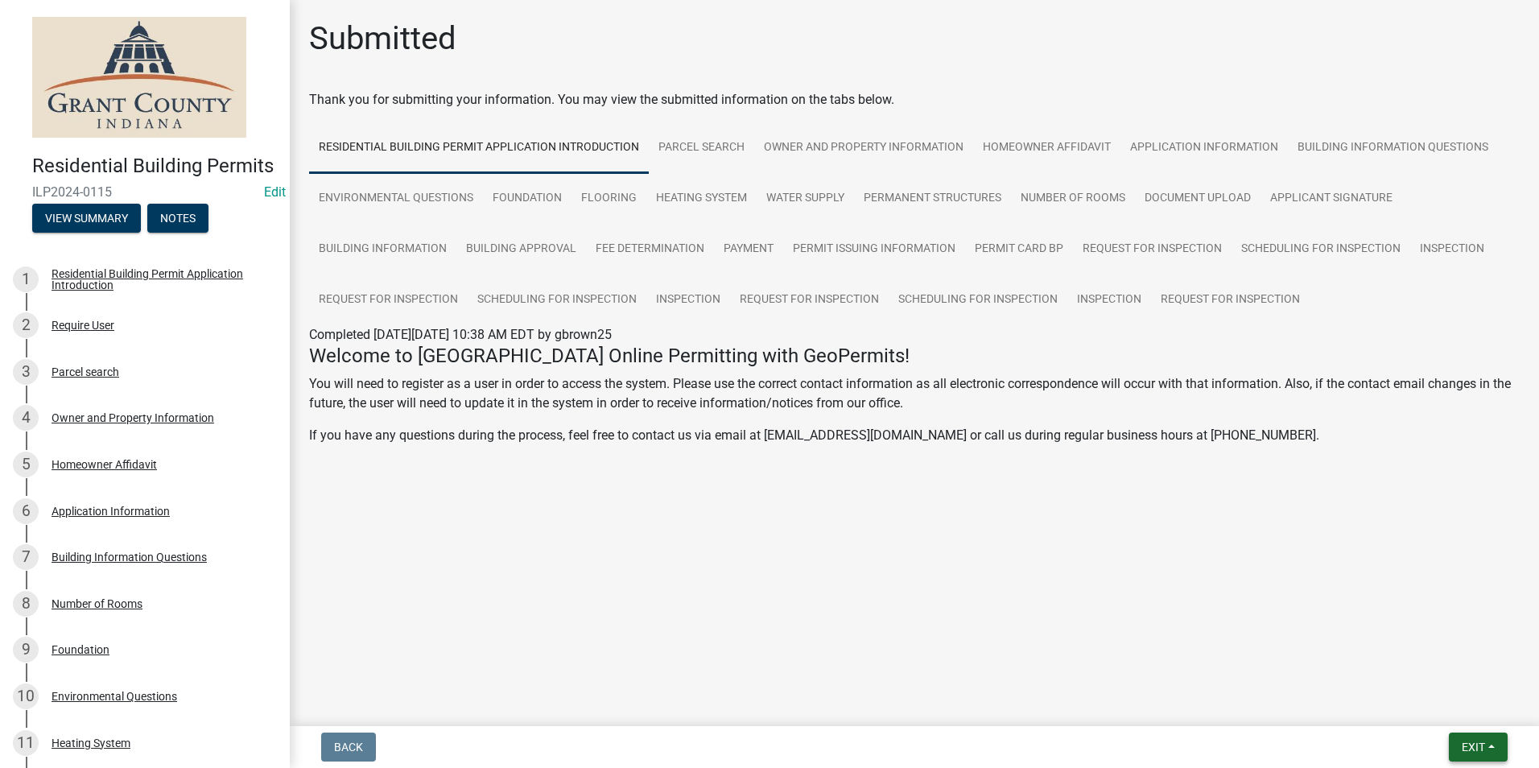
click at [1476, 742] on span "Exit" at bounding box center [1473, 747] width 23 height 13
click at [1442, 716] on button "Save & Exit" at bounding box center [1443, 705] width 129 height 39
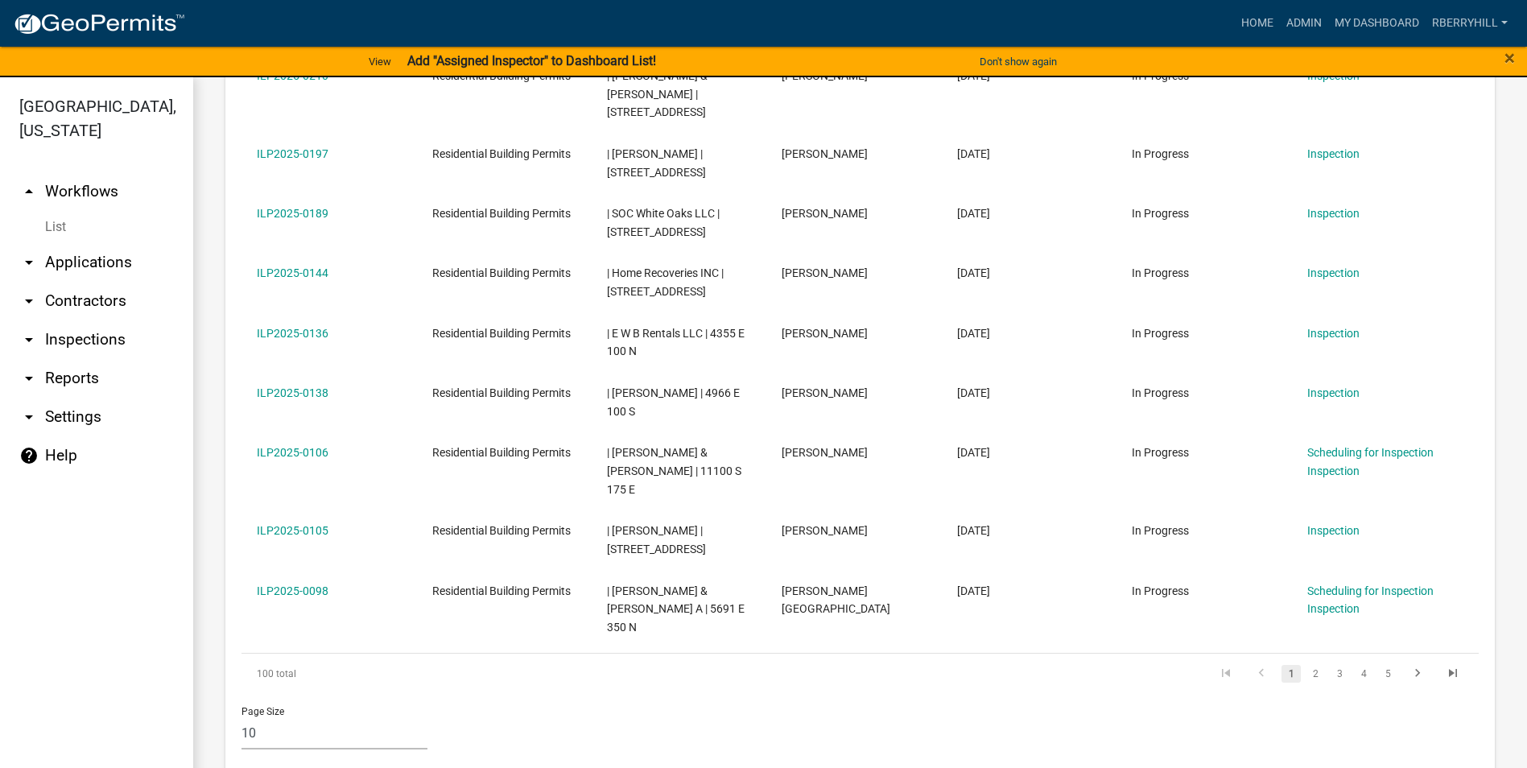
scroll to position [563, 0]
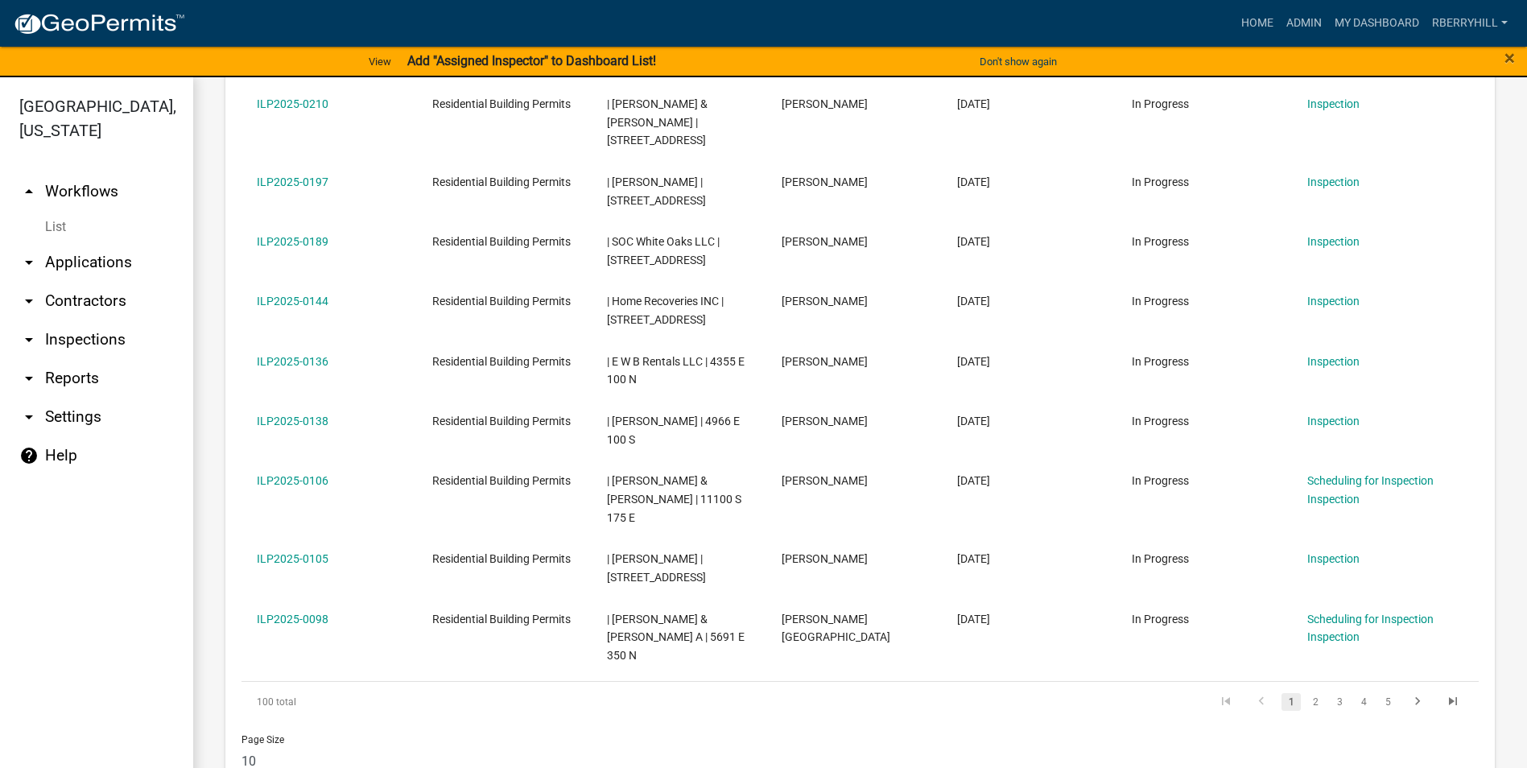
click at [85, 320] on link "arrow_drop_down Inspections" at bounding box center [96, 339] width 193 height 39
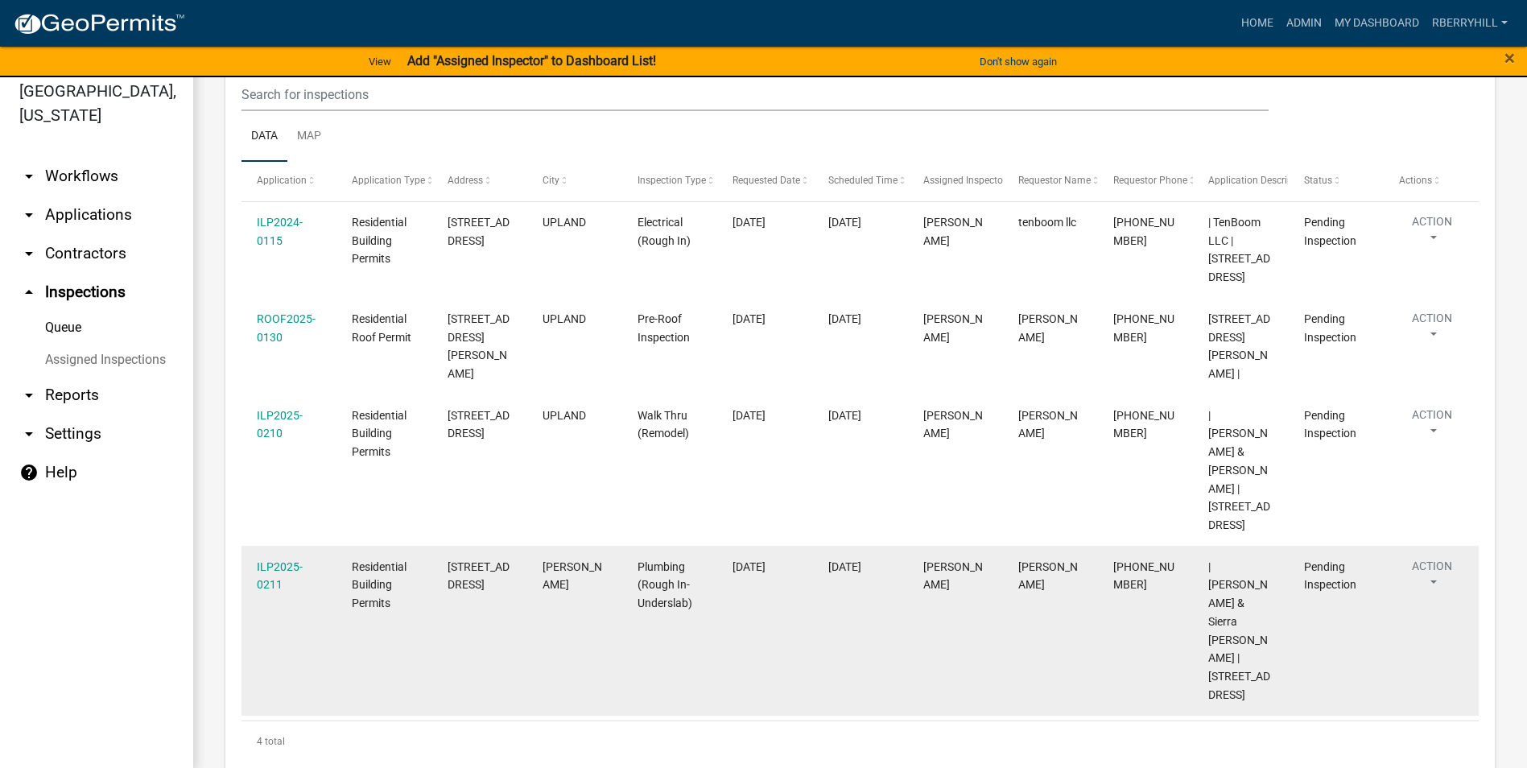
scroll to position [19, 0]
